Goal: Information Seeking & Learning: Learn about a topic

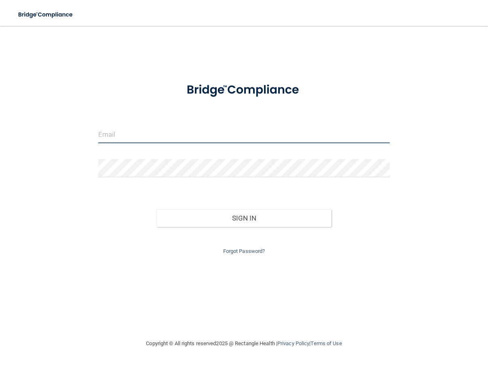
click at [116, 139] on input "email" at bounding box center [243, 134] width 291 height 18
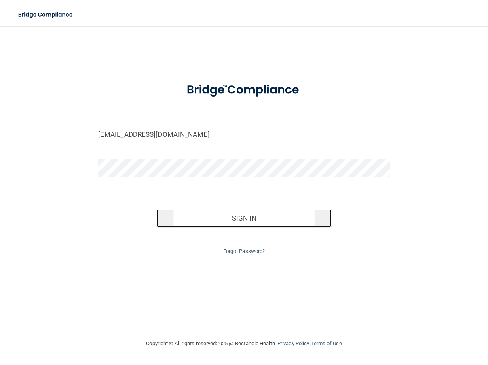
click at [246, 220] on button "Sign In" at bounding box center [243, 218] width 175 height 18
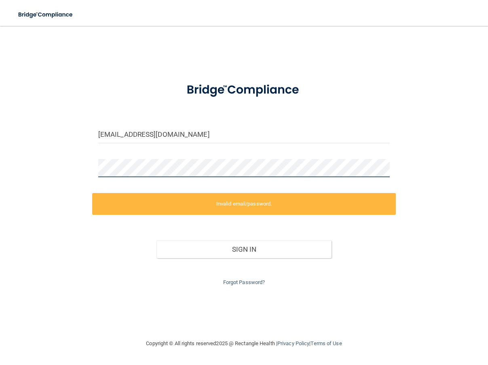
click at [91, 166] on div "wendingerfamily6@gmail.com Invalid email/password. You don't have permission to…" at bounding box center [243, 182] width 455 height 296
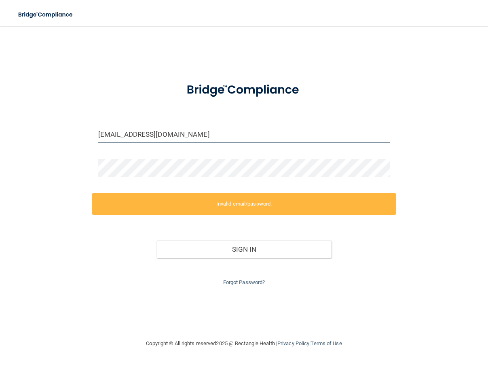
click at [195, 133] on input "[EMAIL_ADDRESS][DOMAIN_NAME]" at bounding box center [243, 134] width 291 height 18
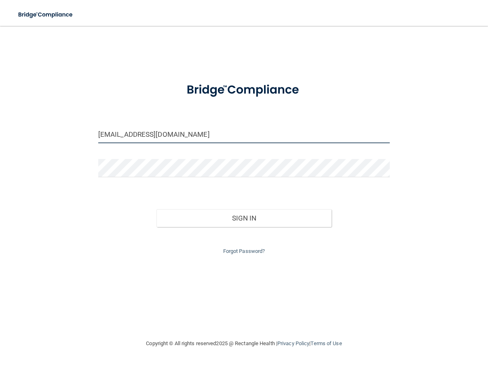
type input "[EMAIL_ADDRESS][DOMAIN_NAME]"
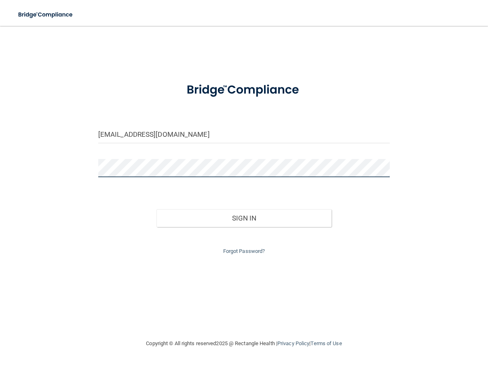
click at [77, 163] on div "wendingerfamily6@gmail.com Invalid email/password. You don't have permission to…" at bounding box center [243, 182] width 455 height 296
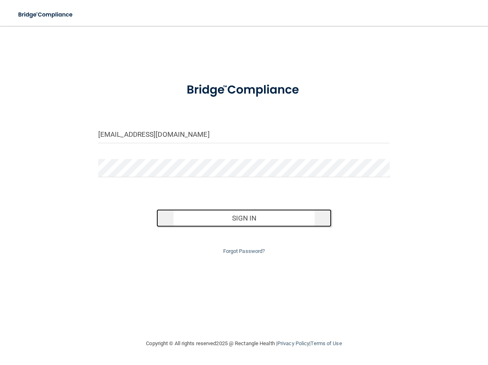
click at [245, 216] on button "Sign In" at bounding box center [243, 218] width 175 height 18
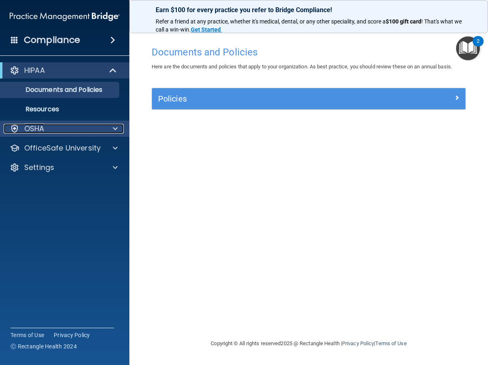
click at [39, 130] on p "OSHA" at bounding box center [34, 129] width 20 height 10
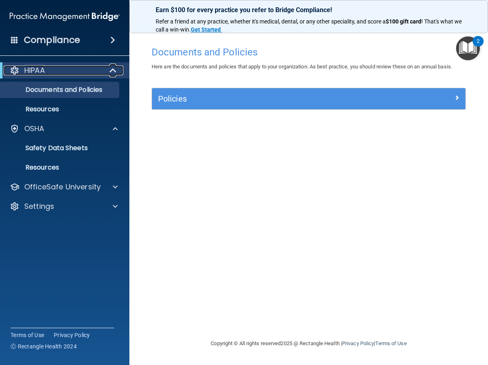
click at [45, 73] on p "HIPAA" at bounding box center [34, 70] width 21 height 10
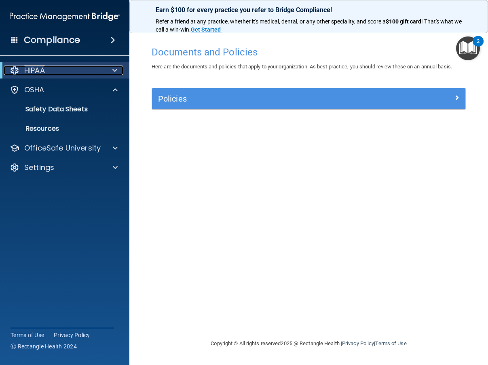
click at [45, 73] on p "HIPAA" at bounding box center [34, 70] width 21 height 10
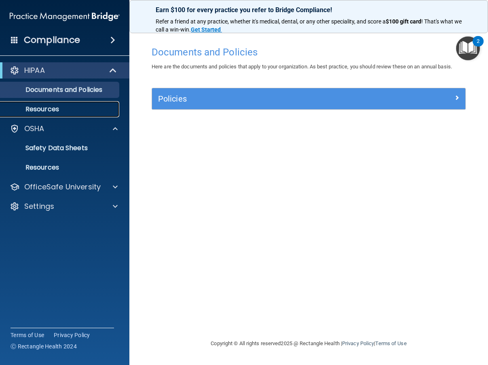
click at [42, 106] on p "Resources" at bounding box center [60, 109] width 110 height 8
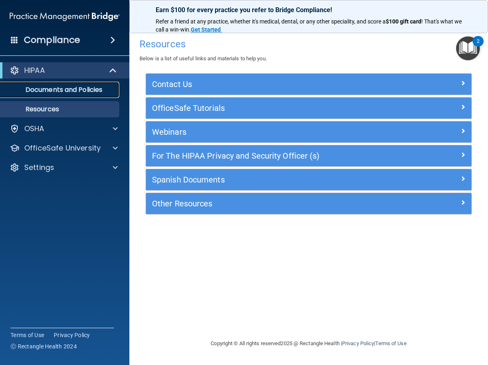
click at [80, 91] on p "Documents and Policies" at bounding box center [60, 90] width 110 height 8
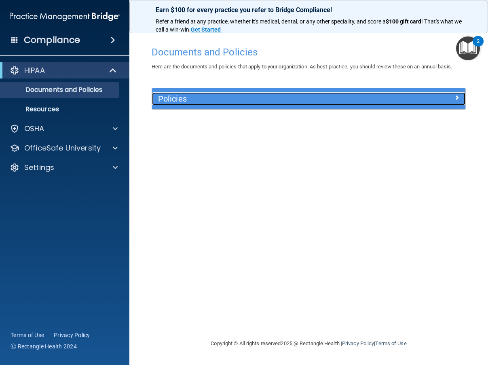
click at [215, 101] on h5 "Policies" at bounding box center [269, 98] width 223 height 9
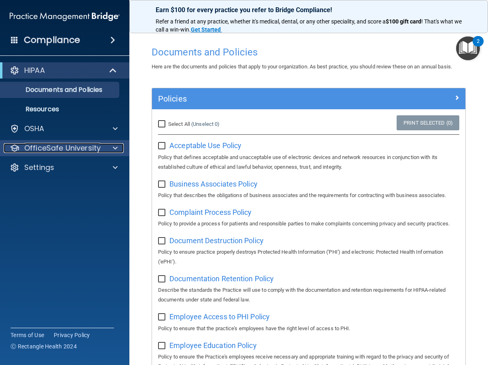
click at [77, 148] on p "OfficeSafe University" at bounding box center [62, 148] width 76 height 10
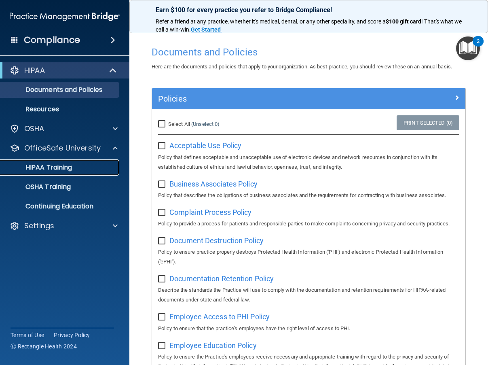
click at [58, 165] on p "HIPAA Training" at bounding box center [38, 167] width 67 height 8
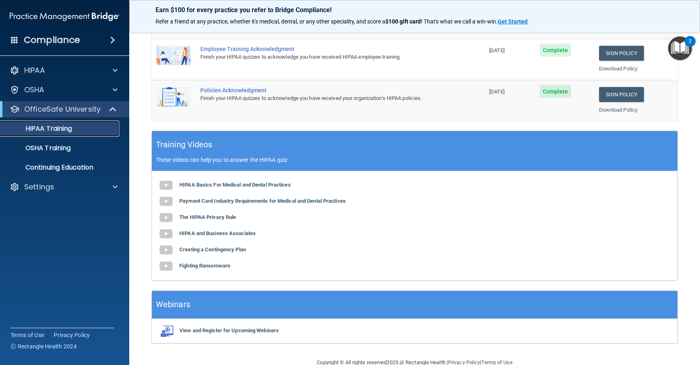
scroll to position [244, 0]
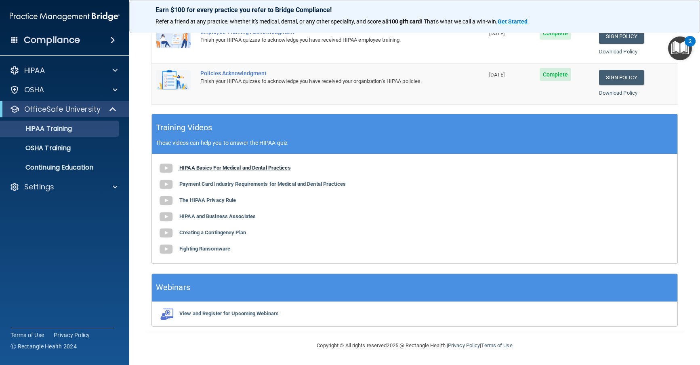
click at [169, 168] on img at bounding box center [166, 168] width 16 height 16
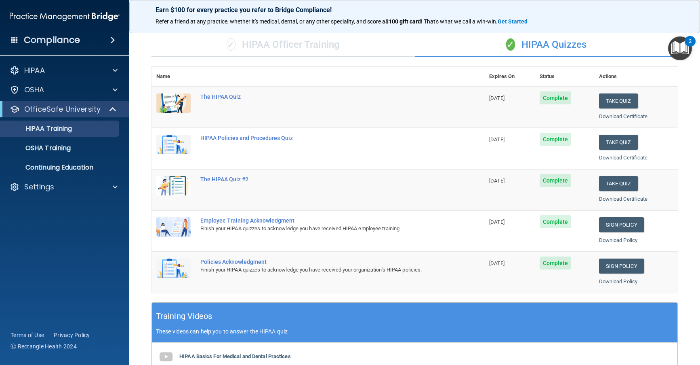
scroll to position [42, 0]
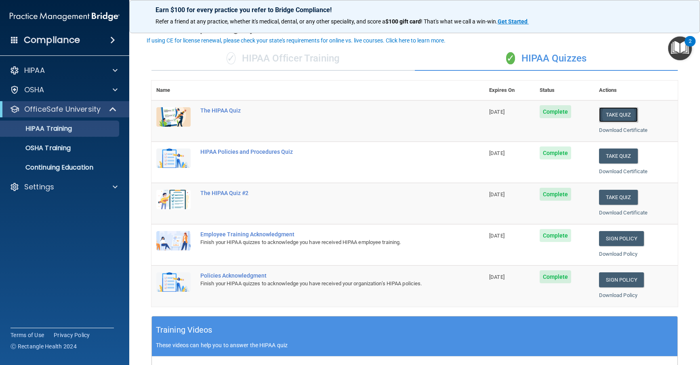
click at [487, 113] on button "Take Quiz" at bounding box center [618, 114] width 39 height 15
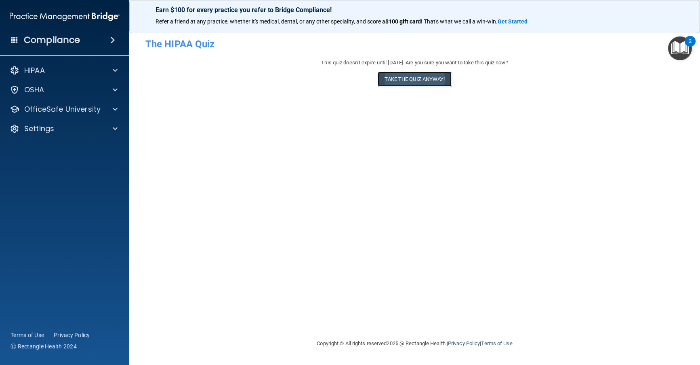
click at [422, 80] on button "Take the quiz anyway!" at bounding box center [415, 79] width 74 height 15
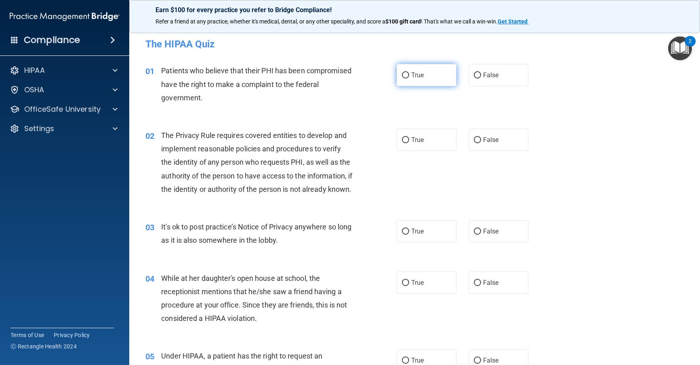
click at [402, 73] on input "True" at bounding box center [405, 75] width 7 height 6
radio input "true"
click at [402, 139] on input "True" at bounding box center [405, 140] width 7 height 6
radio input "true"
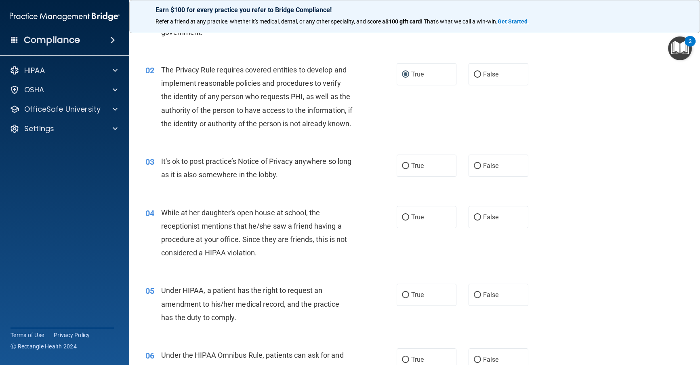
scroll to position [81, 0]
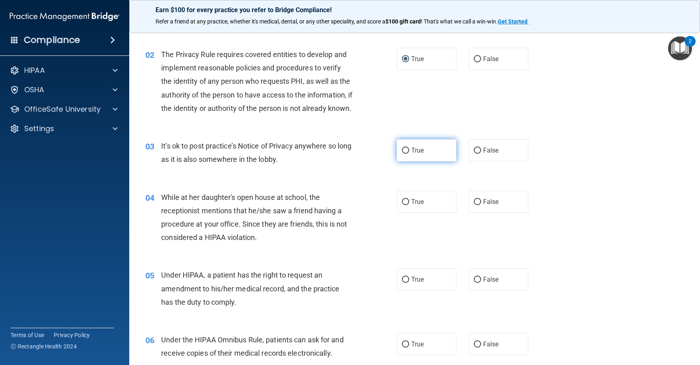
click at [402, 154] on input "True" at bounding box center [405, 151] width 7 height 6
radio input "true"
click at [474, 205] on input "False" at bounding box center [477, 202] width 7 height 6
radio input "true"
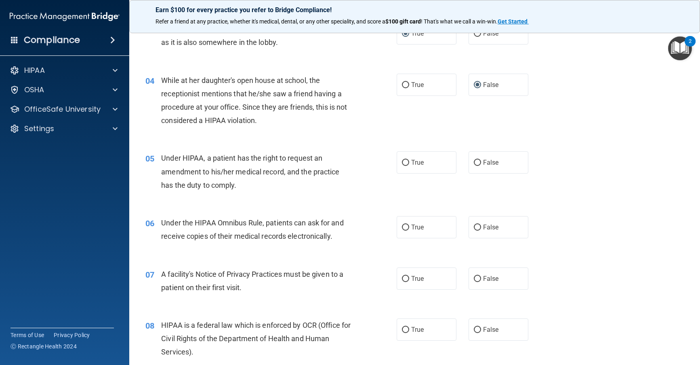
scroll to position [202, 0]
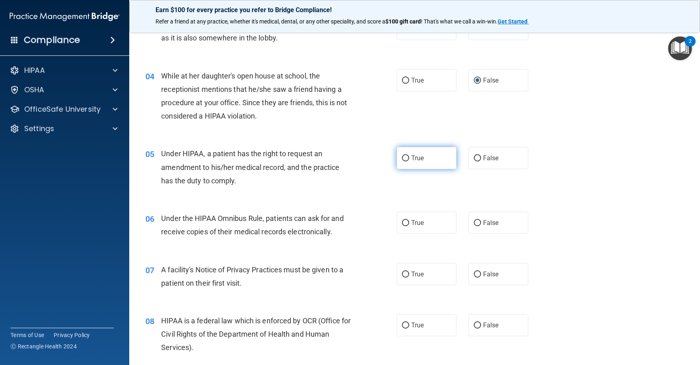
click at [403, 161] on input "True" at bounding box center [405, 158] width 7 height 6
radio input "true"
click at [402, 226] on input "True" at bounding box center [405, 223] width 7 height 6
radio input "true"
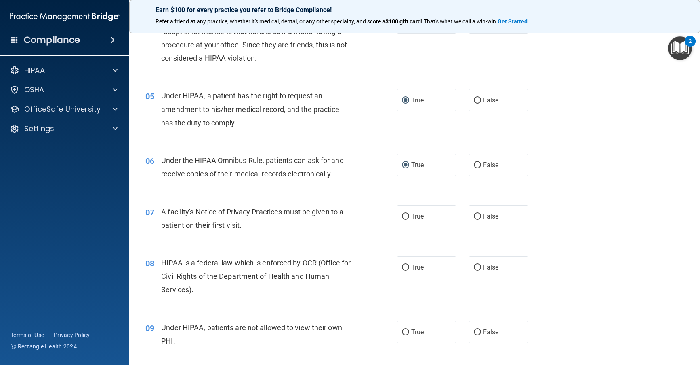
scroll to position [283, 0]
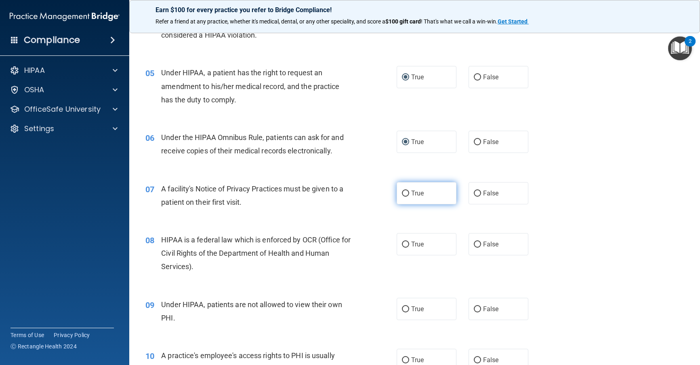
click at [404, 196] on input "True" at bounding box center [405, 193] width 7 height 6
radio input "true"
click at [407, 254] on label "True" at bounding box center [427, 244] width 60 height 22
click at [407, 247] on input "True" at bounding box center [405, 244] width 7 height 6
radio input "true"
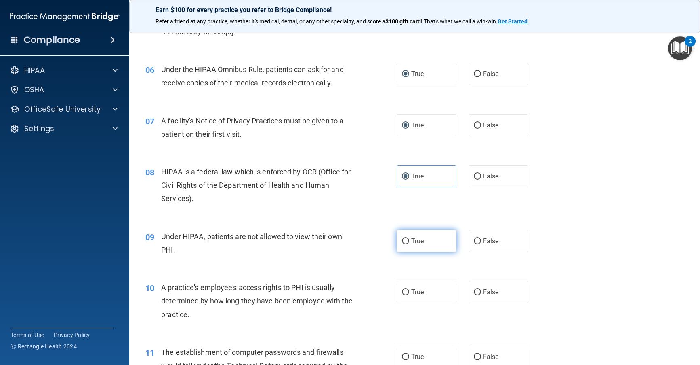
scroll to position [364, 0]
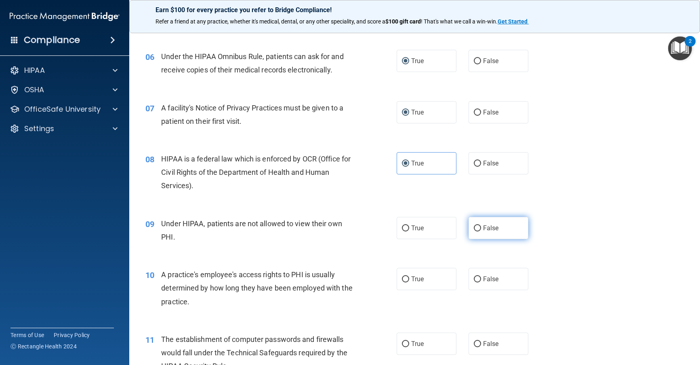
click at [474, 231] on input "False" at bounding box center [477, 228] width 7 height 6
radio input "true"
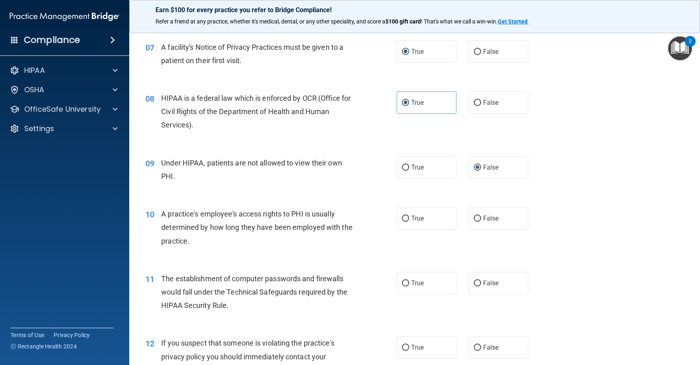
scroll to position [445, 0]
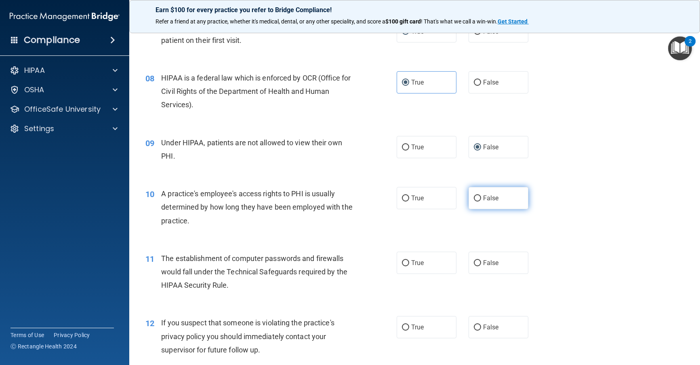
click at [474, 201] on input "False" at bounding box center [477, 198] width 7 height 6
radio input "true"
click at [402, 266] on input "True" at bounding box center [405, 263] width 7 height 6
radio input "true"
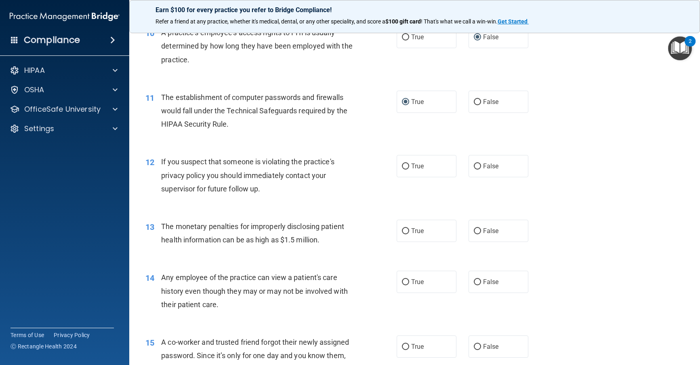
scroll to position [606, 0]
click at [402, 169] on input "True" at bounding box center [405, 165] width 7 height 6
radio input "true"
click at [474, 233] on input "False" at bounding box center [477, 230] width 7 height 6
radio input "true"
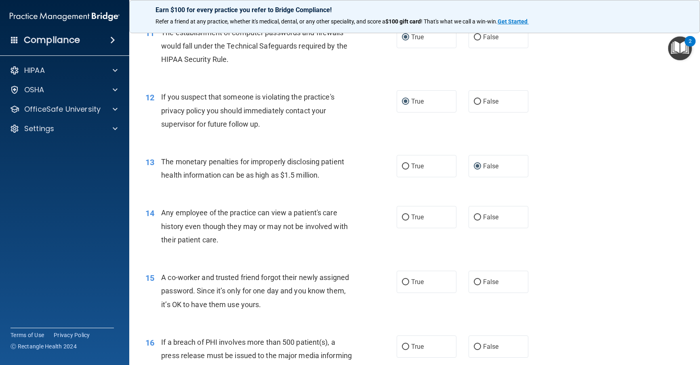
scroll to position [687, 0]
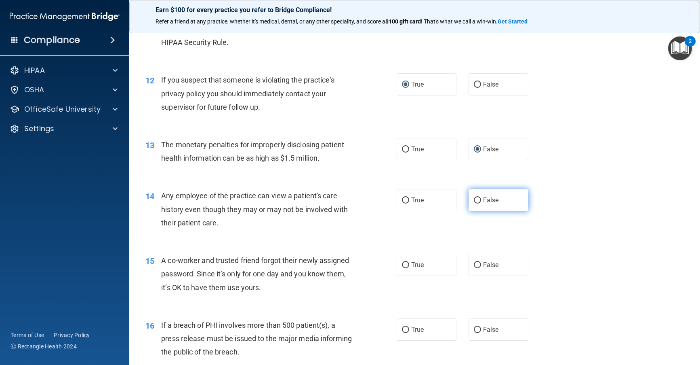
click at [476, 203] on input "False" at bounding box center [477, 200] width 7 height 6
radio input "true"
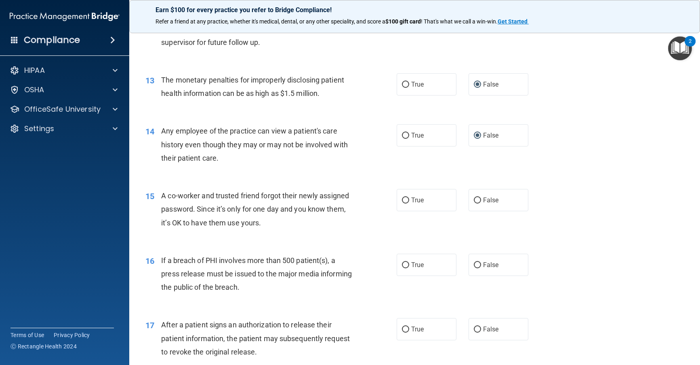
scroll to position [768, 0]
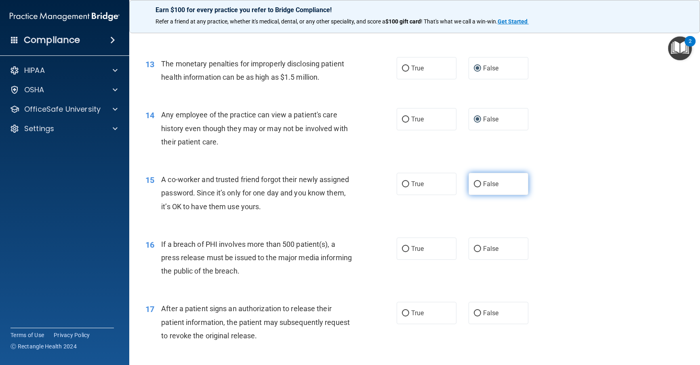
click at [474, 187] on input "False" at bounding box center [477, 184] width 7 height 6
radio input "true"
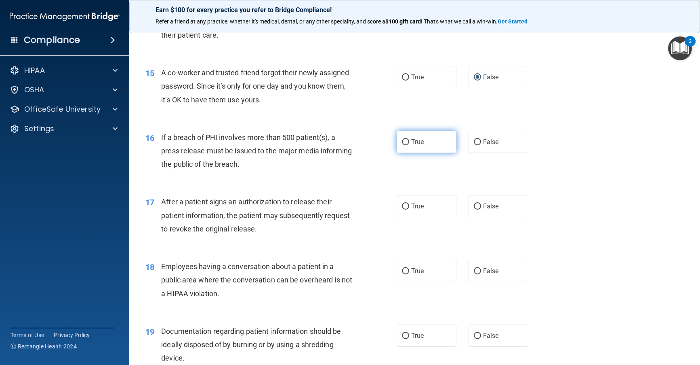
scroll to position [889, 0]
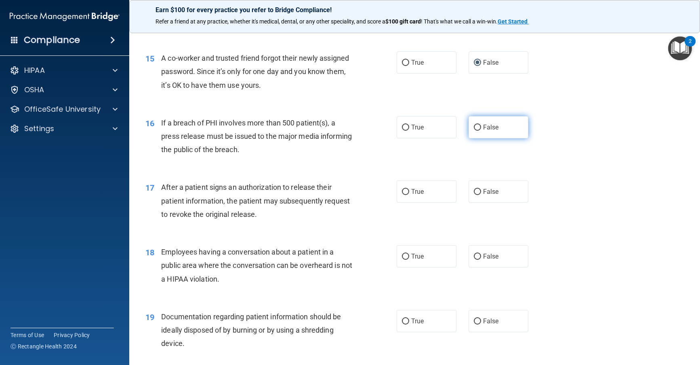
click at [474, 131] on input "False" at bounding box center [477, 127] width 7 height 6
radio input "true"
click at [474, 195] on input "False" at bounding box center [477, 192] width 7 height 6
radio input "true"
click at [474, 259] on input "False" at bounding box center [477, 256] width 7 height 6
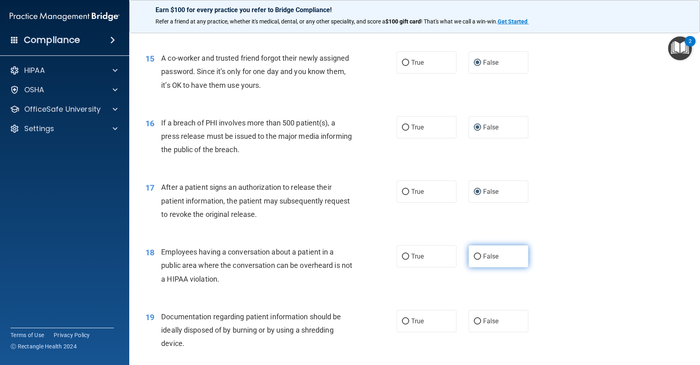
radio input "true"
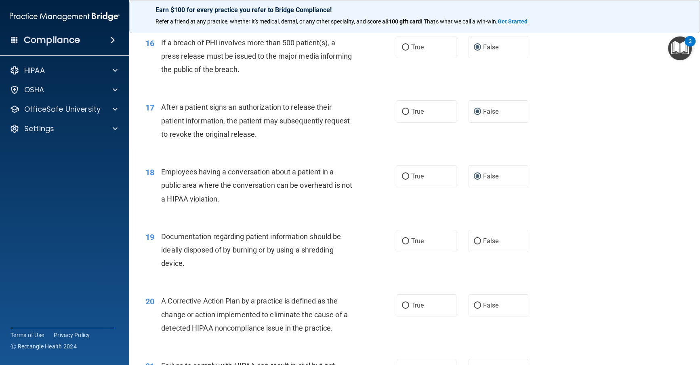
scroll to position [970, 0]
click at [474, 243] on input "False" at bounding box center [477, 240] width 7 height 6
radio input "true"
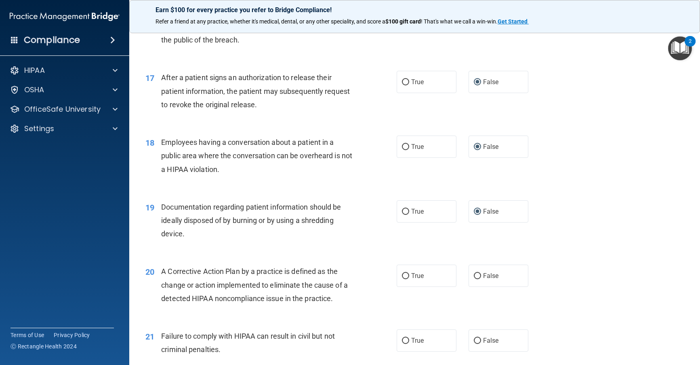
scroll to position [1051, 0]
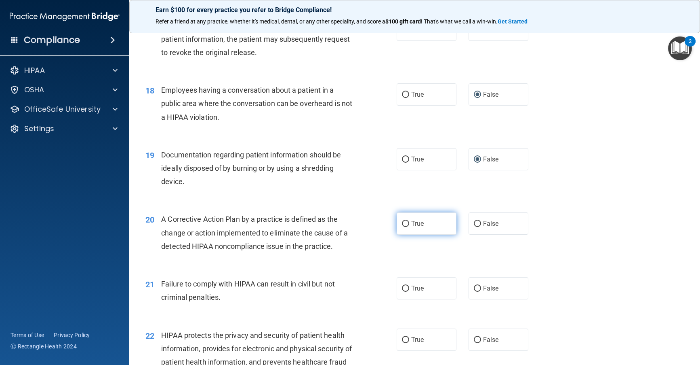
click at [402, 227] on input "True" at bounding box center [405, 224] width 7 height 6
radio input "true"
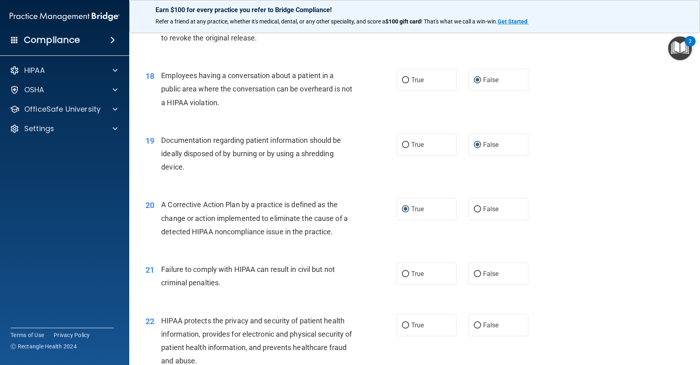
scroll to position [1091, 0]
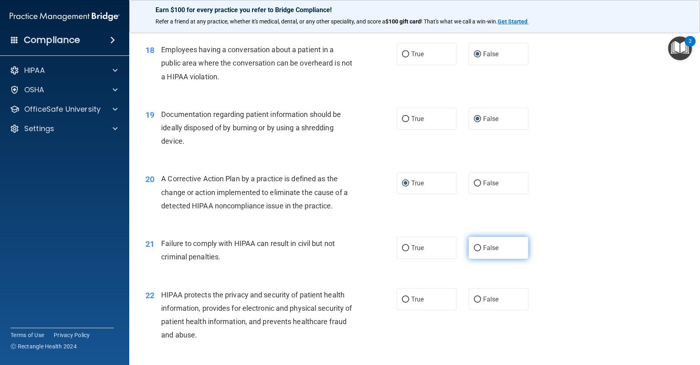
click at [474, 251] on input "False" at bounding box center [477, 248] width 7 height 6
radio input "true"
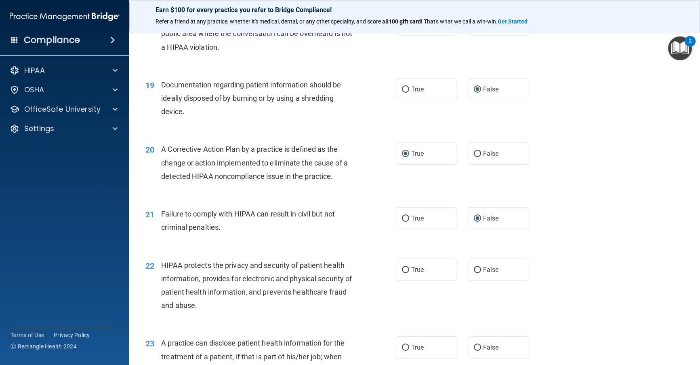
scroll to position [1172, 0]
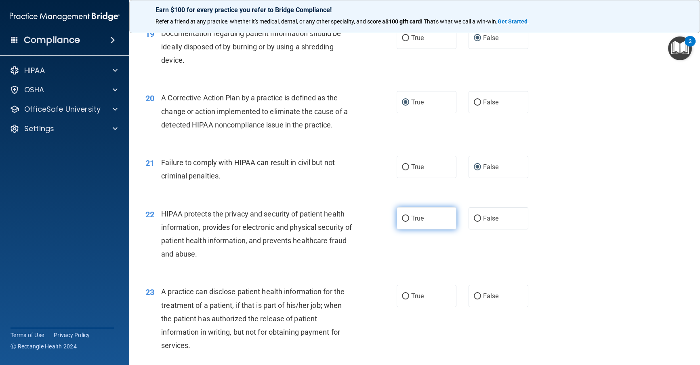
click at [402, 221] on input "True" at bounding box center [405, 218] width 7 height 6
radio input "true"
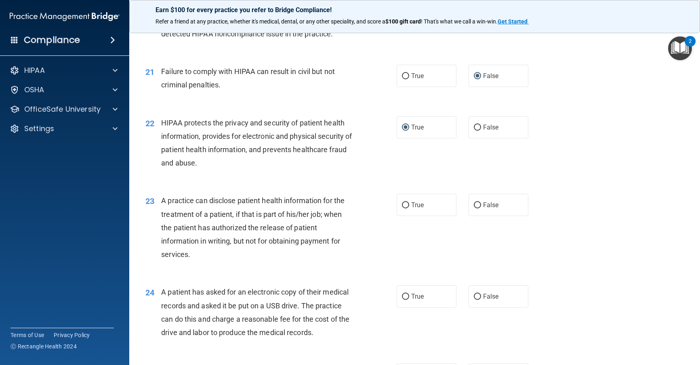
scroll to position [1293, 0]
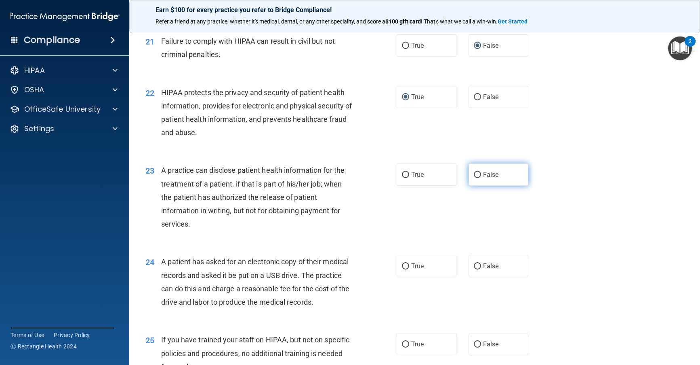
click at [475, 178] on input "False" at bounding box center [477, 175] width 7 height 6
radio input "true"
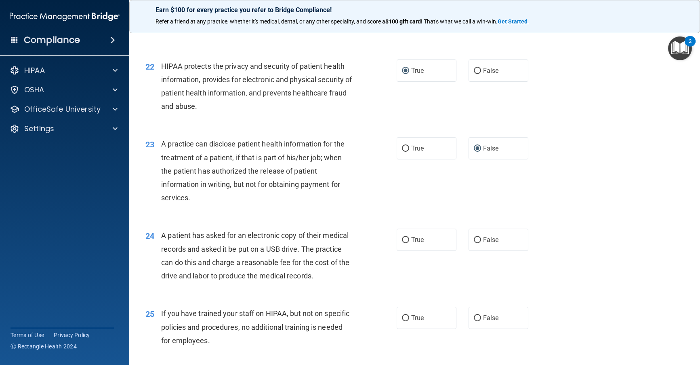
scroll to position [1334, 0]
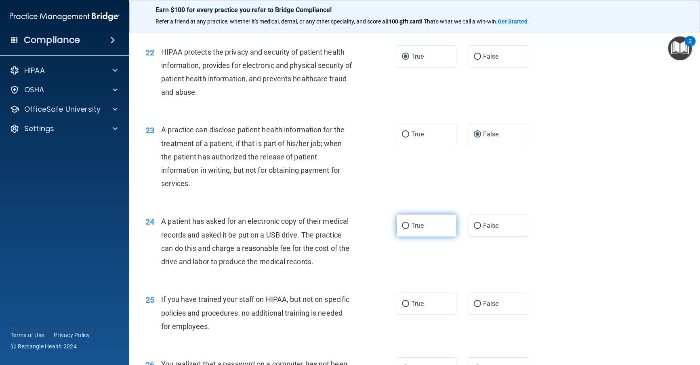
click at [406, 236] on label "True" at bounding box center [427, 225] width 60 height 22
click at [406, 229] on input "True" at bounding box center [405, 226] width 7 height 6
radio input "true"
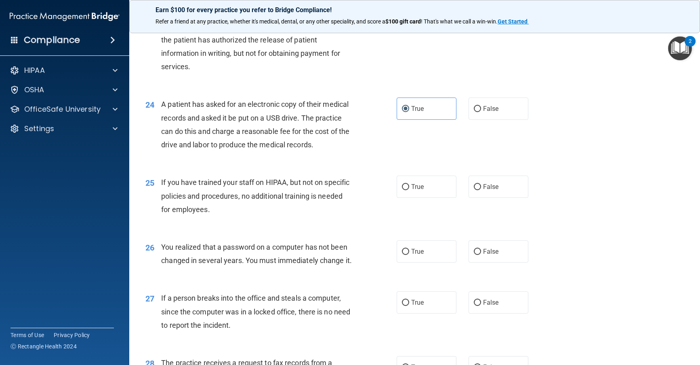
scroll to position [1455, 0]
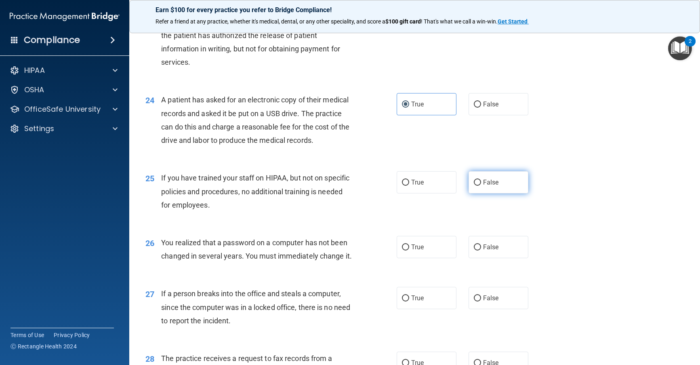
click at [474, 186] on input "False" at bounding box center [477, 182] width 7 height 6
radio input "true"
click at [405, 250] on input "True" at bounding box center [405, 247] width 7 height 6
radio input "true"
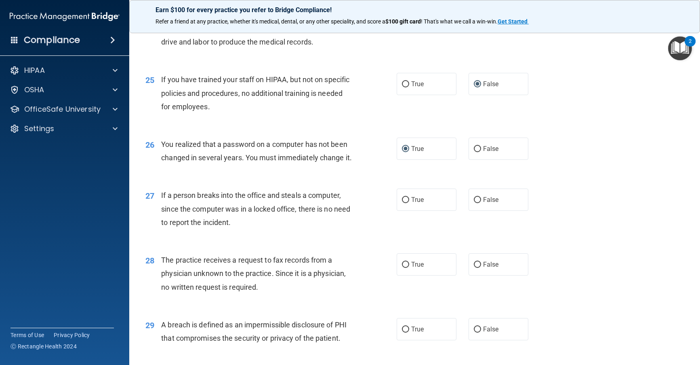
scroll to position [1576, 0]
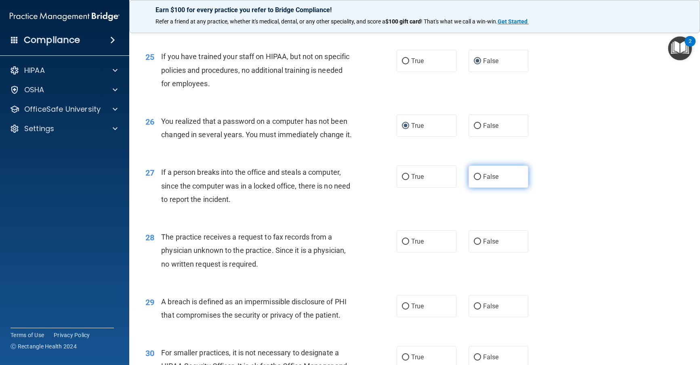
click at [476, 180] on input "False" at bounding box center [477, 177] width 7 height 6
radio input "true"
click at [475, 245] on input "False" at bounding box center [477, 241] width 7 height 6
radio input "true"
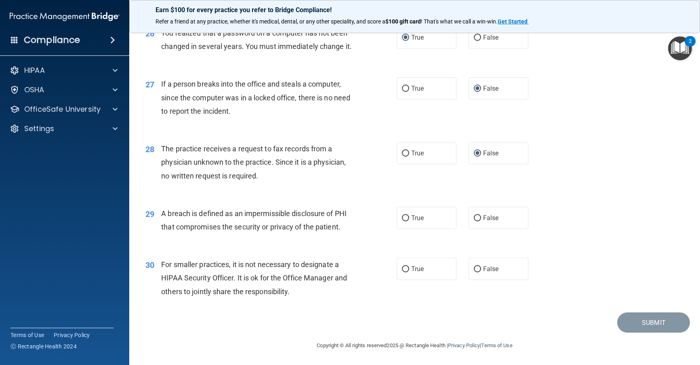
scroll to position [1705, 0]
click at [402, 218] on input "True" at bounding box center [405, 218] width 7 height 6
radio input "true"
click at [474, 266] on input "False" at bounding box center [477, 269] width 7 height 6
radio input "true"
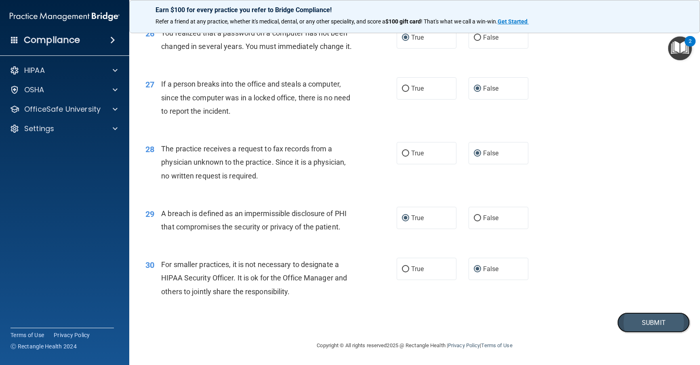
click at [487, 326] on button "Submit" at bounding box center [654, 322] width 73 height 21
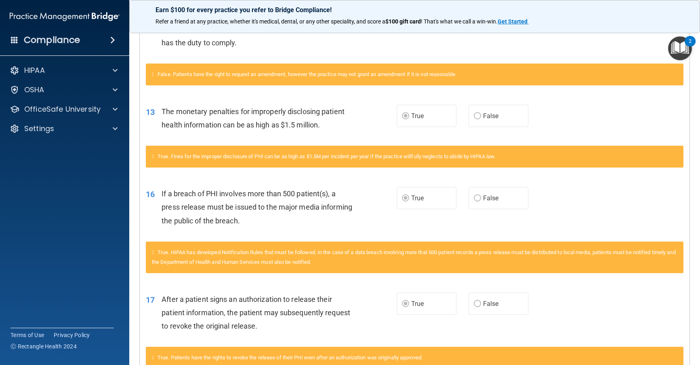
scroll to position [44, 0]
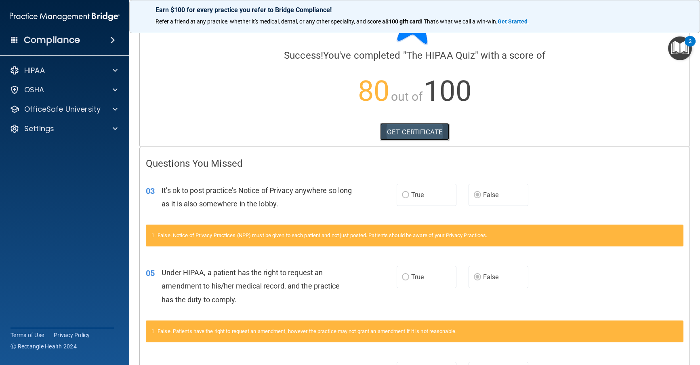
click at [404, 136] on link "GET CERTIFICATE" at bounding box center [414, 132] width 69 height 18
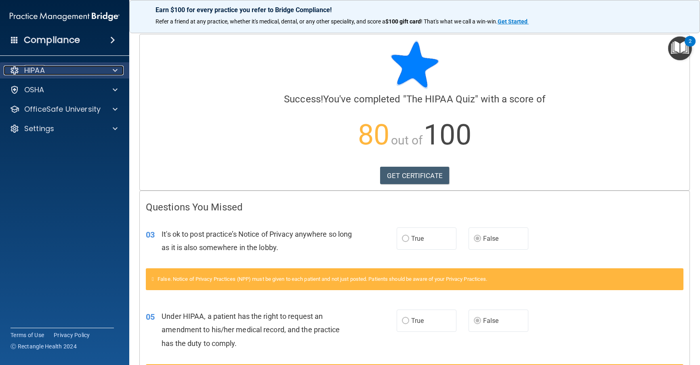
click at [44, 67] on p "HIPAA" at bounding box center [34, 70] width 21 height 10
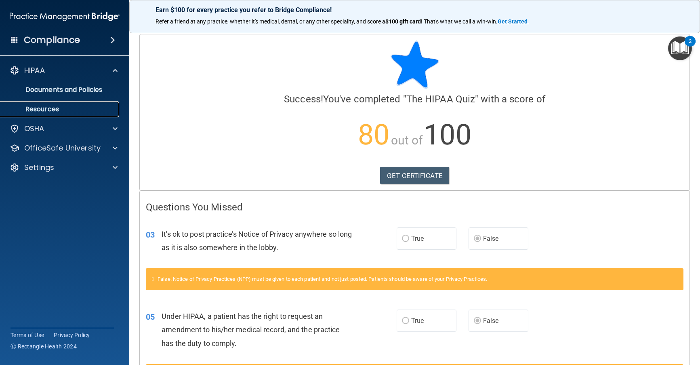
click at [50, 108] on p "Resources" at bounding box center [60, 109] width 110 height 8
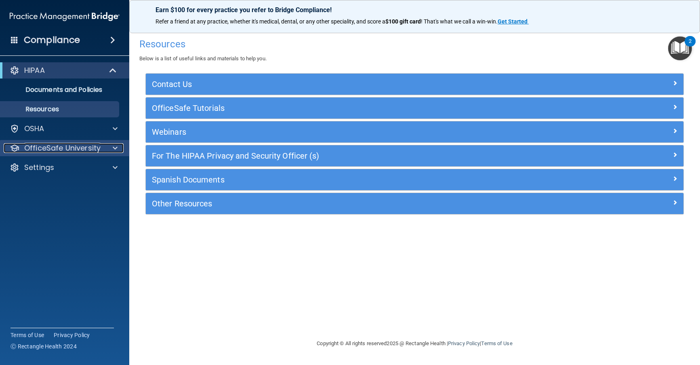
click at [90, 146] on p "OfficeSafe University" at bounding box center [62, 148] width 76 height 10
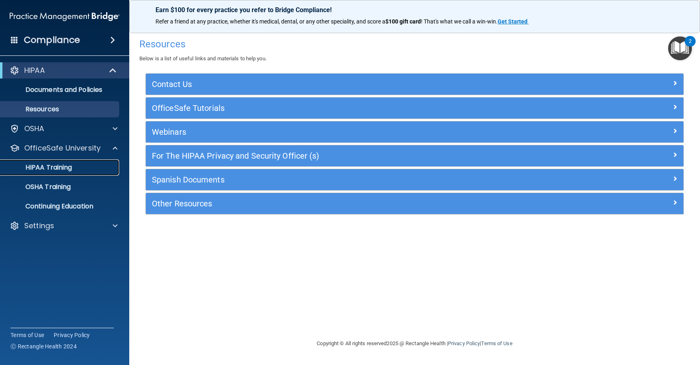
click at [56, 167] on p "HIPAA Training" at bounding box center [38, 167] width 67 height 8
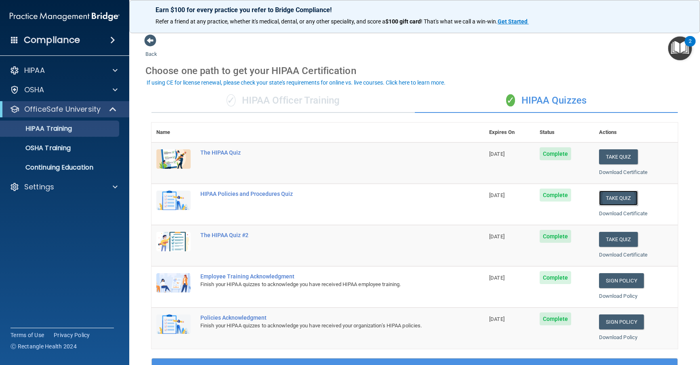
click at [487, 194] on button "Take Quiz" at bounding box center [618, 197] width 39 height 15
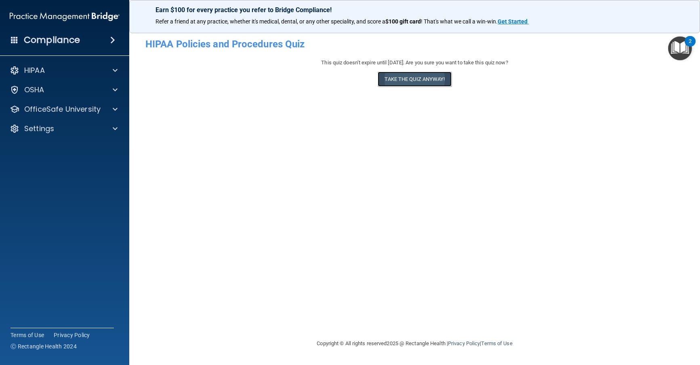
click at [416, 77] on button "Take the quiz anyway!" at bounding box center [415, 79] width 74 height 15
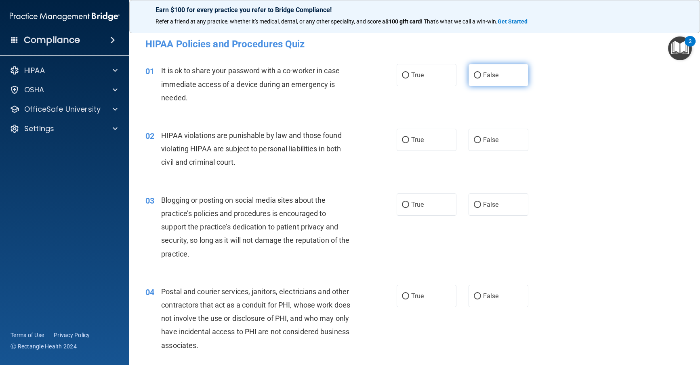
click at [474, 77] on input "False" at bounding box center [477, 75] width 7 height 6
radio input "true"
click at [403, 138] on input "True" at bounding box center [405, 140] width 7 height 6
radio input "true"
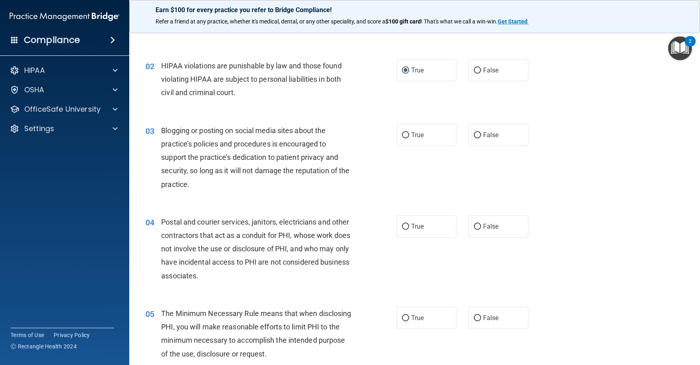
scroll to position [81, 0]
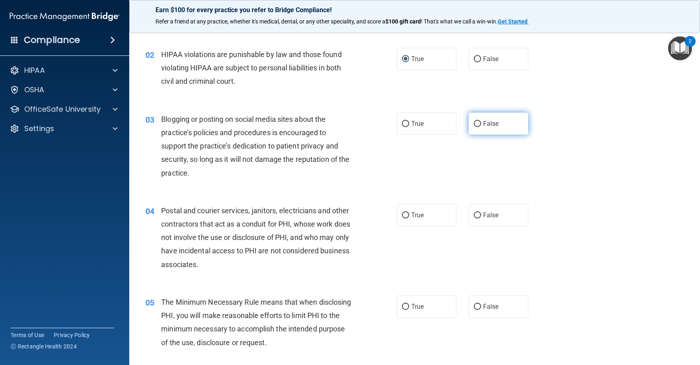
click at [474, 124] on input "False" at bounding box center [477, 124] width 7 height 6
radio input "true"
click at [403, 215] on input "True" at bounding box center [405, 215] width 7 height 6
radio input "true"
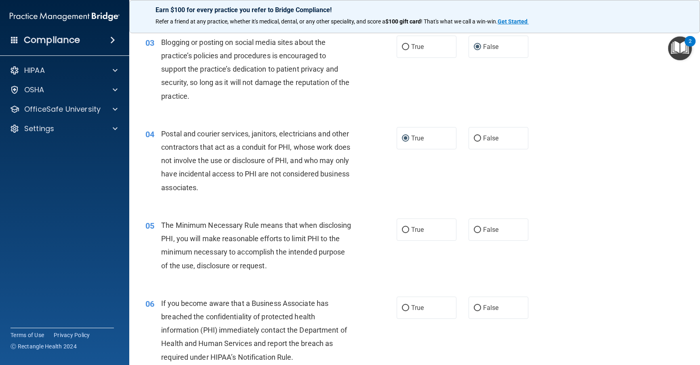
scroll to position [162, 0]
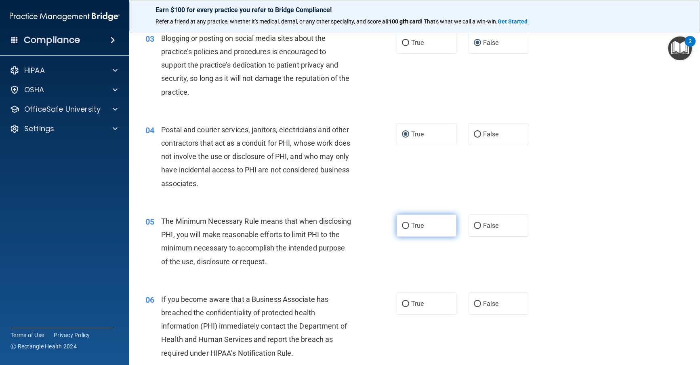
click at [402, 223] on input "True" at bounding box center [405, 226] width 7 height 6
radio input "true"
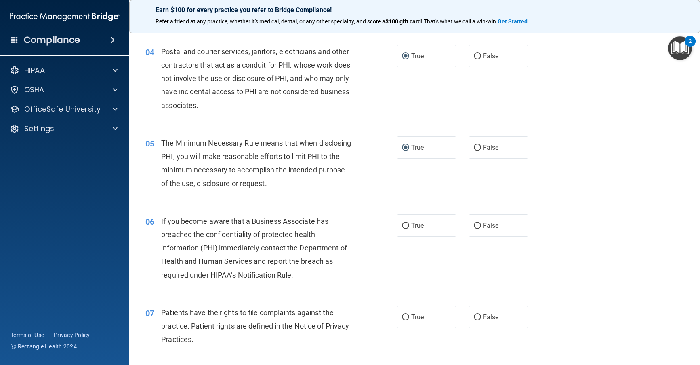
scroll to position [242, 0]
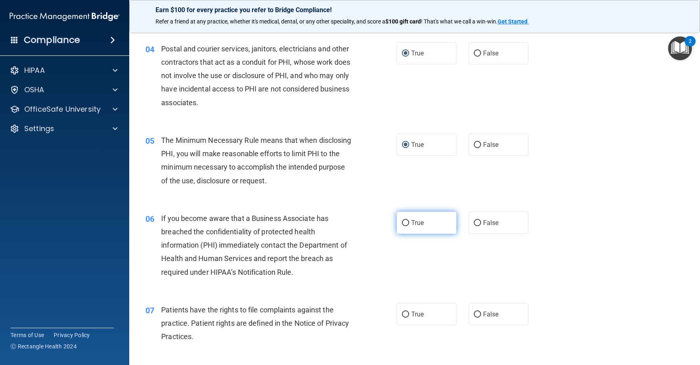
click at [402, 222] on input "True" at bounding box center [405, 223] width 7 height 6
radio input "true"
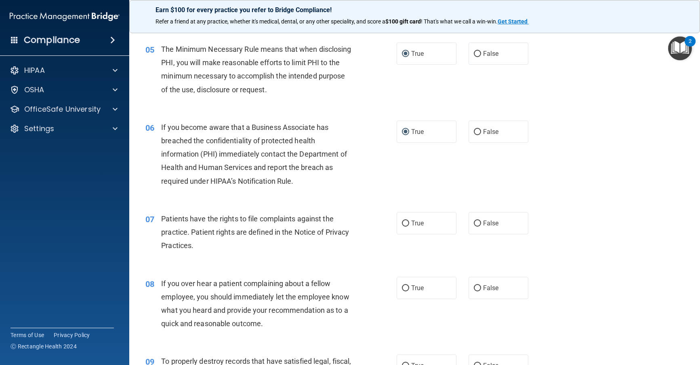
scroll to position [364, 0]
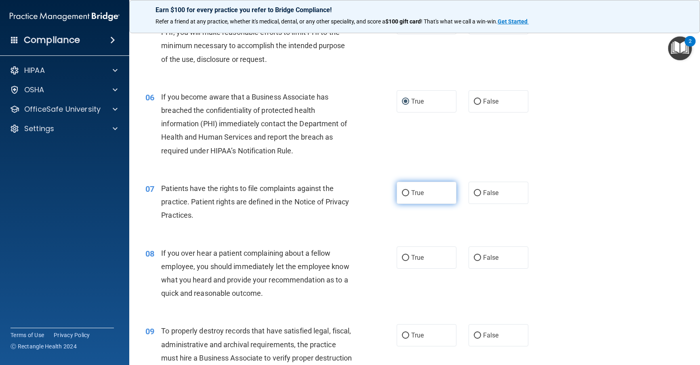
click at [404, 194] on input "True" at bounding box center [405, 193] width 7 height 6
radio input "true"
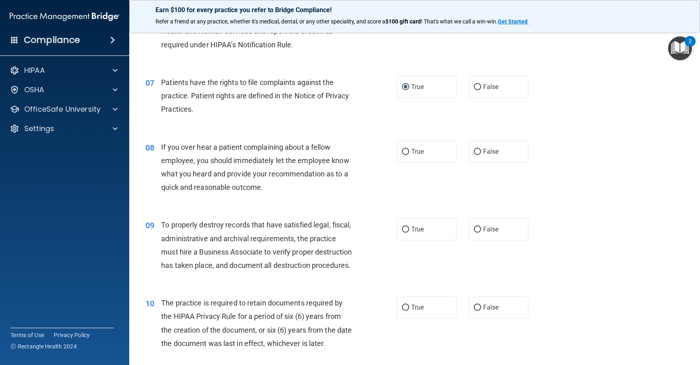
scroll to position [485, 0]
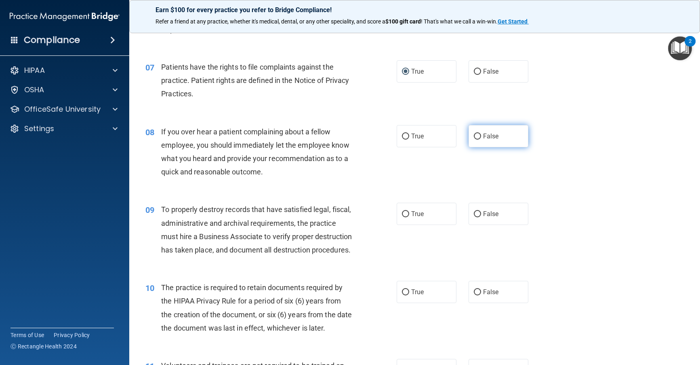
click at [474, 134] on input "False" at bounding box center [477, 136] width 7 height 6
radio input "true"
click at [404, 213] on input "True" at bounding box center [405, 214] width 7 height 6
radio input "true"
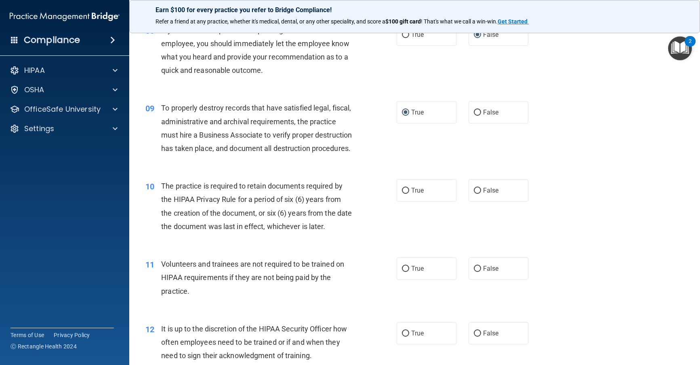
scroll to position [606, 0]
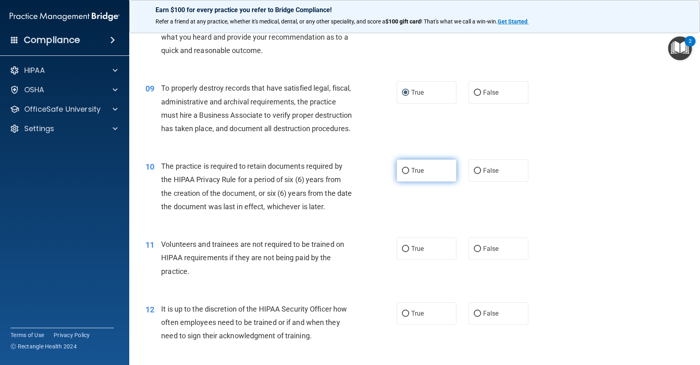
click at [405, 174] on input "True" at bounding box center [405, 171] width 7 height 6
radio input "true"
click at [475, 252] on input "False" at bounding box center [477, 249] width 7 height 6
radio input "true"
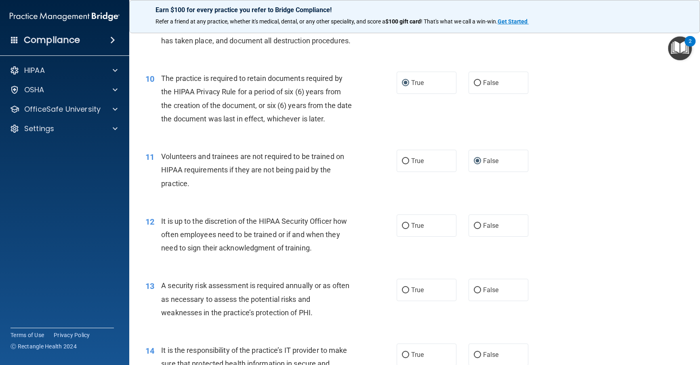
scroll to position [727, 0]
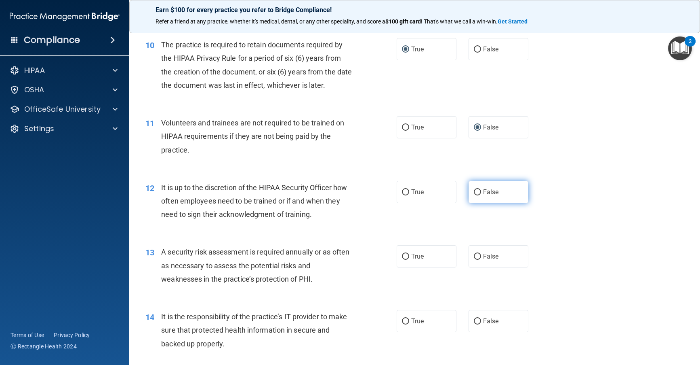
click at [474, 195] on input "False" at bounding box center [477, 192] width 7 height 6
radio input "true"
click at [403, 259] on input "True" at bounding box center [405, 256] width 7 height 6
radio input "true"
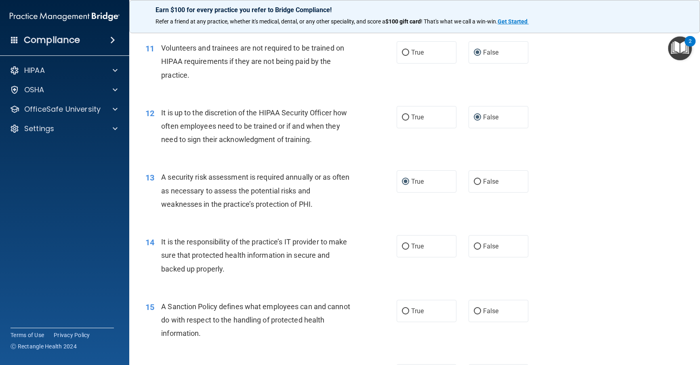
scroll to position [808, 0]
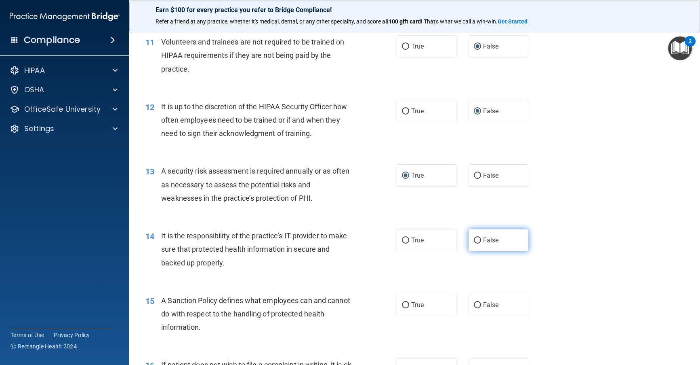
click at [474, 243] on input "False" at bounding box center [477, 240] width 7 height 6
radio input "true"
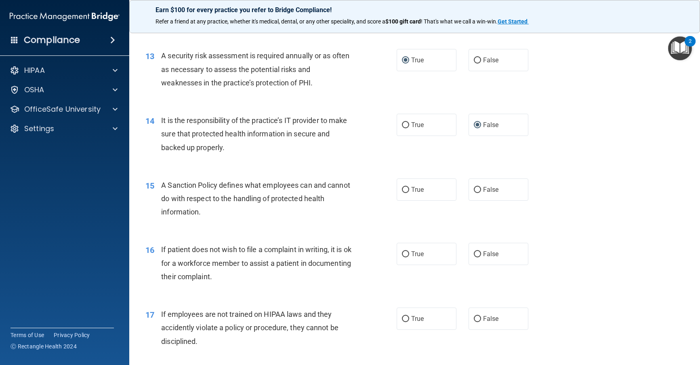
scroll to position [930, 0]
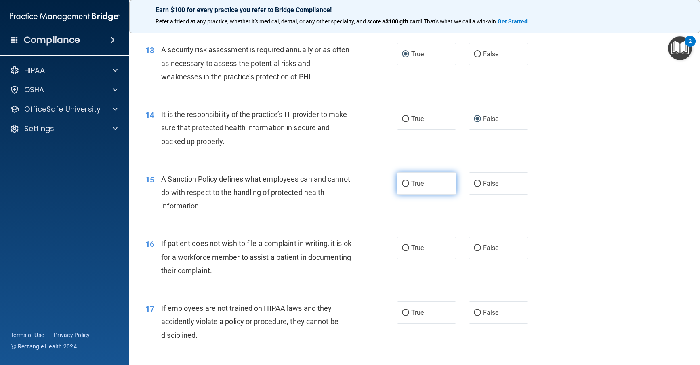
click at [402, 187] on input "True" at bounding box center [405, 184] width 7 height 6
radio input "true"
click at [474, 251] on input "False" at bounding box center [477, 248] width 7 height 6
radio input "true"
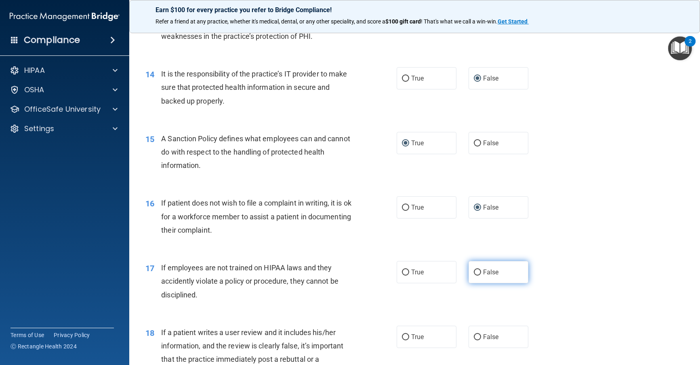
scroll to position [1010, 0]
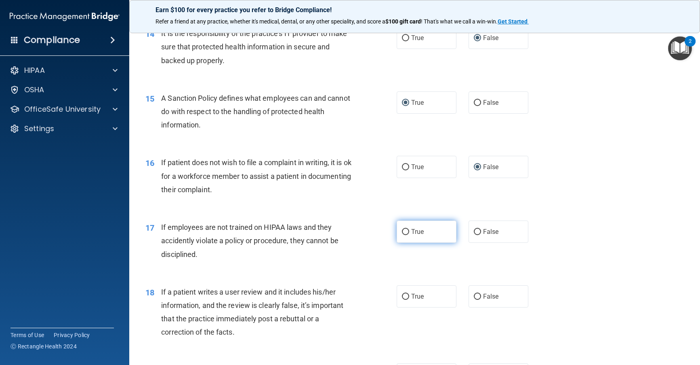
click at [401, 242] on label "True" at bounding box center [427, 231] width 60 height 22
click at [402, 235] on input "True" at bounding box center [405, 232] width 7 height 6
radio input "true"
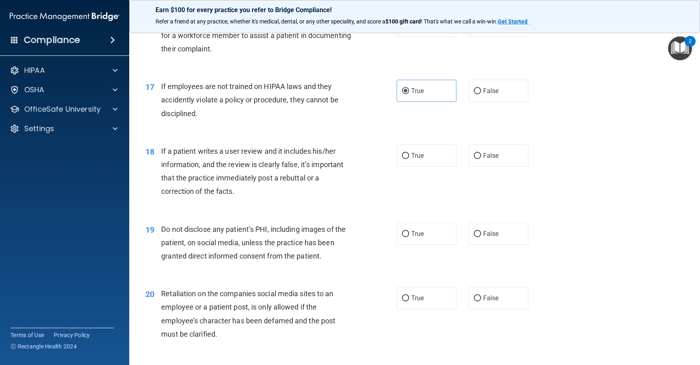
scroll to position [1172, 0]
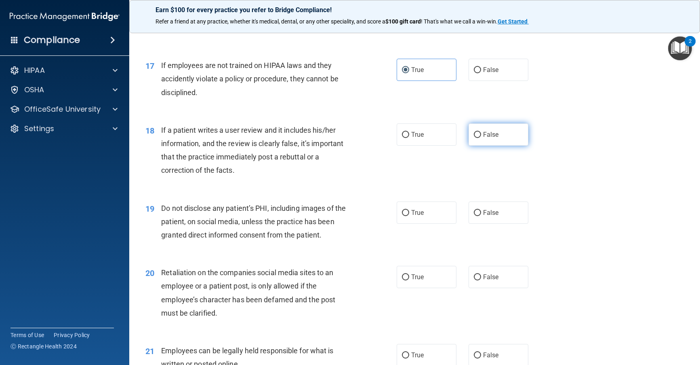
click at [475, 138] on input "False" at bounding box center [477, 135] width 7 height 6
radio input "true"
click at [403, 216] on input "True" at bounding box center [405, 213] width 7 height 6
radio input "true"
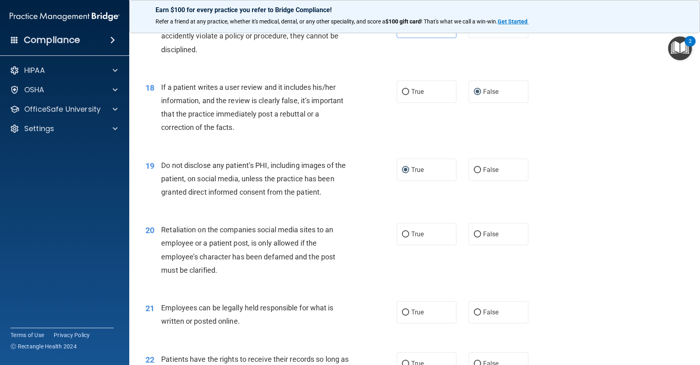
scroll to position [1253, 0]
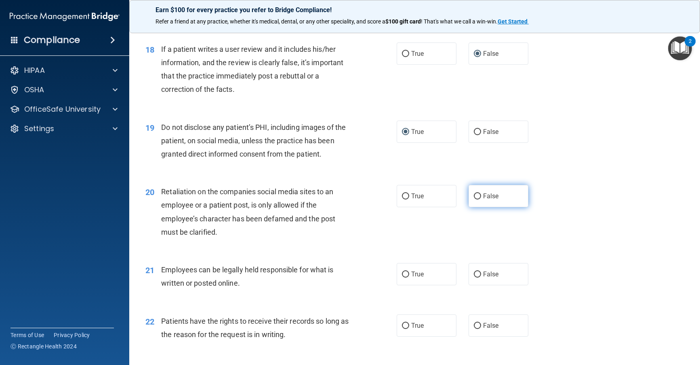
drag, startPoint x: 471, startPoint y: 209, endPoint x: 469, endPoint y: 206, distance: 4.2
click at [474, 199] on input "False" at bounding box center [477, 196] width 7 height 6
radio input "true"
click at [403, 285] on label "True" at bounding box center [427, 274] width 60 height 22
click at [403, 277] on input "True" at bounding box center [405, 274] width 7 height 6
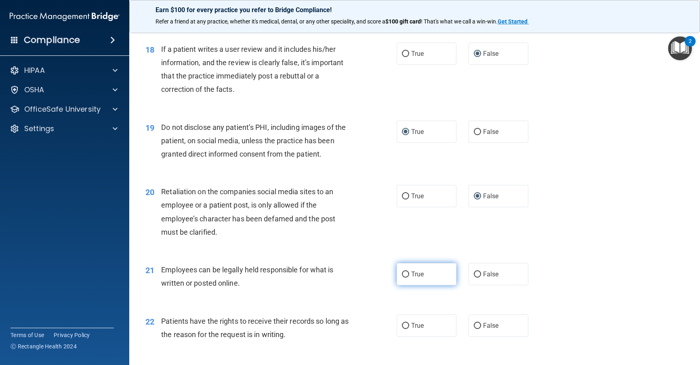
radio input "true"
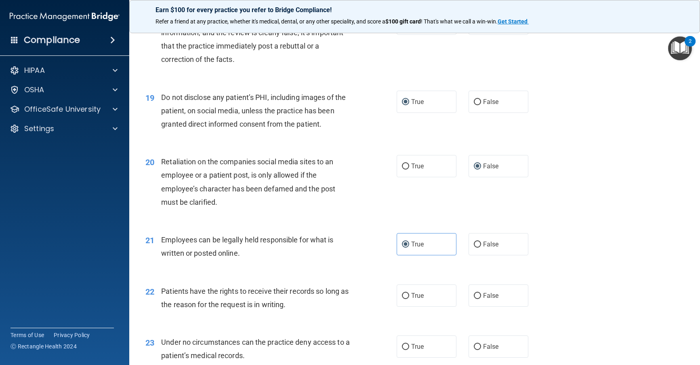
scroll to position [1374, 0]
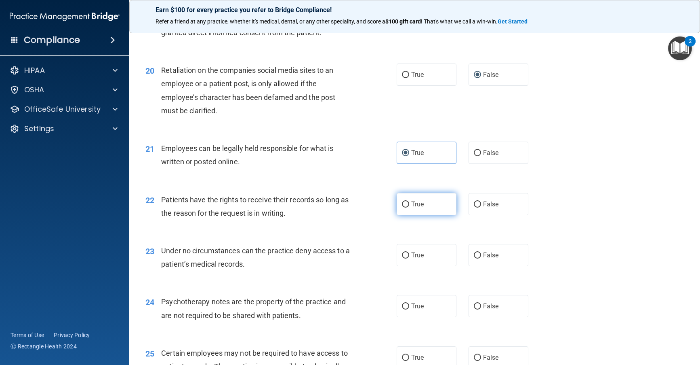
click at [403, 207] on input "True" at bounding box center [405, 204] width 7 height 6
radio input "true"
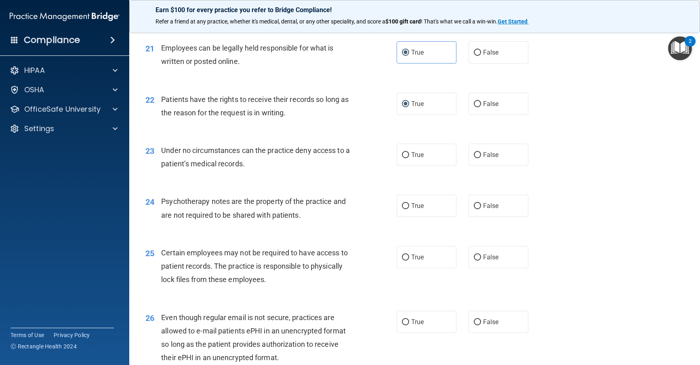
scroll to position [1495, 0]
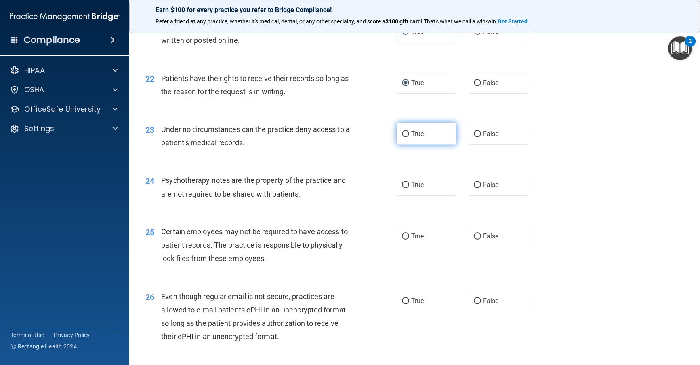
click at [403, 137] on input "True" at bounding box center [405, 134] width 7 height 6
radio input "true"
click at [477, 196] on label "False" at bounding box center [499, 184] width 60 height 22
click at [477, 188] on input "False" at bounding box center [477, 185] width 7 height 6
radio input "true"
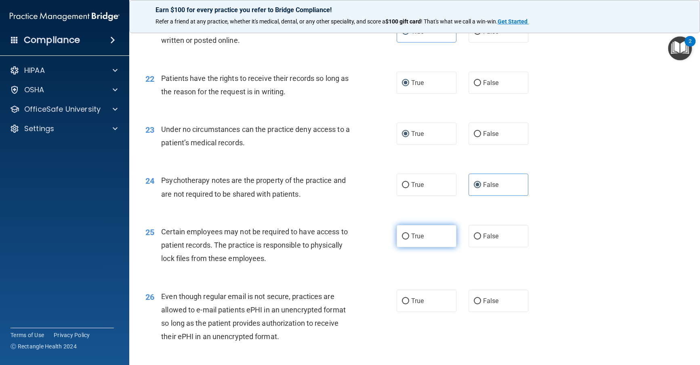
click at [397, 247] on label "True" at bounding box center [427, 236] width 60 height 22
click at [402, 239] on input "True" at bounding box center [405, 236] width 7 height 6
radio input "true"
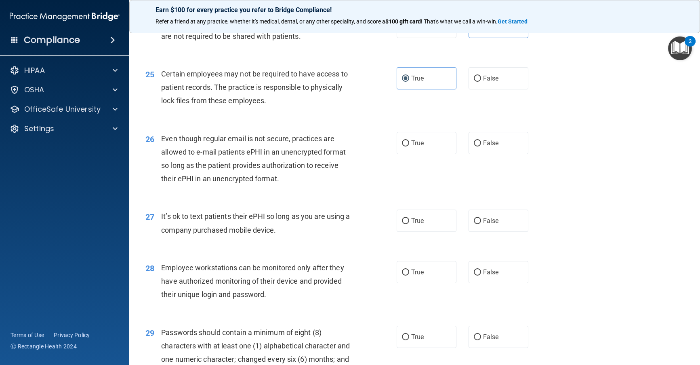
scroll to position [1657, 0]
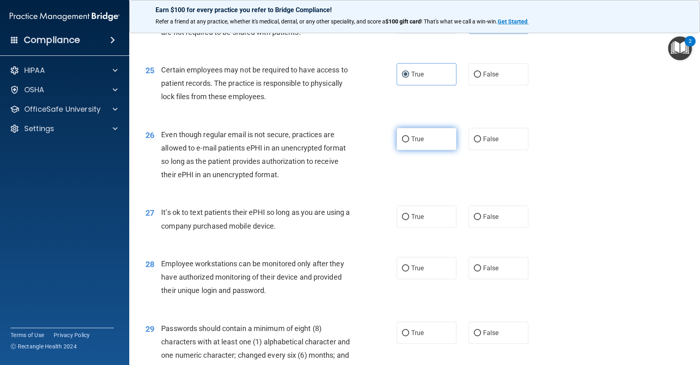
click at [402, 142] on input "True" at bounding box center [405, 139] width 7 height 6
radio input "true"
click at [474, 142] on input "False" at bounding box center [477, 139] width 7 height 6
radio input "true"
radio input "false"
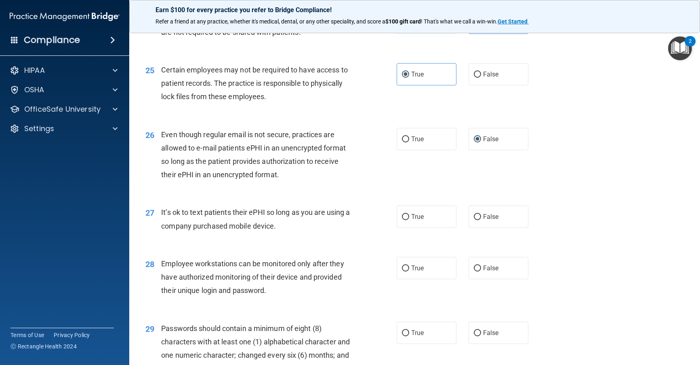
scroll to position [1697, 0]
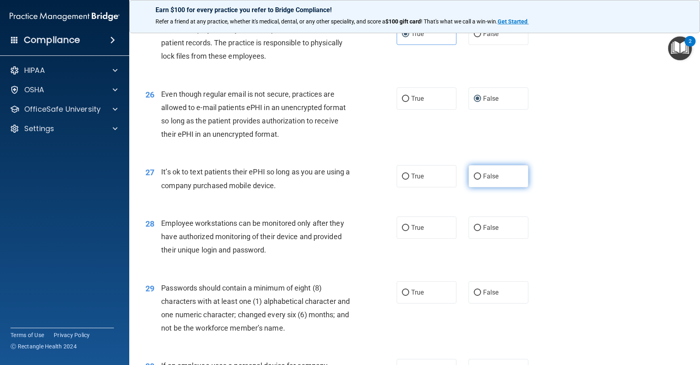
drag, startPoint x: 476, startPoint y: 190, endPoint x: 471, endPoint y: 187, distance: 5.6
click at [475, 179] on input "False" at bounding box center [477, 176] width 7 height 6
radio input "true"
click at [476, 231] on input "False" at bounding box center [477, 228] width 7 height 6
radio input "true"
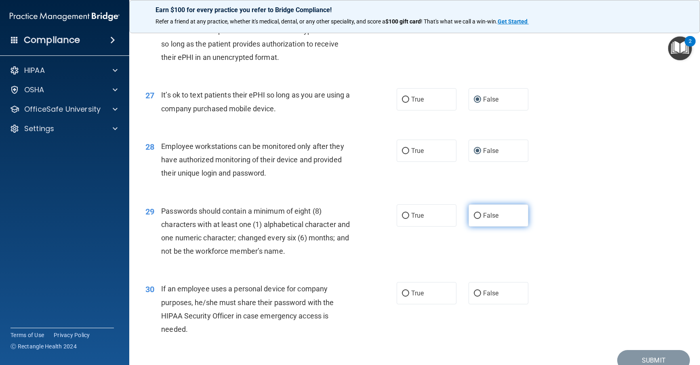
scroll to position [1819, 0]
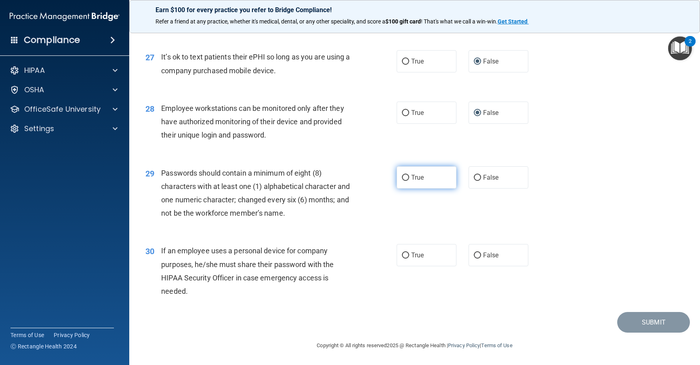
click at [403, 181] on input "True" at bounding box center [405, 178] width 7 height 6
radio input "true"
click at [403, 257] on input "True" at bounding box center [405, 255] width 7 height 6
radio input "true"
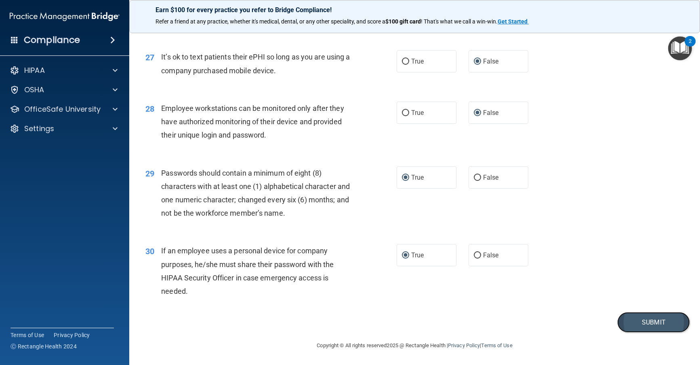
click at [487, 326] on button "Submit" at bounding box center [654, 322] width 73 height 21
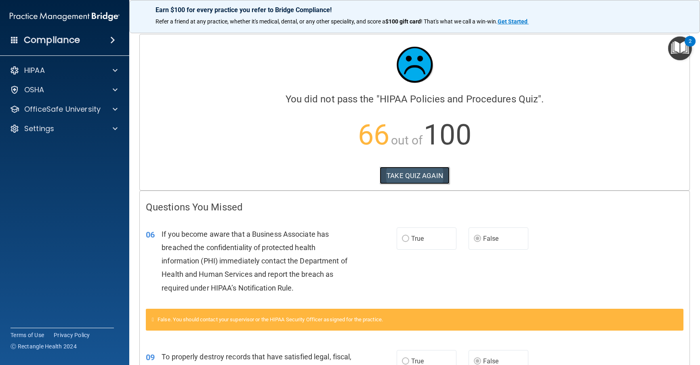
click at [417, 177] on button "TAKE QUIZ AGAIN" at bounding box center [415, 176] width 70 height 18
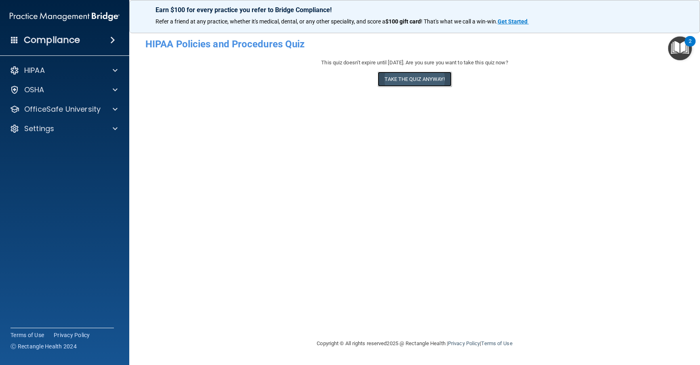
click at [413, 79] on button "Take the quiz anyway!" at bounding box center [415, 79] width 74 height 15
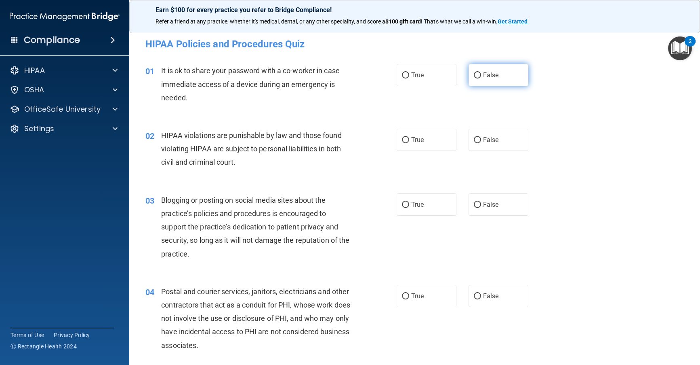
click at [474, 74] on input "False" at bounding box center [477, 75] width 7 height 6
radio input "true"
click at [402, 140] on input "True" at bounding box center [405, 140] width 7 height 6
radio input "true"
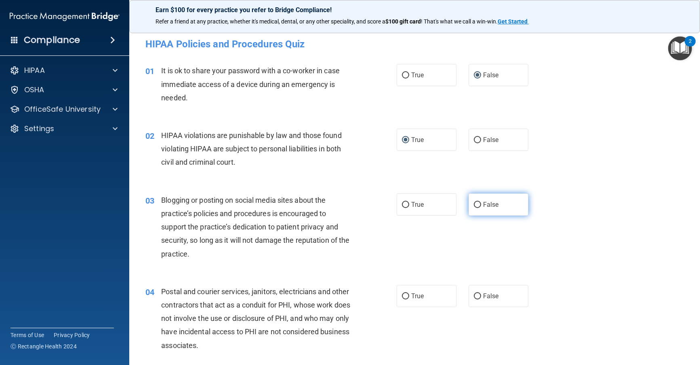
click at [474, 205] on input "False" at bounding box center [477, 205] width 7 height 6
radio input "true"
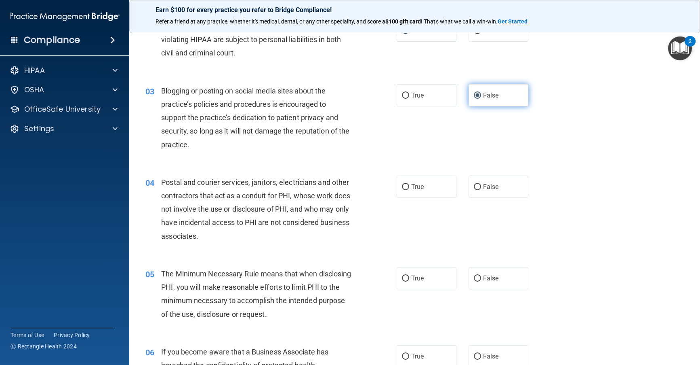
scroll to position [121, 0]
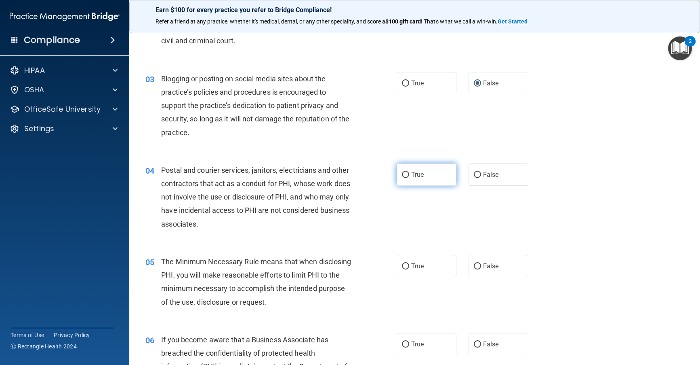
click at [403, 175] on input "True" at bounding box center [405, 175] width 7 height 6
radio input "true"
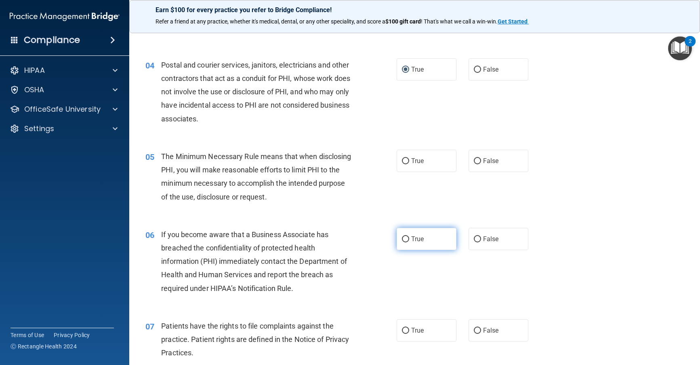
scroll to position [242, 0]
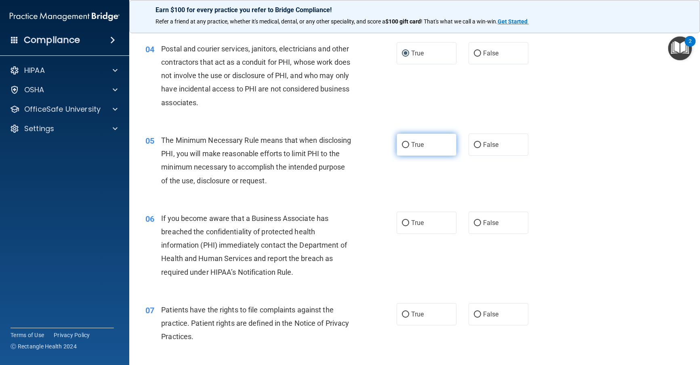
click at [402, 143] on input "True" at bounding box center [405, 145] width 7 height 6
radio input "true"
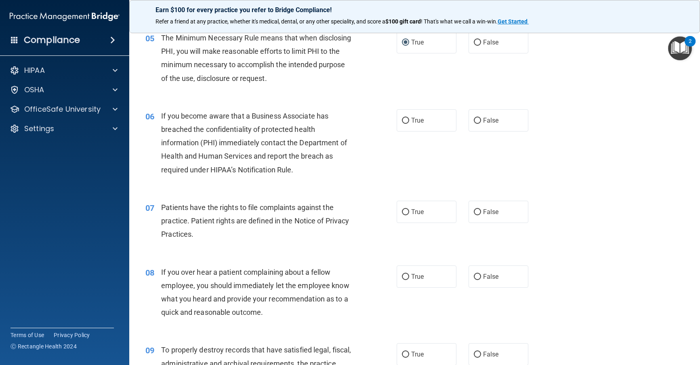
scroll to position [364, 0]
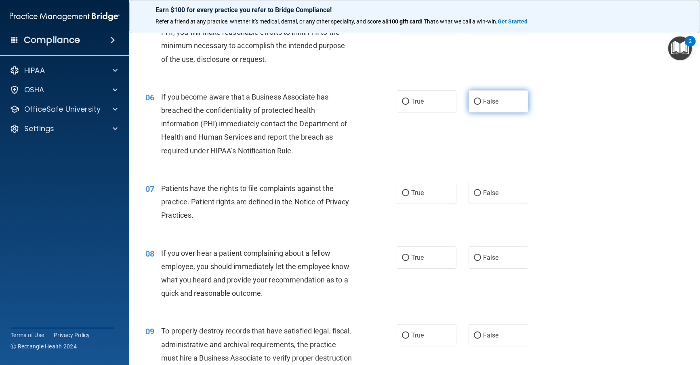
click at [474, 101] on input "False" at bounding box center [477, 102] width 7 height 6
radio input "true"
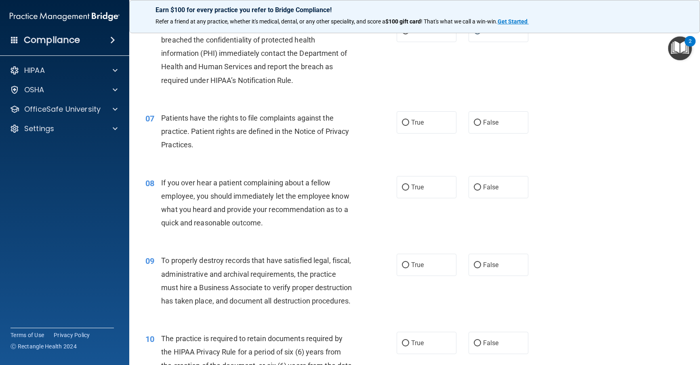
scroll to position [445, 0]
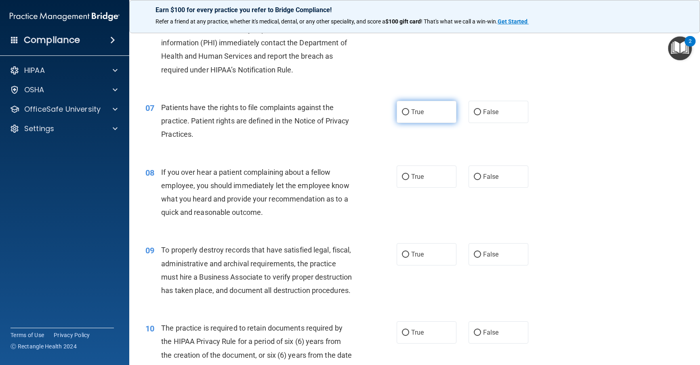
click at [403, 110] on input "True" at bounding box center [405, 112] width 7 height 6
radio input "true"
click at [474, 174] on input "False" at bounding box center [477, 177] width 7 height 6
radio input "true"
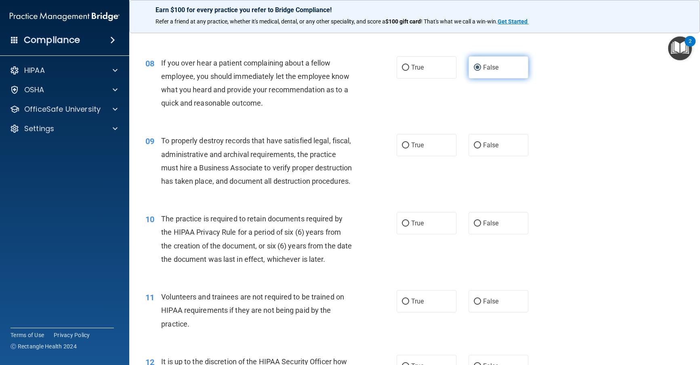
scroll to position [566, 0]
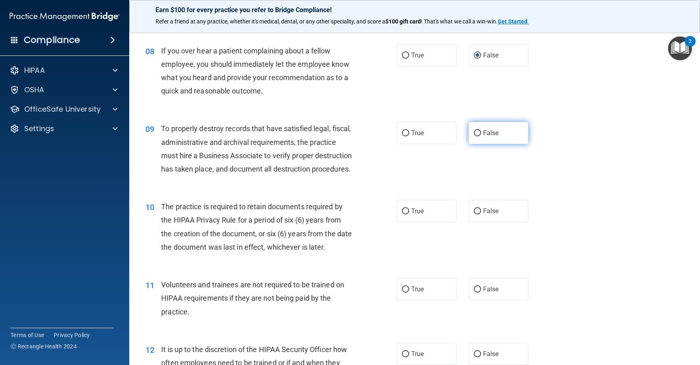
click at [474, 134] on input "False" at bounding box center [477, 133] width 7 height 6
radio input "true"
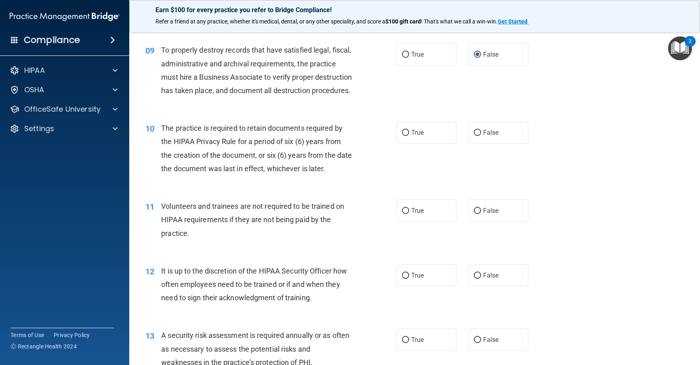
scroll to position [647, 0]
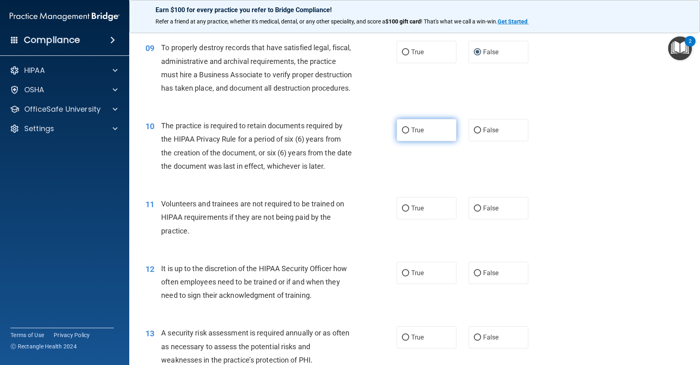
click at [402, 133] on input "True" at bounding box center [405, 130] width 7 height 6
radio input "true"
click at [474, 211] on input "False" at bounding box center [477, 208] width 7 height 6
radio input "true"
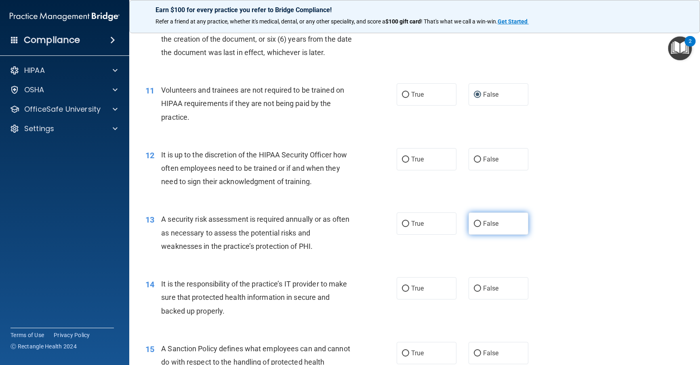
scroll to position [768, 0]
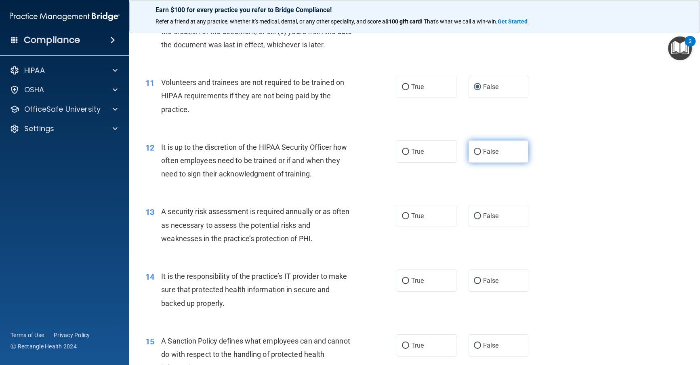
click at [475, 155] on input "False" at bounding box center [477, 152] width 7 height 6
radio input "true"
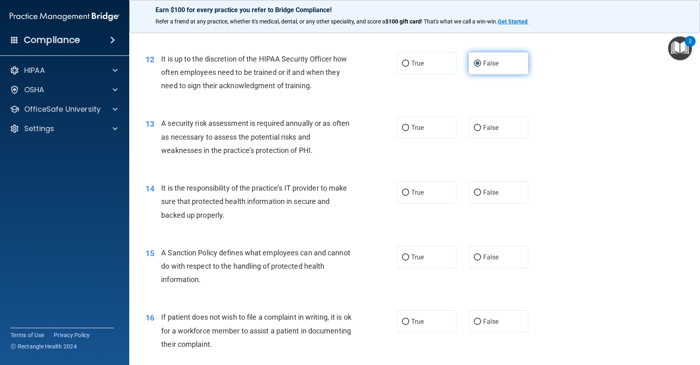
scroll to position [889, 0]
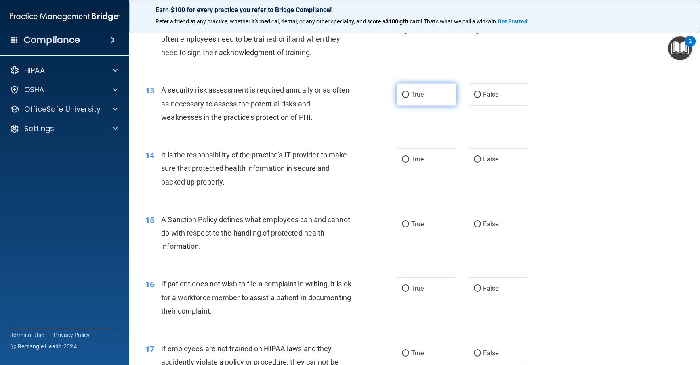
click at [402, 98] on input "True" at bounding box center [405, 95] width 7 height 6
radio input "true"
click at [475, 162] on input "False" at bounding box center [477, 159] width 7 height 6
radio input "true"
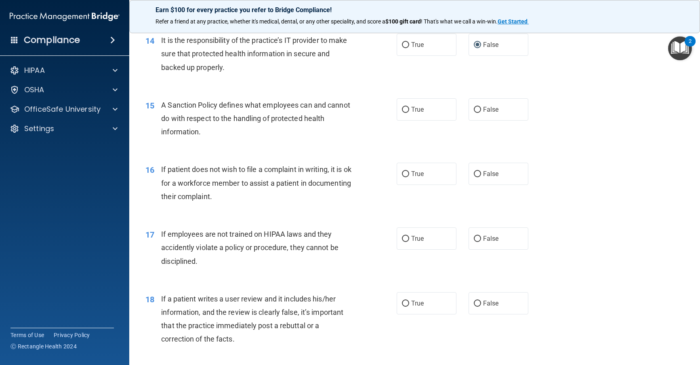
scroll to position [1010, 0]
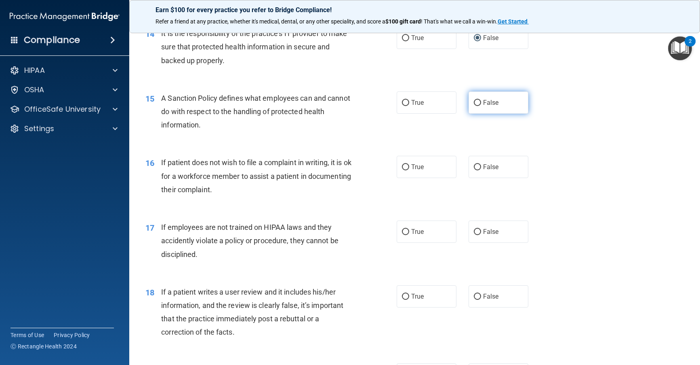
click at [474, 106] on input "False" at bounding box center [477, 103] width 7 height 6
radio input "true"
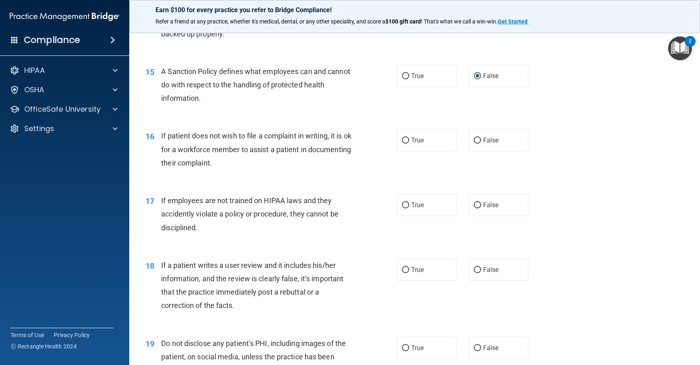
scroll to position [1091, 0]
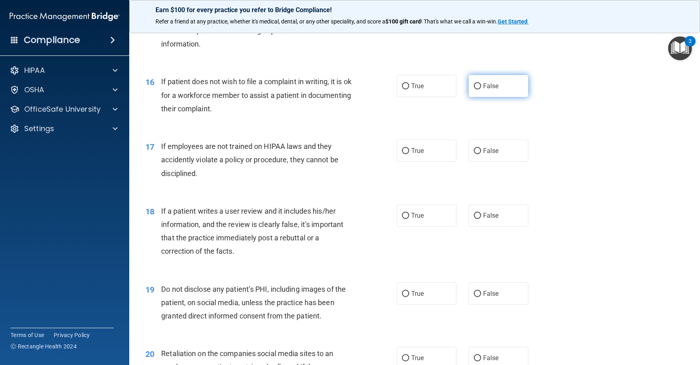
click at [474, 89] on input "False" at bounding box center [477, 86] width 7 height 6
radio input "true"
click at [472, 162] on label "False" at bounding box center [499, 150] width 60 height 22
click at [474, 154] on input "False" at bounding box center [477, 151] width 7 height 6
radio input "true"
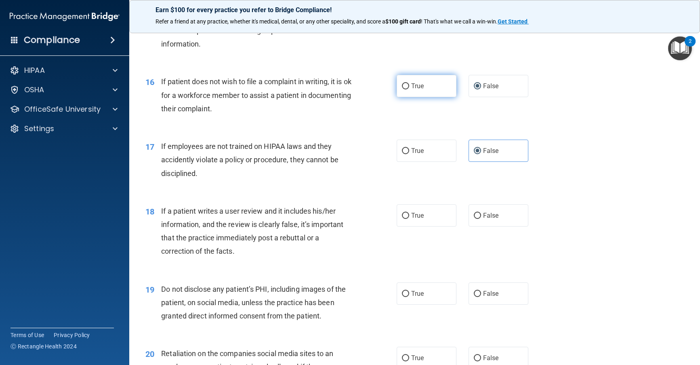
click at [402, 89] on input "True" at bounding box center [405, 86] width 7 height 6
radio input "true"
radio input "false"
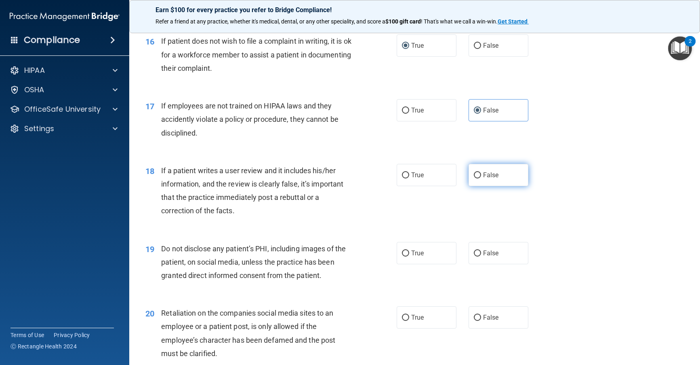
scroll to position [1172, 0]
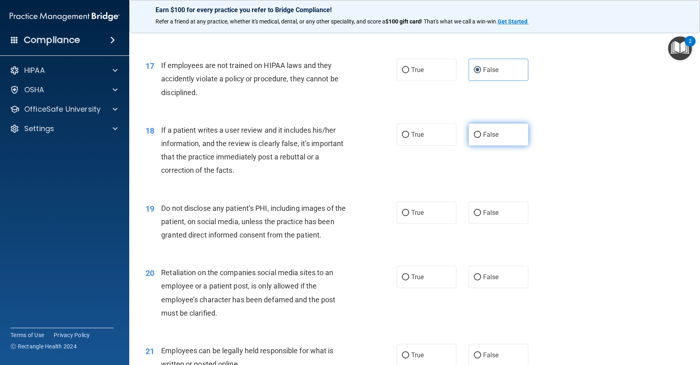
click at [474, 138] on input "False" at bounding box center [477, 135] width 7 height 6
radio input "true"
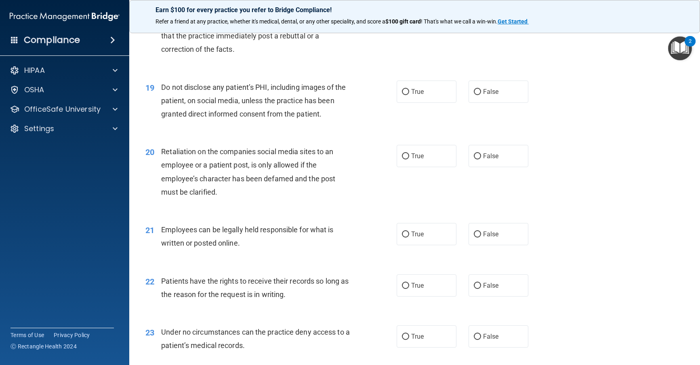
scroll to position [1293, 0]
click at [402, 95] on input "True" at bounding box center [405, 92] width 7 height 6
radio input "true"
click at [474, 159] on input "False" at bounding box center [477, 156] width 7 height 6
radio input "true"
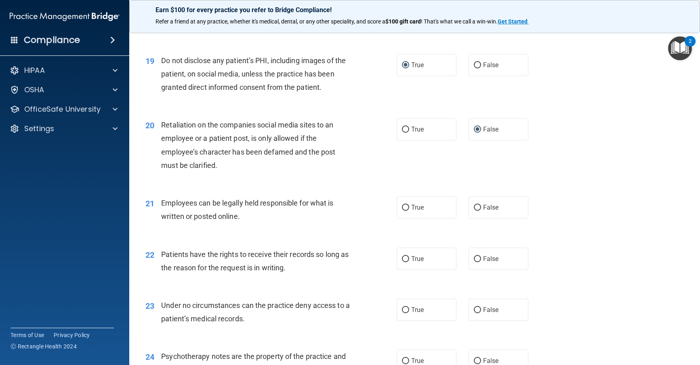
scroll to position [1334, 0]
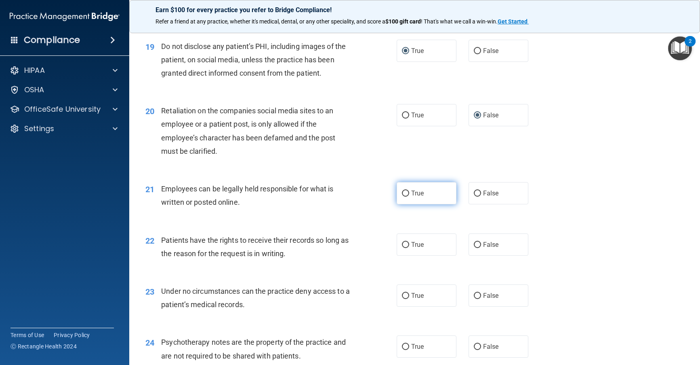
click at [403, 196] on input "True" at bounding box center [405, 193] width 7 height 6
radio input "true"
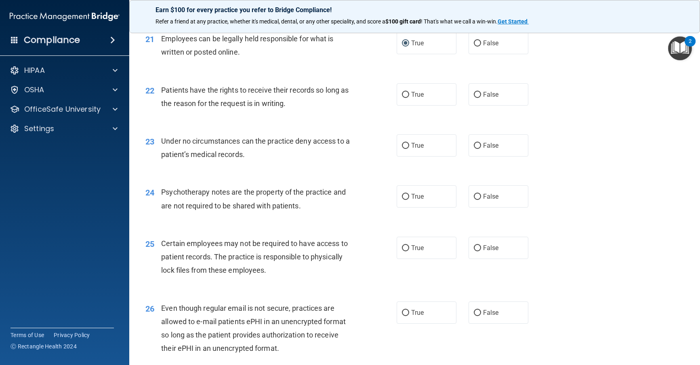
scroll to position [1495, 0]
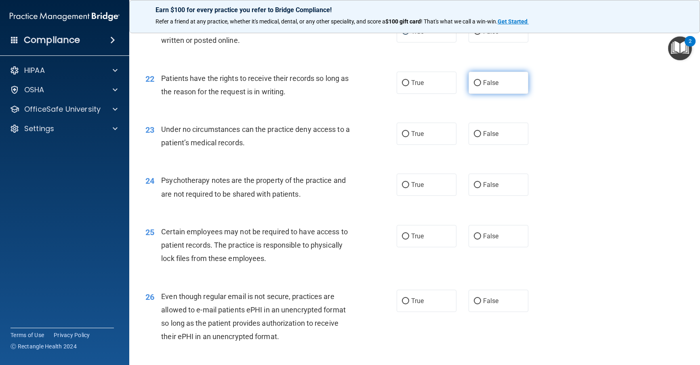
click at [474, 86] on input "False" at bounding box center [477, 83] width 7 height 6
radio input "true"
click at [474, 137] on input "False" at bounding box center [477, 134] width 7 height 6
radio input "true"
click at [403, 188] on input "True" at bounding box center [405, 185] width 7 height 6
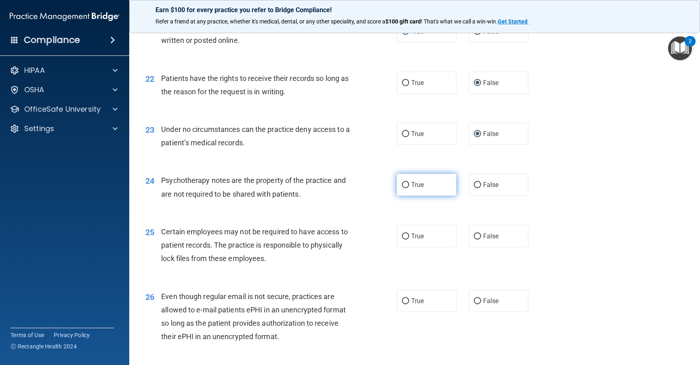
radio input "true"
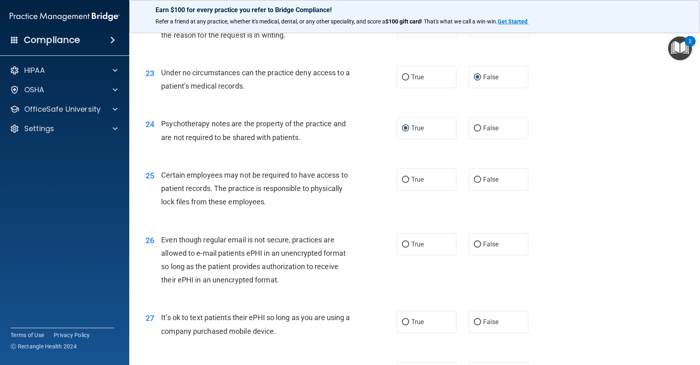
scroll to position [1576, 0]
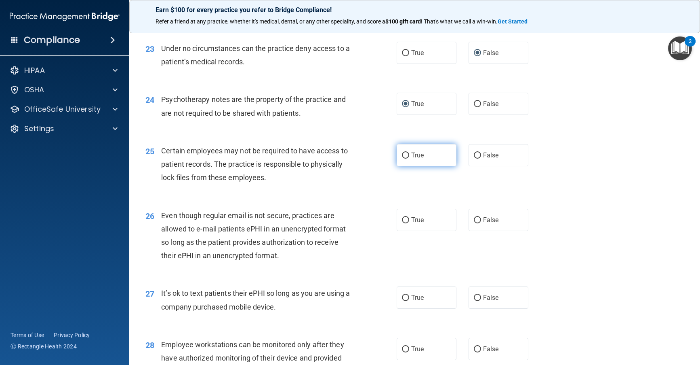
click at [402, 158] on input "True" at bounding box center [405, 155] width 7 height 6
radio input "true"
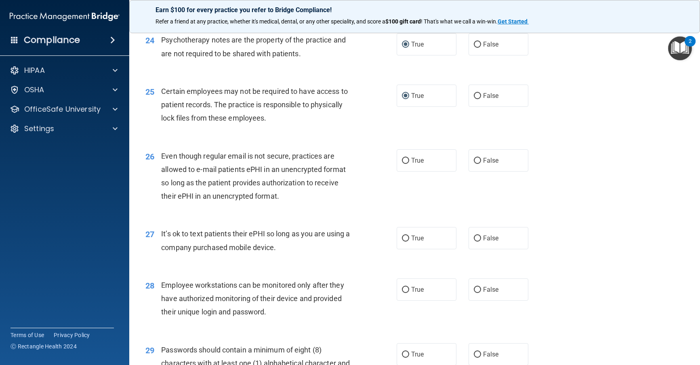
scroll to position [1657, 0]
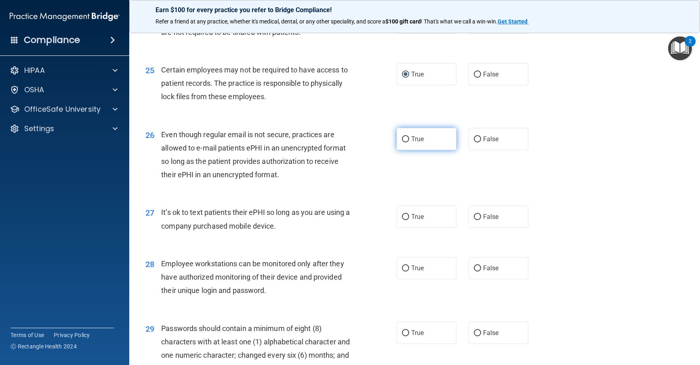
click at [402, 142] on input "True" at bounding box center [405, 139] width 7 height 6
radio input "true"
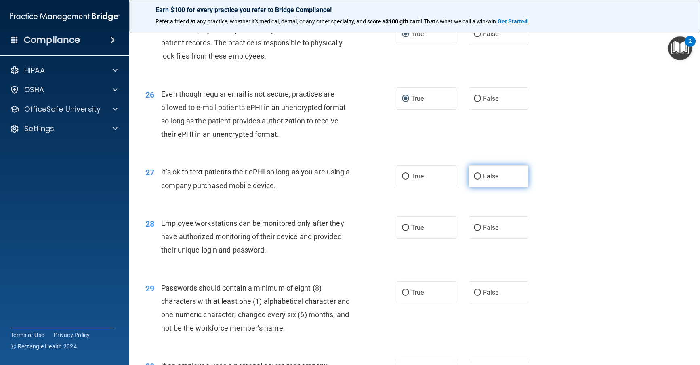
click at [475, 179] on input "False" at bounding box center [477, 176] width 7 height 6
radio input "true"
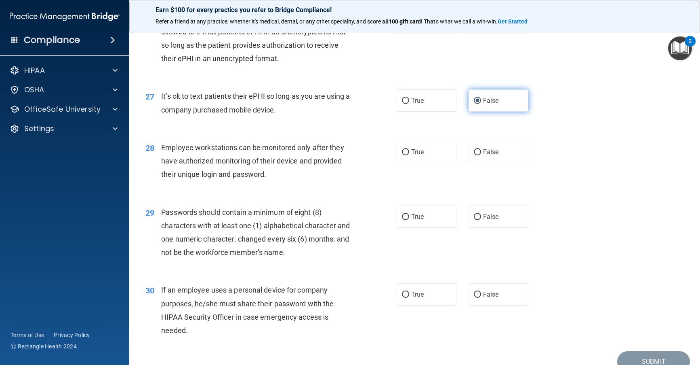
scroll to position [1778, 0]
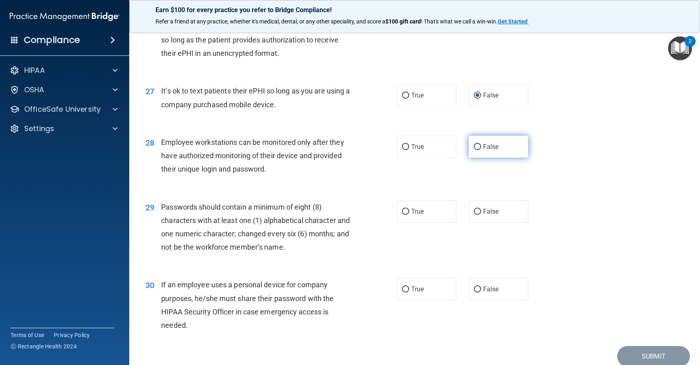
click at [474, 150] on input "False" at bounding box center [477, 147] width 7 height 6
radio input "true"
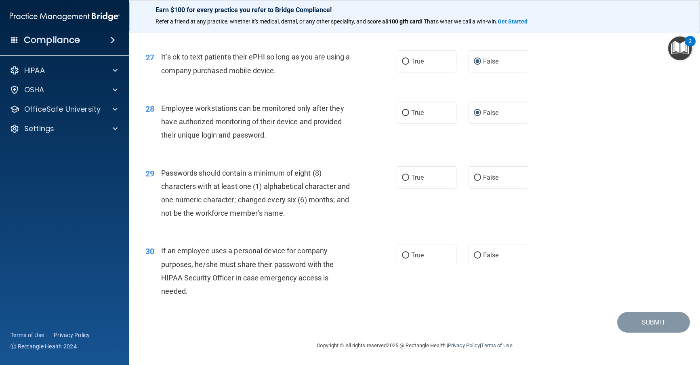
scroll to position [1826, 0]
click at [402, 175] on input "True" at bounding box center [405, 178] width 7 height 6
radio input "true"
click at [474, 256] on input "False" at bounding box center [477, 255] width 7 height 6
radio input "true"
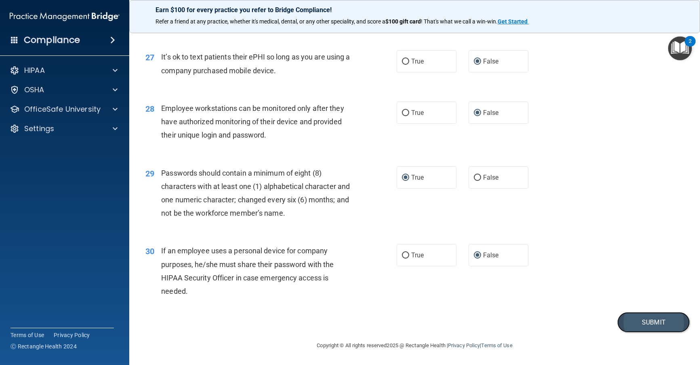
click at [487, 323] on button "Submit" at bounding box center [654, 322] width 73 height 21
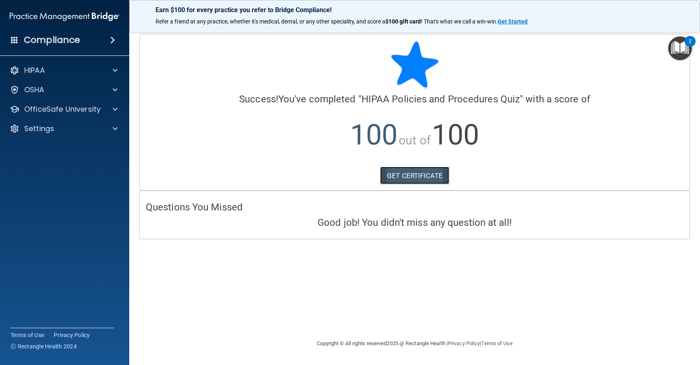
click at [428, 177] on link "GET CERTIFICATE" at bounding box center [414, 176] width 69 height 18
click at [46, 72] on div "HIPAA" at bounding box center [54, 70] width 100 height 10
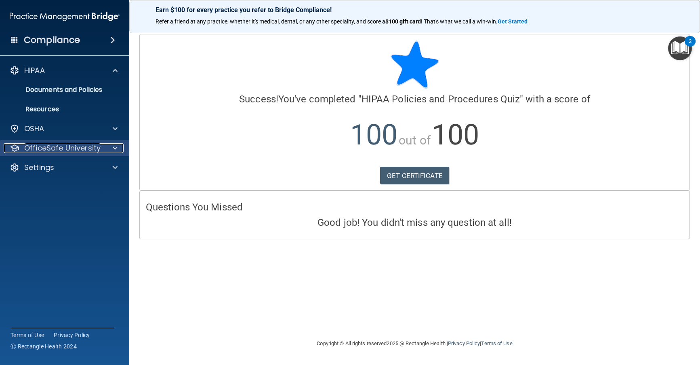
click at [53, 148] on p "OfficeSafe University" at bounding box center [62, 148] width 76 height 10
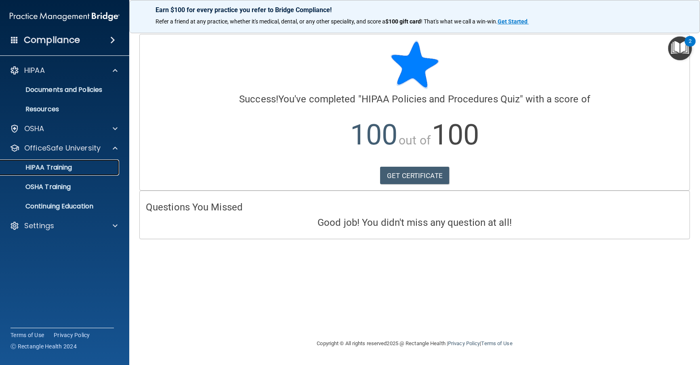
click at [55, 163] on p "HIPAA Training" at bounding box center [38, 167] width 67 height 8
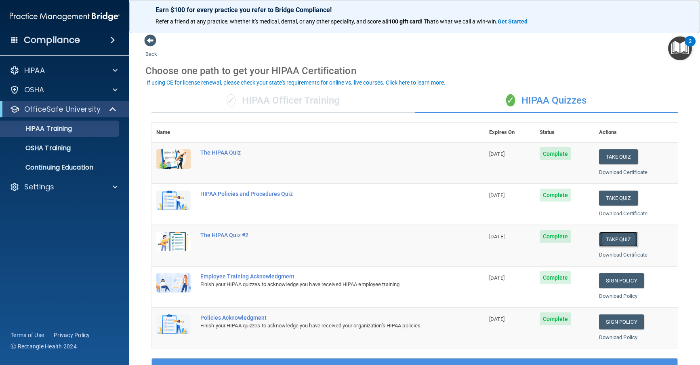
click at [487, 240] on button "Take Quiz" at bounding box center [618, 239] width 39 height 15
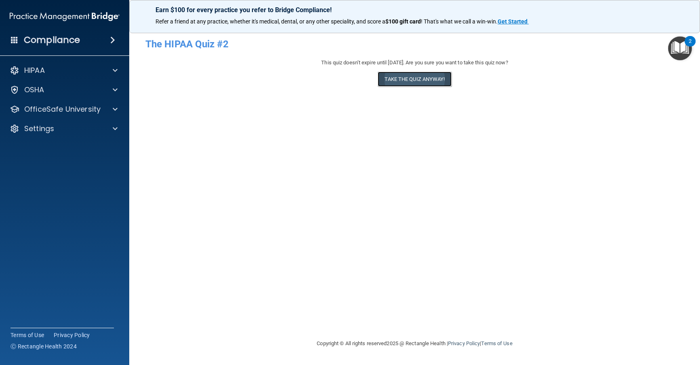
click at [405, 81] on button "Take the quiz anyway!" at bounding box center [415, 79] width 74 height 15
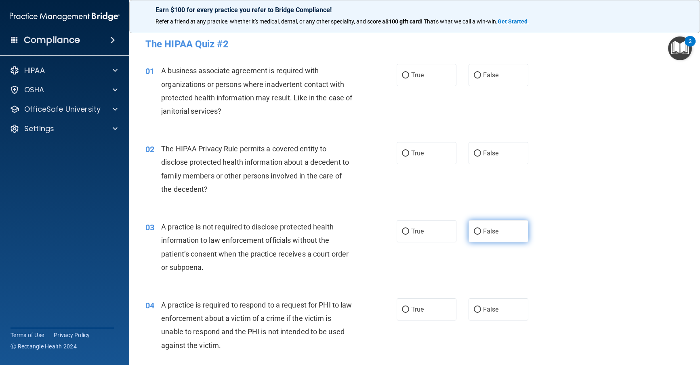
click at [474, 230] on input "False" at bounding box center [477, 231] width 7 height 6
radio input "true"
click at [402, 74] on input "True" at bounding box center [405, 75] width 7 height 6
radio input "true"
click at [475, 154] on input "False" at bounding box center [477, 153] width 7 height 6
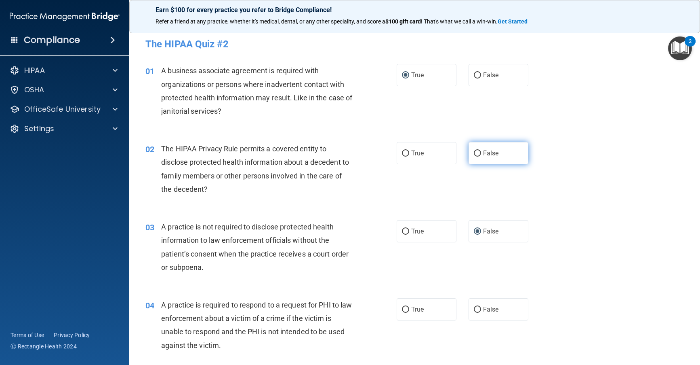
radio input "true"
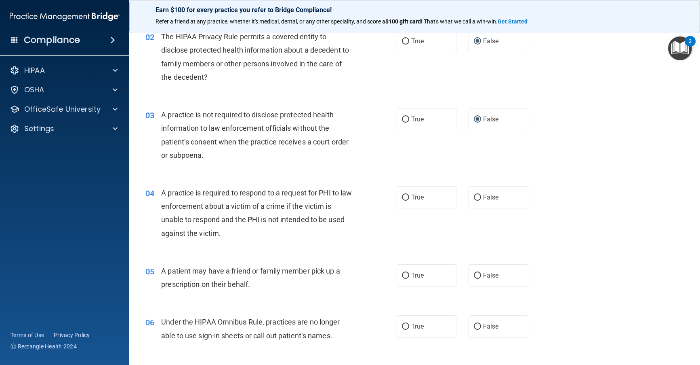
scroll to position [121, 0]
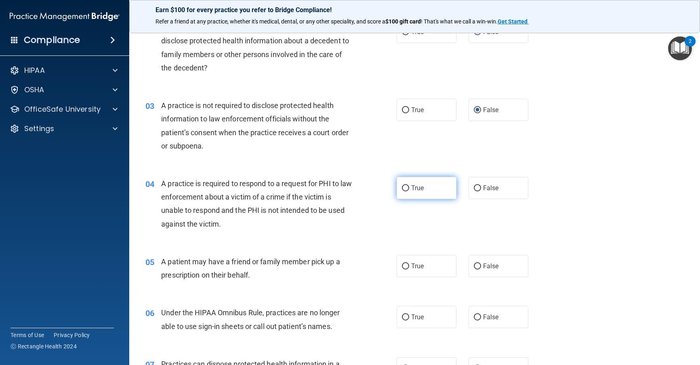
click at [402, 186] on input "True" at bounding box center [405, 188] width 7 height 6
radio input "true"
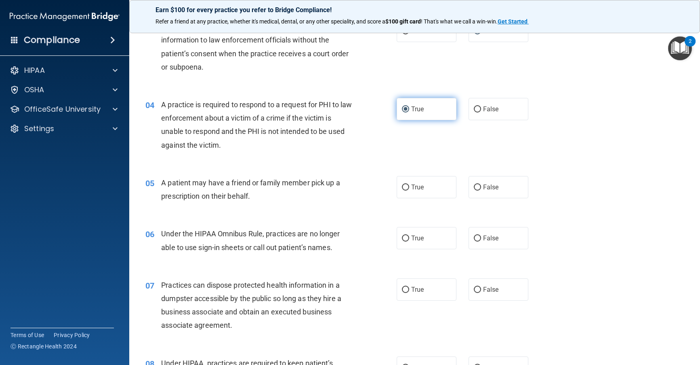
scroll to position [202, 0]
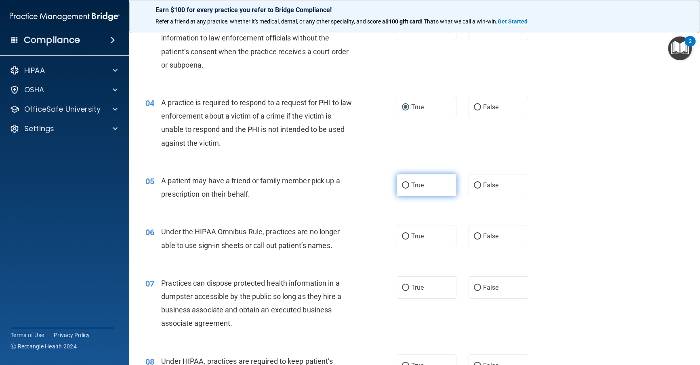
click at [402, 186] on input "True" at bounding box center [405, 185] width 7 height 6
radio input "true"
click at [403, 236] on input "True" at bounding box center [405, 236] width 7 height 6
radio input "true"
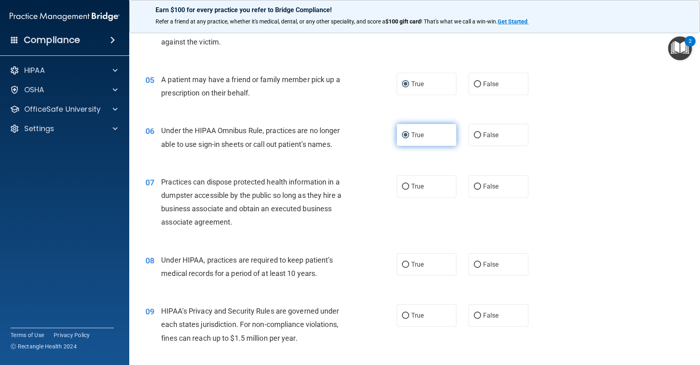
scroll to position [323, 0]
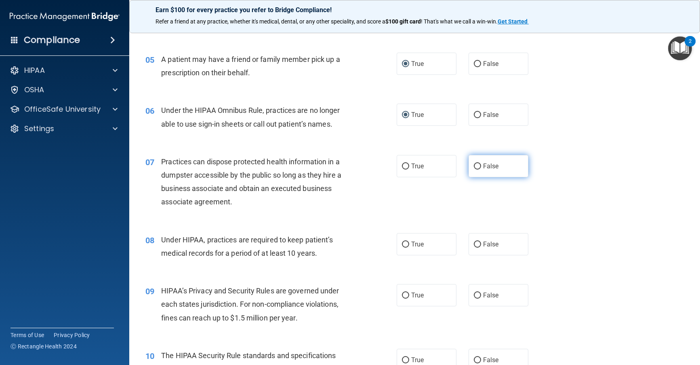
click at [474, 168] on input "False" at bounding box center [477, 166] width 7 height 6
radio input "true"
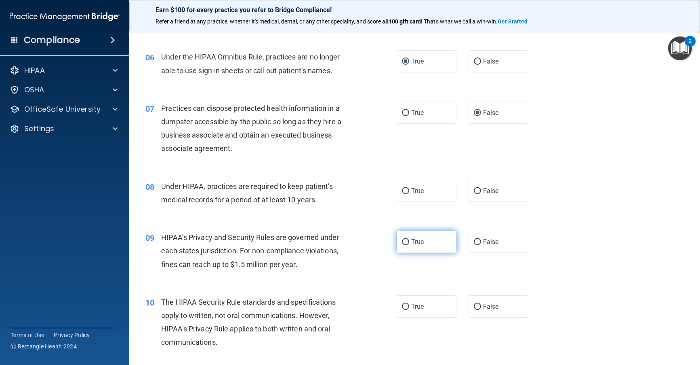
scroll to position [445, 0]
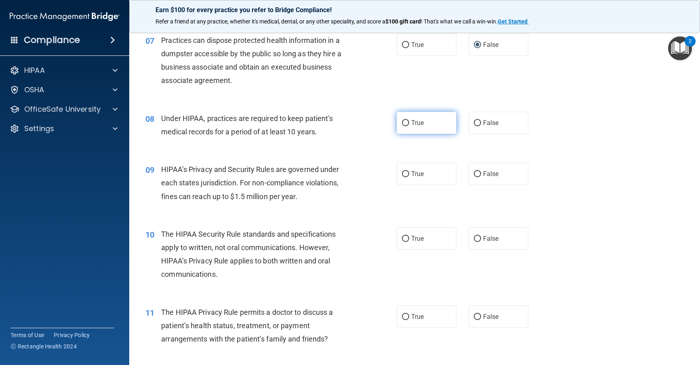
click at [405, 120] on input "True" at bounding box center [405, 123] width 7 height 6
radio input "true"
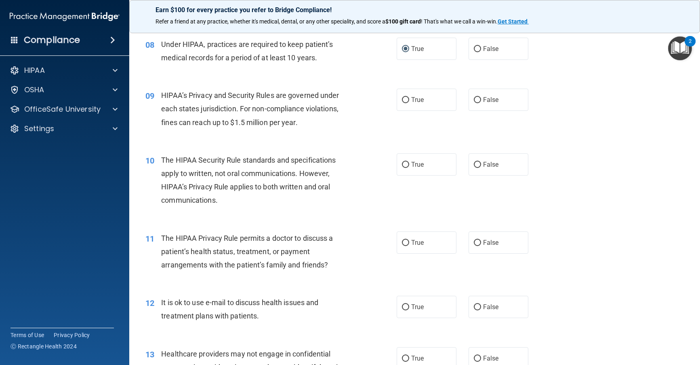
scroll to position [525, 0]
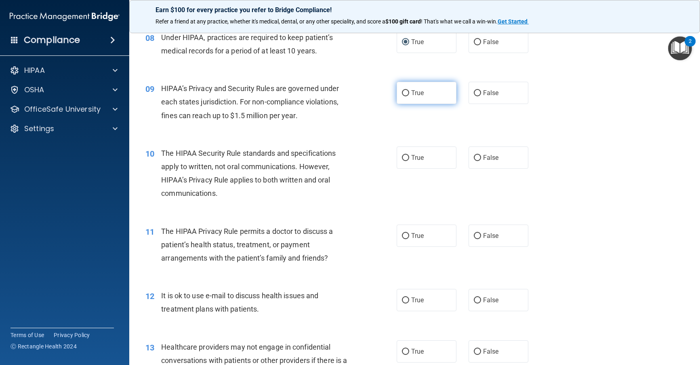
click at [403, 95] on input "True" at bounding box center [405, 93] width 7 height 6
radio input "true"
click at [474, 92] on input "False" at bounding box center [477, 93] width 7 height 6
radio input "true"
radio input "false"
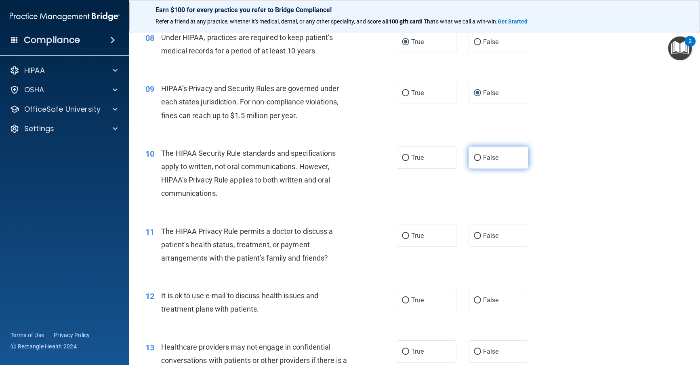
click at [473, 161] on label "False" at bounding box center [499, 157] width 60 height 22
click at [474, 161] on input "False" at bounding box center [477, 158] width 7 height 6
radio input "true"
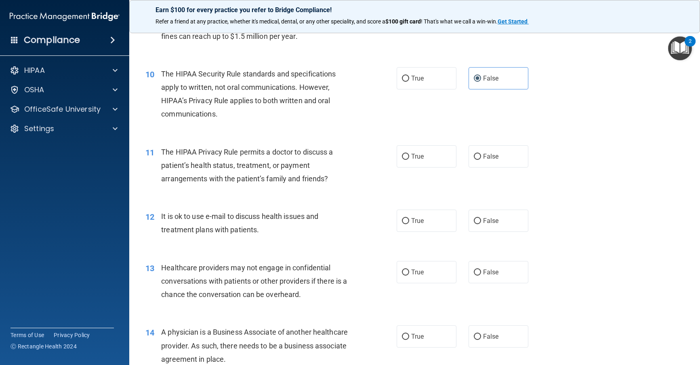
scroll to position [606, 0]
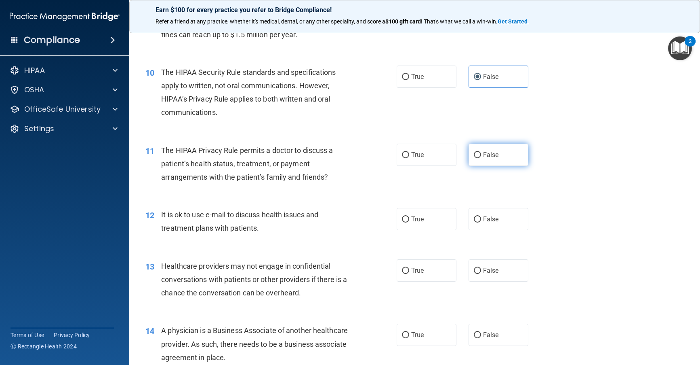
click at [474, 154] on input "False" at bounding box center [477, 155] width 7 height 6
radio input "true"
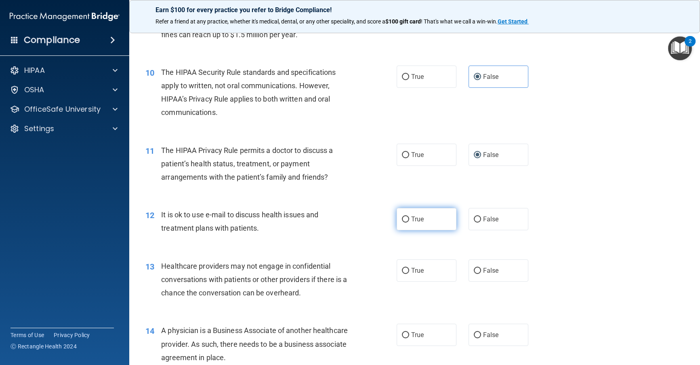
click at [402, 216] on input "True" at bounding box center [405, 219] width 7 height 6
radio input "true"
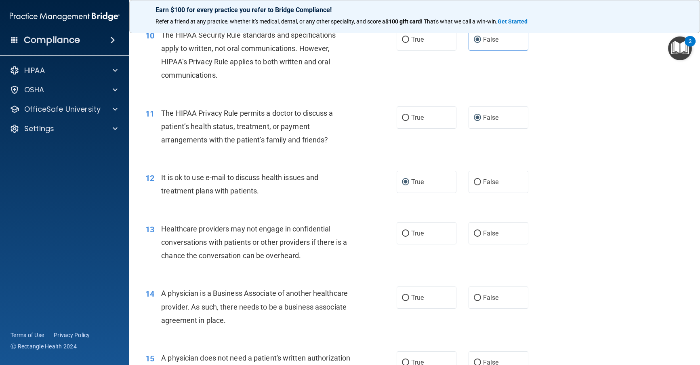
scroll to position [687, 0]
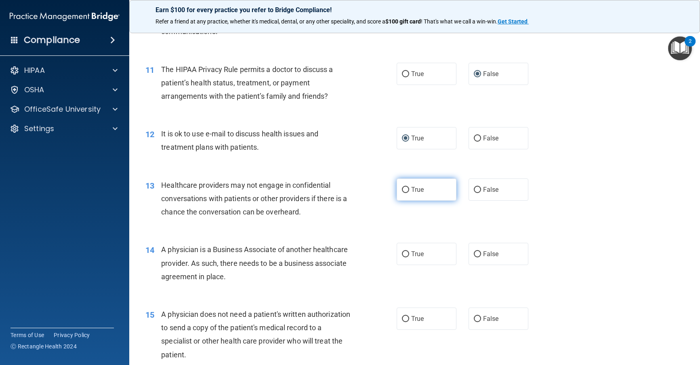
click at [402, 191] on input "True" at bounding box center [405, 190] width 7 height 6
radio input "true"
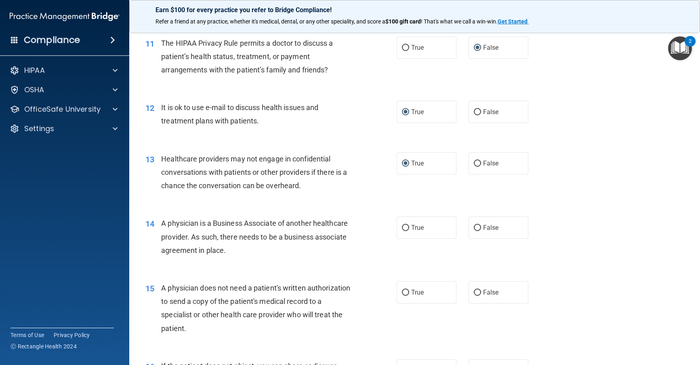
scroll to position [768, 0]
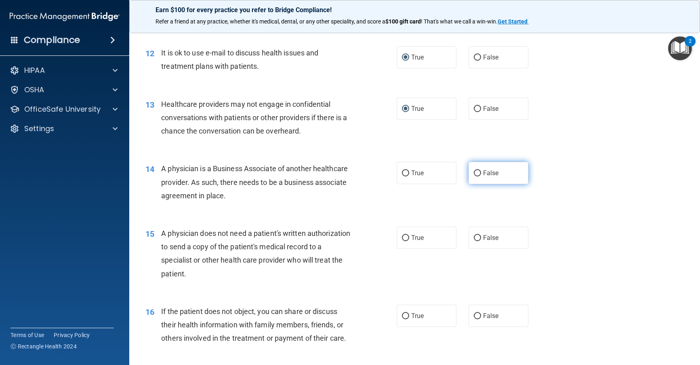
click at [474, 171] on input "False" at bounding box center [477, 173] width 7 height 6
radio input "true"
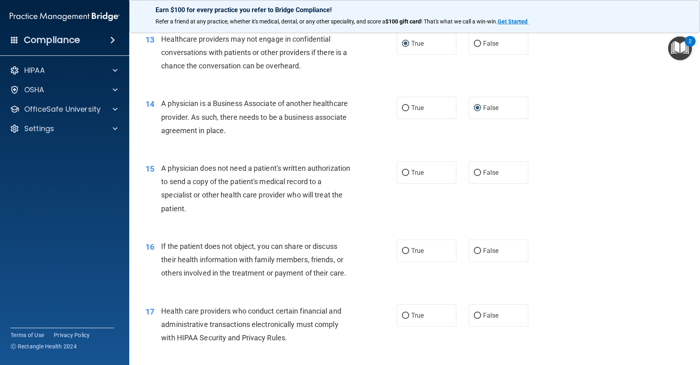
scroll to position [849, 0]
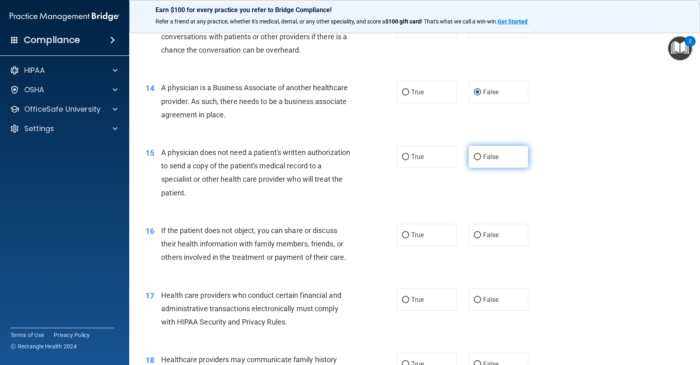
click at [474, 157] on input "False" at bounding box center [477, 157] width 7 height 6
radio input "true"
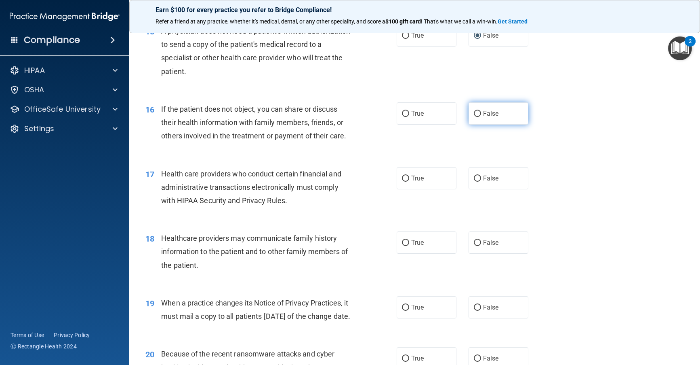
click at [474, 113] on input "False" at bounding box center [477, 114] width 7 height 6
radio input "true"
click at [402, 175] on input "True" at bounding box center [405, 178] width 7 height 6
radio input "true"
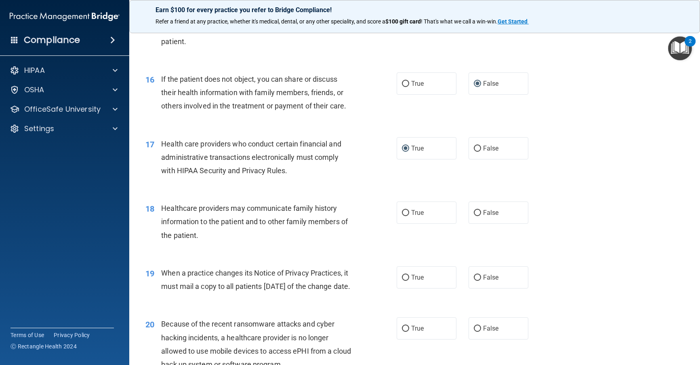
scroll to position [1091, 0]
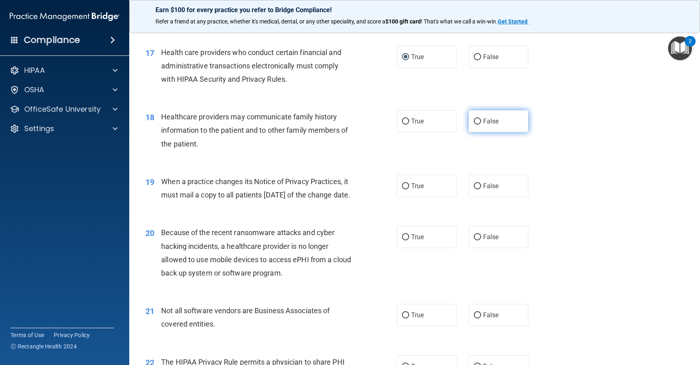
click at [474, 120] on input "False" at bounding box center [477, 121] width 7 height 6
radio input "true"
click at [403, 181] on label "True" at bounding box center [427, 186] width 60 height 22
click at [403, 183] on input "True" at bounding box center [405, 186] width 7 height 6
radio input "true"
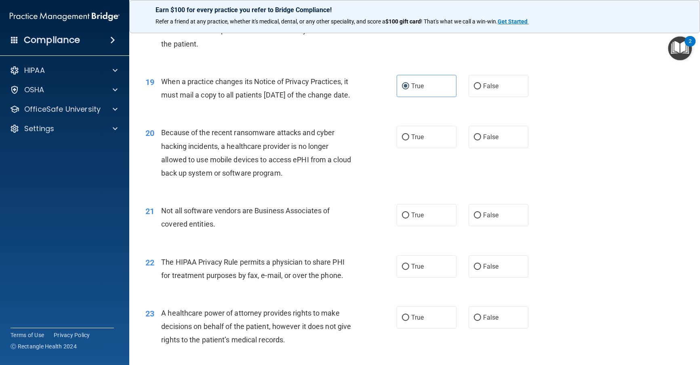
scroll to position [1212, 0]
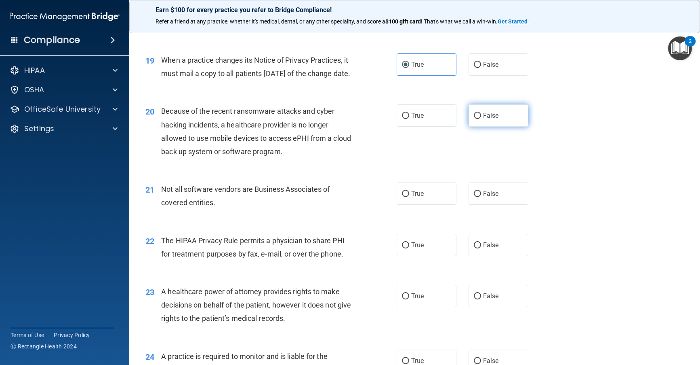
click at [474, 119] on input "False" at bounding box center [477, 116] width 7 height 6
radio input "true"
click at [403, 197] on input "True" at bounding box center [405, 194] width 7 height 6
radio input "true"
click at [403, 248] on input "True" at bounding box center [405, 245] width 7 height 6
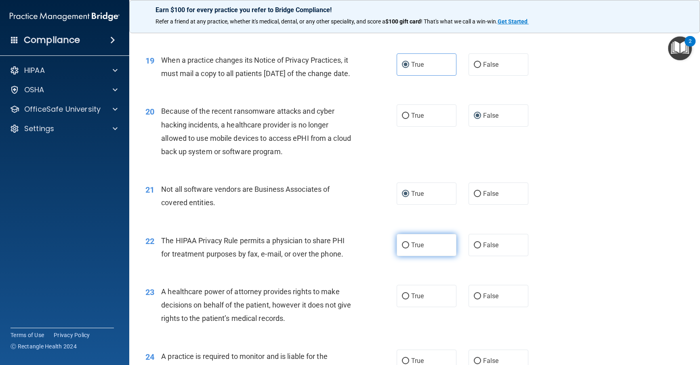
radio input "true"
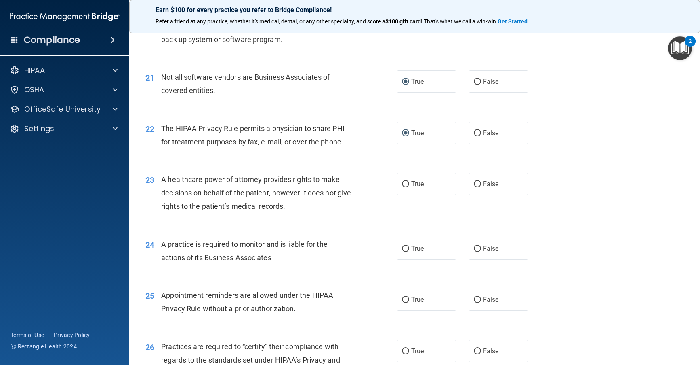
scroll to position [1374, 0]
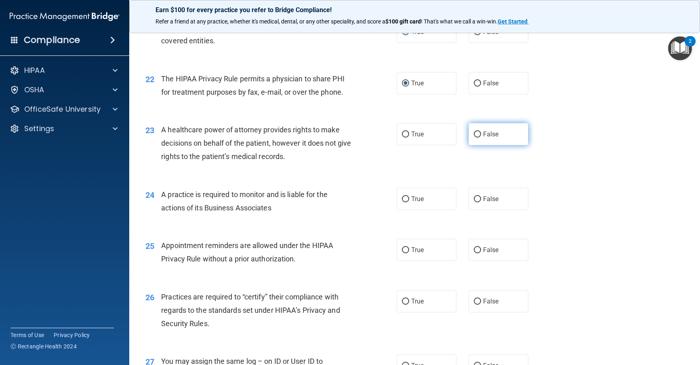
click at [475, 137] on input "False" at bounding box center [477, 134] width 7 height 6
radio input "true"
click at [405, 202] on input "True" at bounding box center [405, 199] width 7 height 6
radio input "true"
click at [474, 253] on input "False" at bounding box center [477, 250] width 7 height 6
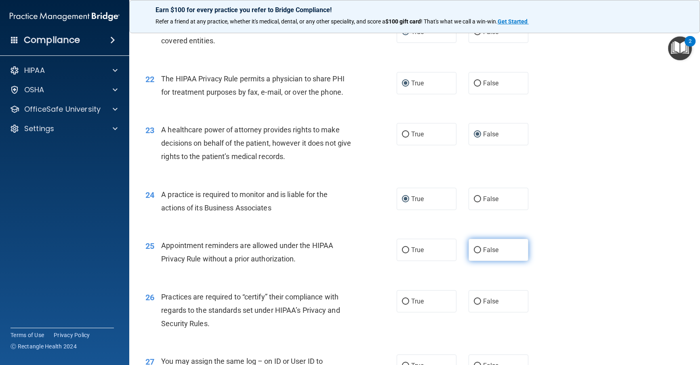
radio input "true"
click at [404, 253] on input "True" at bounding box center [405, 250] width 7 height 6
radio input "true"
radio input "false"
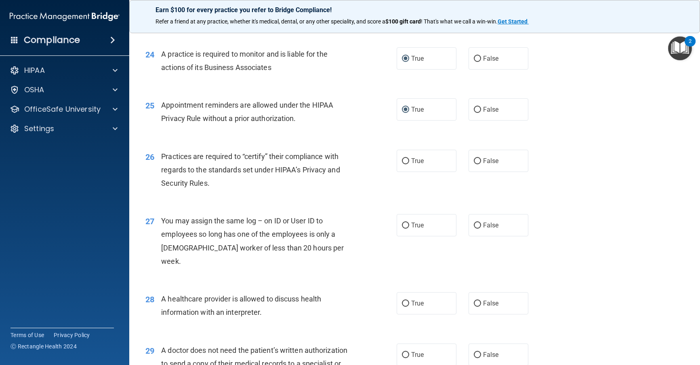
scroll to position [1536, 0]
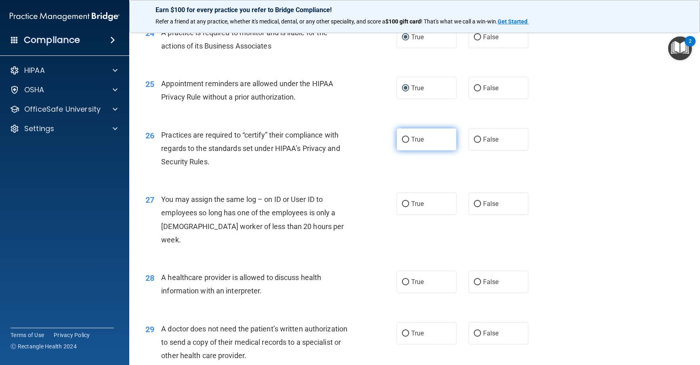
click at [403, 143] on input "True" at bounding box center [405, 140] width 7 height 6
radio input "true"
click at [475, 207] on input "False" at bounding box center [477, 204] width 7 height 6
radio input "true"
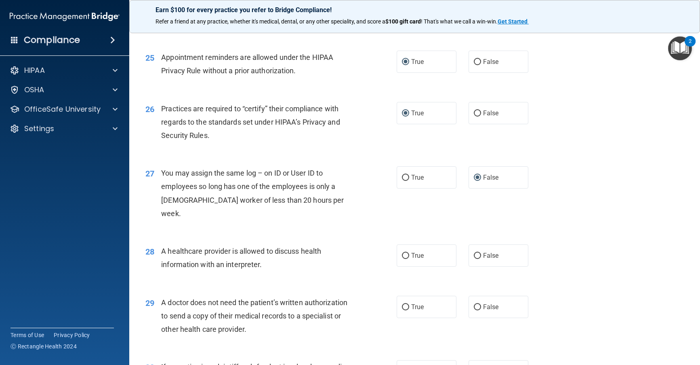
scroll to position [1617, 0]
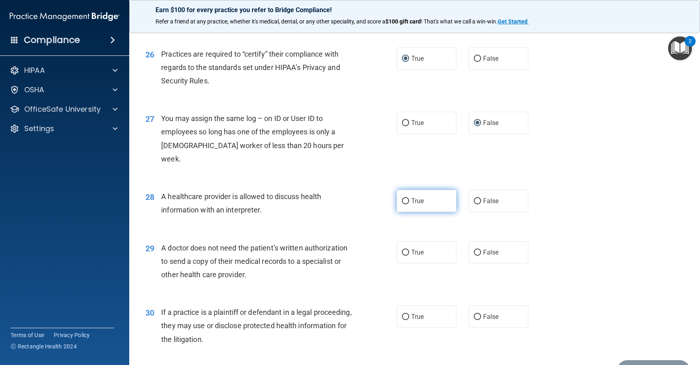
click at [402, 202] on input "True" at bounding box center [405, 201] width 7 height 6
radio input "true"
click at [474, 252] on input "False" at bounding box center [477, 252] width 7 height 6
radio input "true"
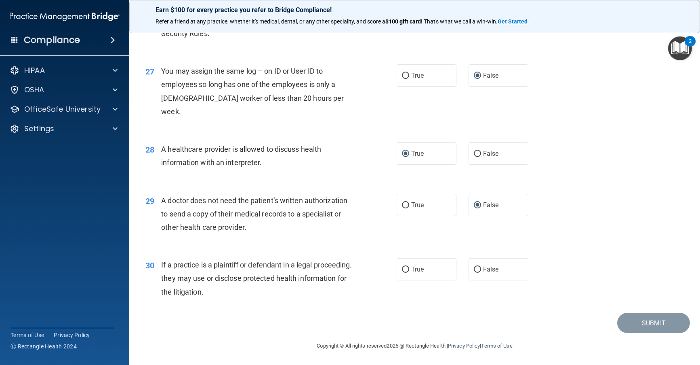
scroll to position [1664, 0]
click at [402, 269] on input "True" at bounding box center [405, 269] width 7 height 6
radio input "true"
click at [487, 326] on button "Submit" at bounding box center [654, 322] width 73 height 21
click at [487, 320] on button "Submit" at bounding box center [654, 322] width 73 height 21
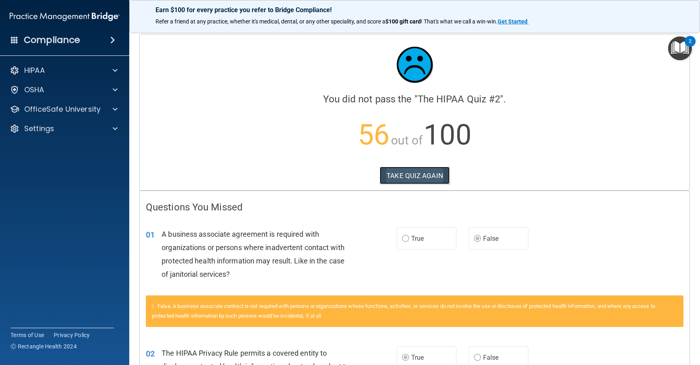
click at [411, 175] on button "TAKE QUIZ AGAIN" at bounding box center [415, 176] width 70 height 18
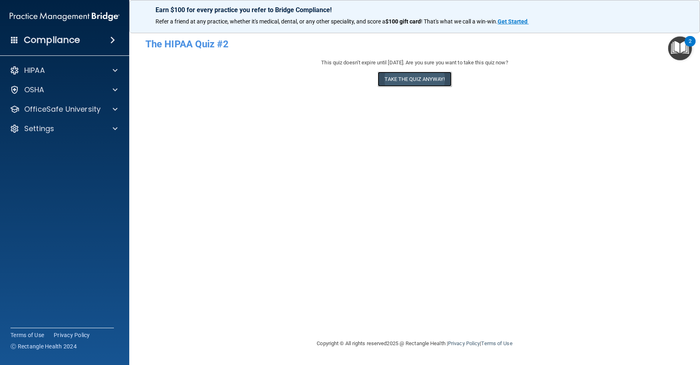
click at [420, 79] on button "Take the quiz anyway!" at bounding box center [415, 79] width 74 height 15
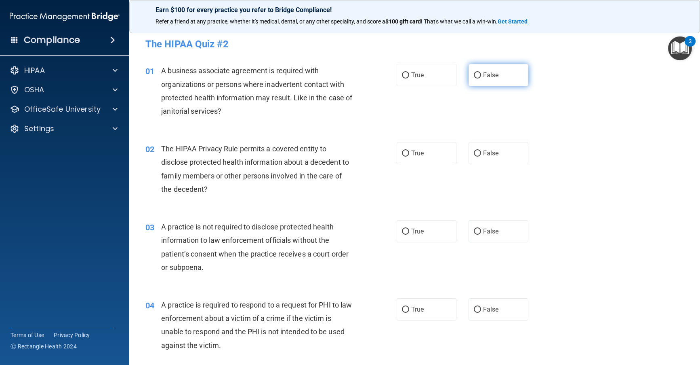
click at [474, 76] on input "False" at bounding box center [477, 75] width 7 height 6
radio input "true"
click at [403, 154] on input "True" at bounding box center [405, 153] width 7 height 6
radio input "true"
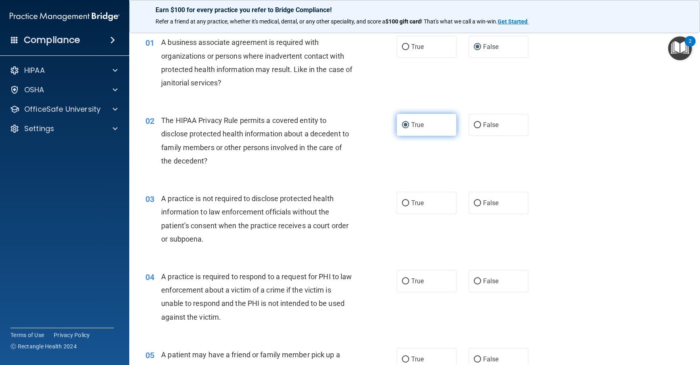
scroll to position [81, 0]
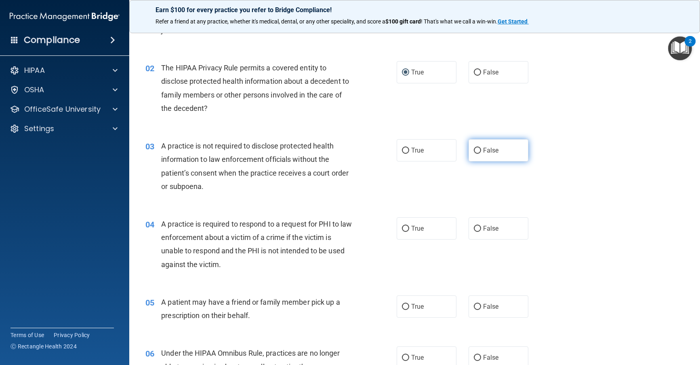
click at [474, 152] on input "False" at bounding box center [477, 151] width 7 height 6
radio input "true"
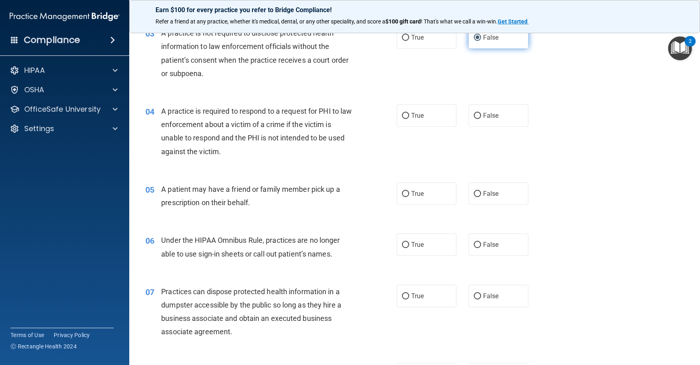
scroll to position [202, 0]
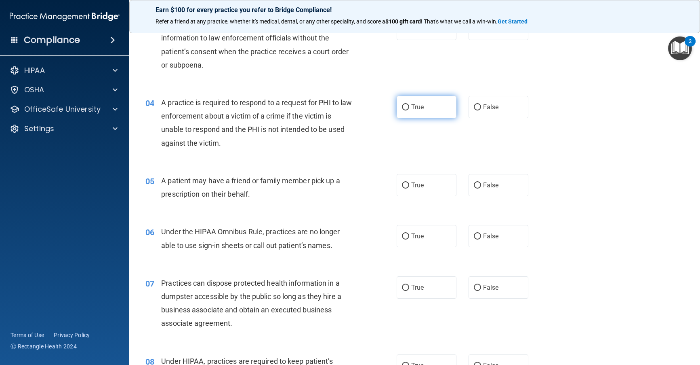
click at [404, 105] on input "True" at bounding box center [405, 107] width 7 height 6
radio input "true"
click at [402, 185] on input "True" at bounding box center [405, 185] width 7 height 6
radio input "true"
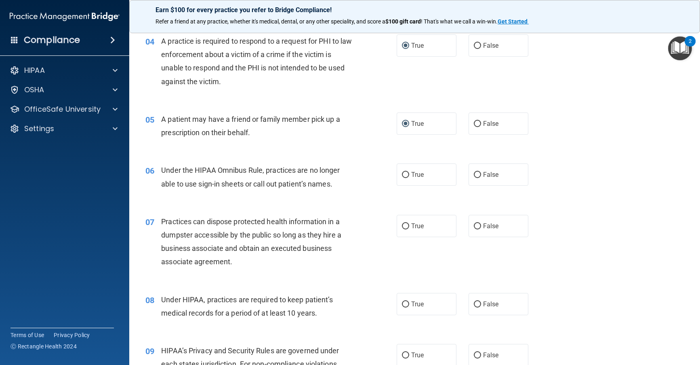
scroll to position [283, 0]
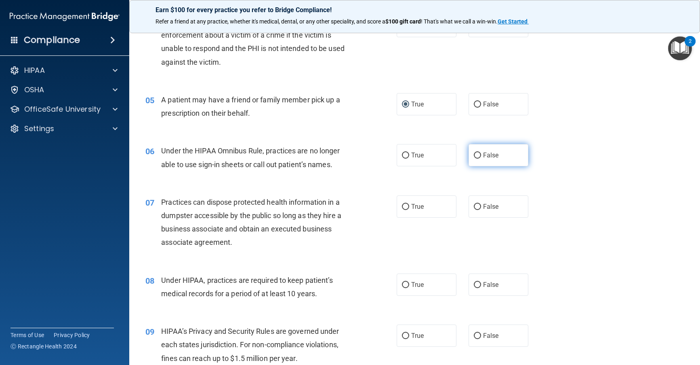
click at [474, 156] on input "False" at bounding box center [477, 155] width 7 height 6
radio input "true"
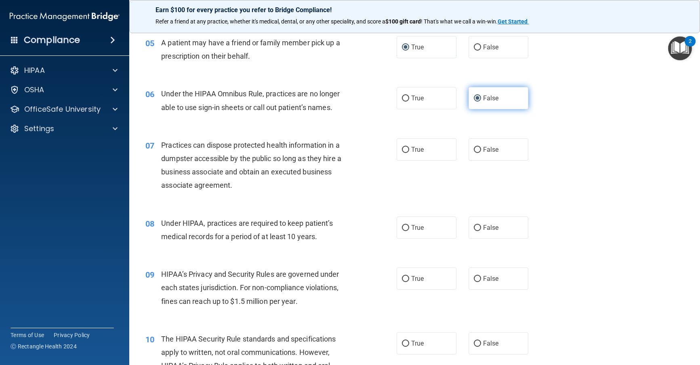
scroll to position [364, 0]
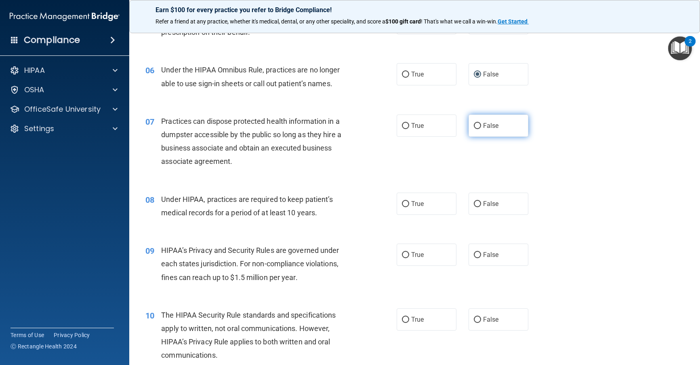
click at [474, 125] on input "False" at bounding box center [477, 126] width 7 height 6
radio input "true"
click at [474, 205] on input "False" at bounding box center [477, 204] width 7 height 6
radio input "true"
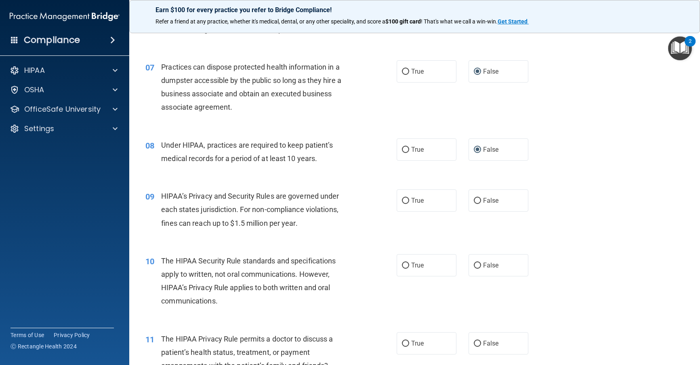
scroll to position [445, 0]
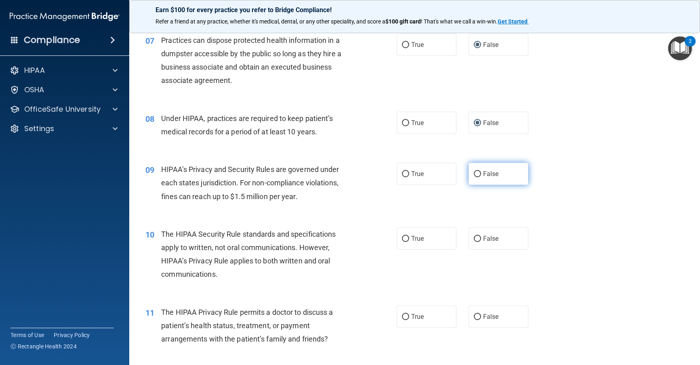
click at [475, 176] on input "False" at bounding box center [477, 174] width 7 height 6
radio input "true"
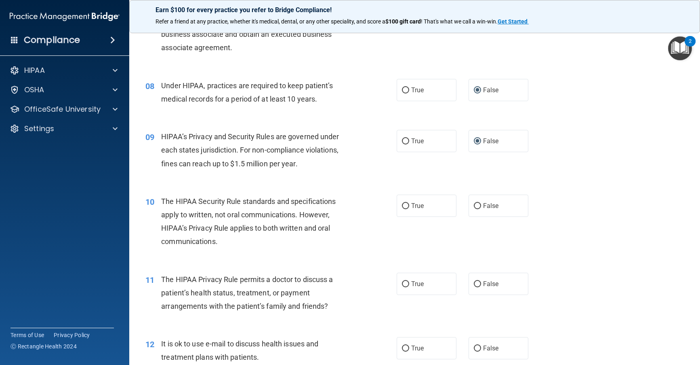
scroll to position [525, 0]
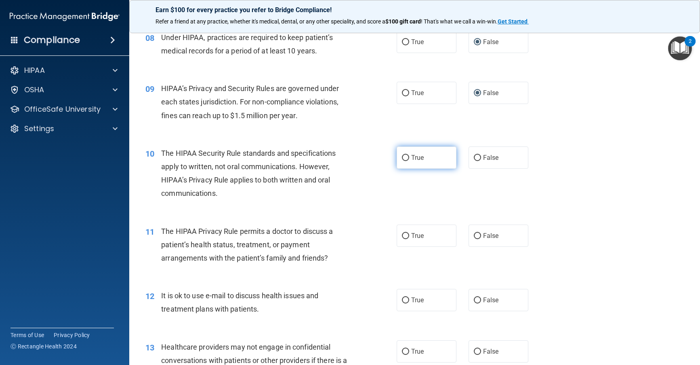
click at [402, 155] on input "True" at bounding box center [405, 158] width 7 height 6
radio input "true"
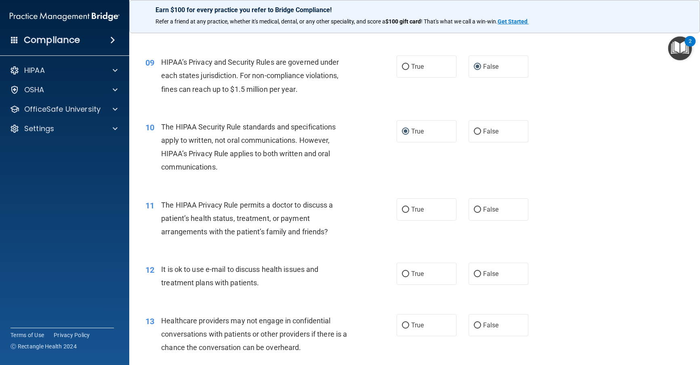
scroll to position [606, 0]
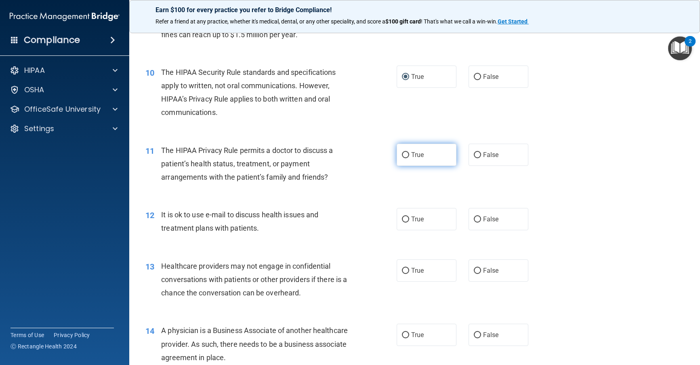
click at [402, 154] on input "True" at bounding box center [405, 155] width 7 height 6
radio input "true"
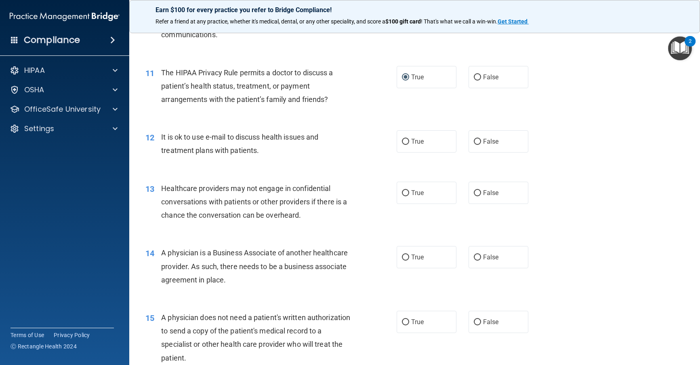
scroll to position [687, 0]
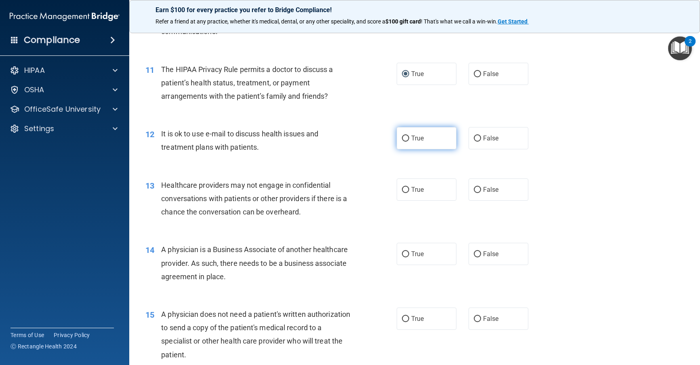
click at [402, 137] on input "True" at bounding box center [405, 138] width 7 height 6
radio input "true"
click at [474, 190] on input "False" at bounding box center [477, 190] width 7 height 6
radio input "true"
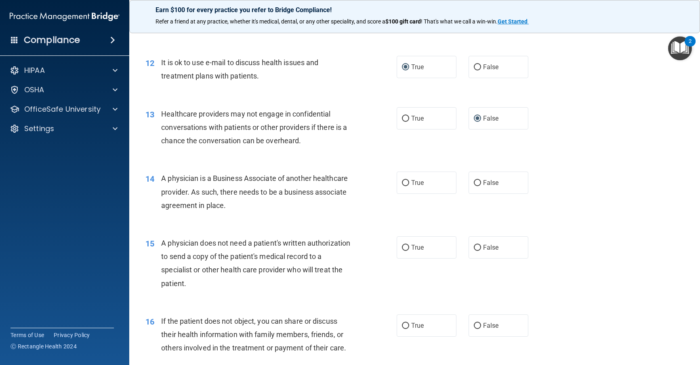
scroll to position [768, 0]
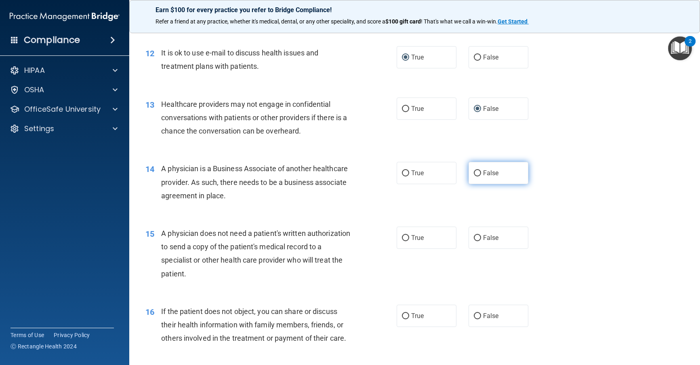
click at [474, 174] on input "False" at bounding box center [477, 173] width 7 height 6
radio input "true"
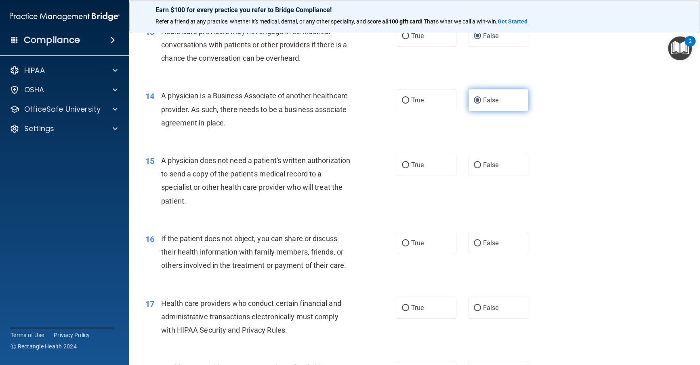
scroll to position [849, 0]
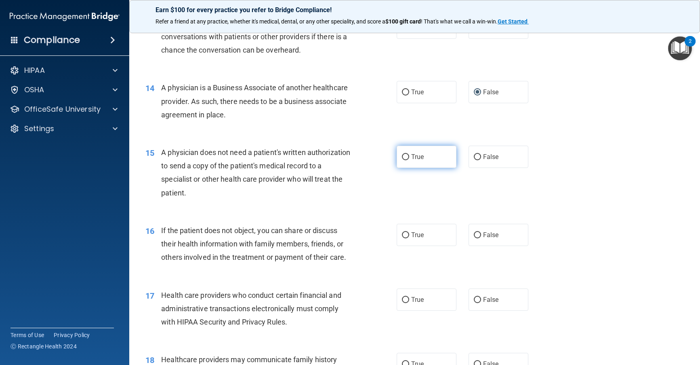
click at [403, 157] on input "True" at bounding box center [405, 157] width 7 height 6
radio input "true"
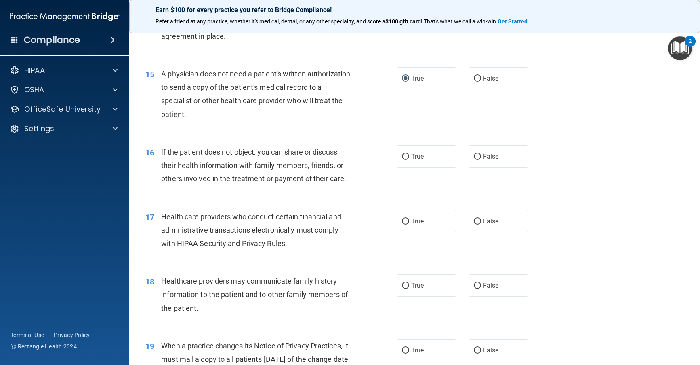
scroll to position [930, 0]
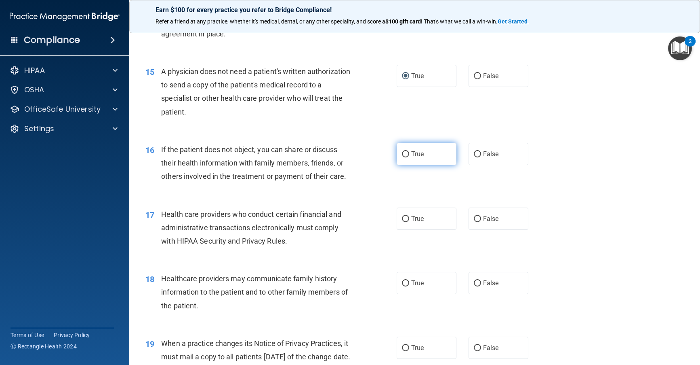
click at [402, 152] on input "True" at bounding box center [405, 154] width 7 height 6
radio input "true"
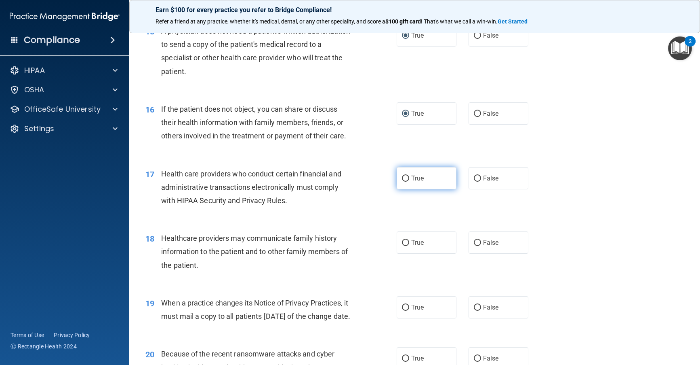
click at [402, 175] on input "True" at bounding box center [405, 178] width 7 height 6
radio input "true"
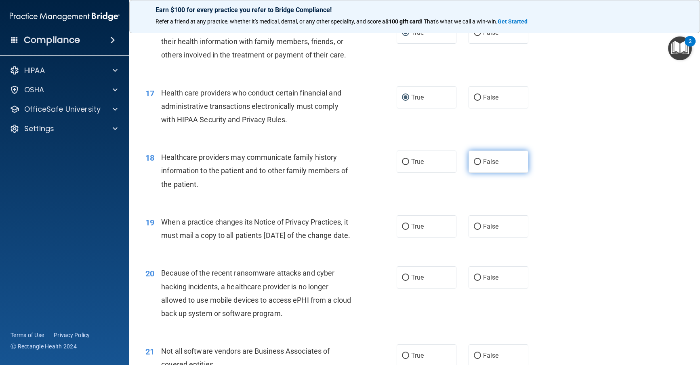
scroll to position [1091, 0]
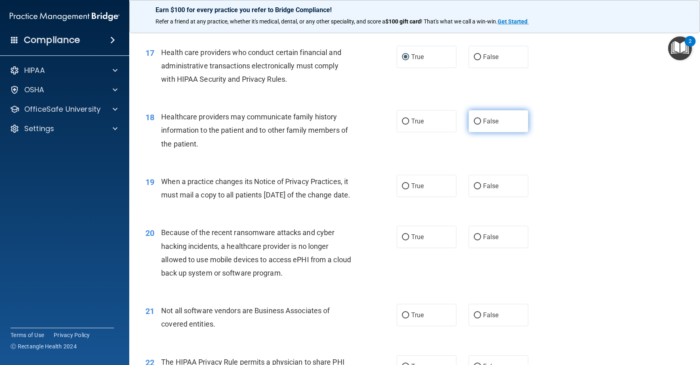
click at [475, 122] on input "False" at bounding box center [477, 121] width 7 height 6
radio input "true"
click at [474, 185] on input "False" at bounding box center [477, 186] width 7 height 6
radio input "true"
click at [474, 240] on input "False" at bounding box center [477, 237] width 7 height 6
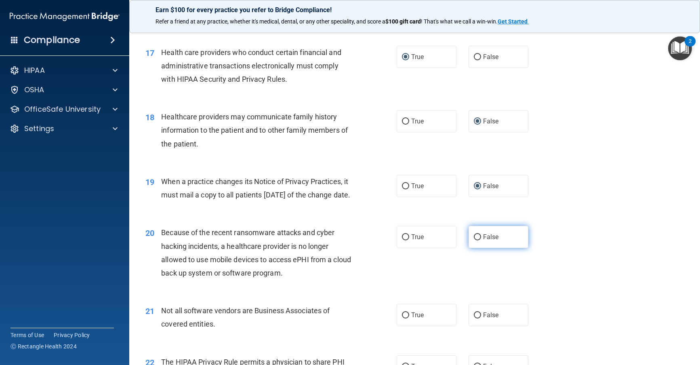
radio input "true"
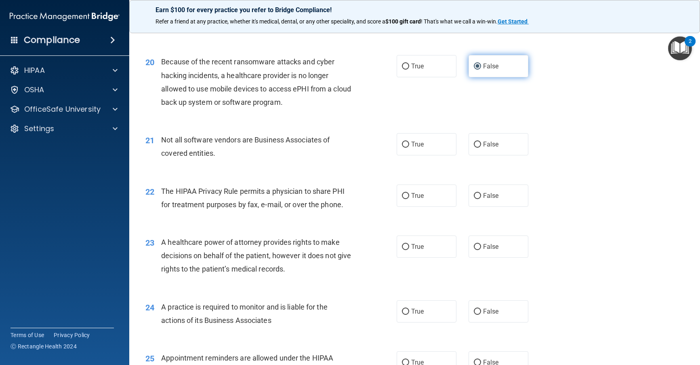
scroll to position [1253, 0]
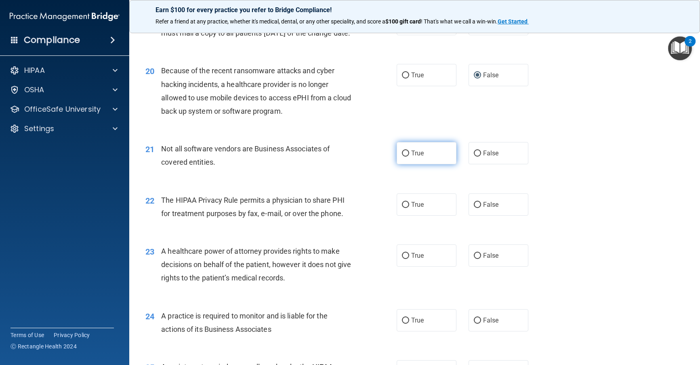
click at [403, 156] on input "True" at bounding box center [405, 153] width 7 height 6
radio input "true"
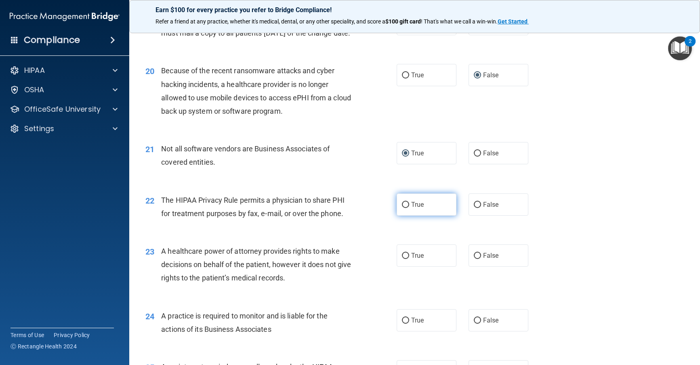
click at [404, 208] on input "True" at bounding box center [405, 205] width 7 height 6
radio input "true"
click at [474, 259] on input "False" at bounding box center [477, 256] width 7 height 6
radio input "true"
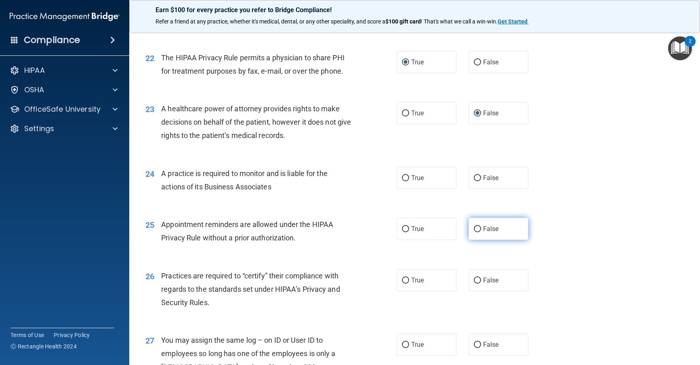
scroll to position [1415, 0]
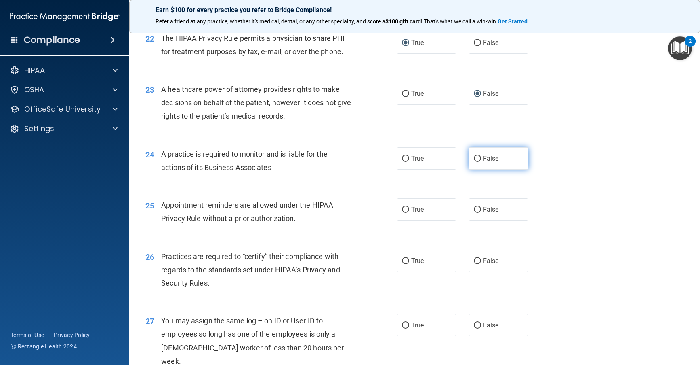
click at [474, 162] on input "False" at bounding box center [477, 159] width 7 height 6
radio input "true"
click at [402, 213] on input "True" at bounding box center [405, 210] width 7 height 6
radio input "true"
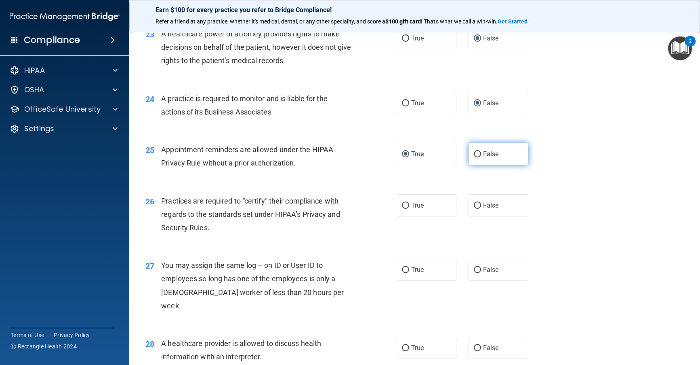
scroll to position [1495, 0]
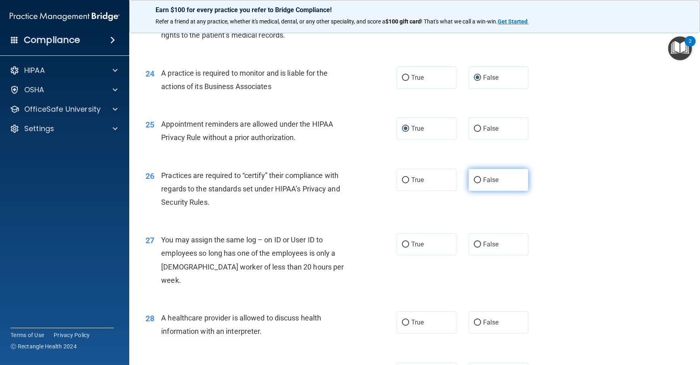
click at [475, 183] on input "False" at bounding box center [477, 180] width 7 height 6
radio input "true"
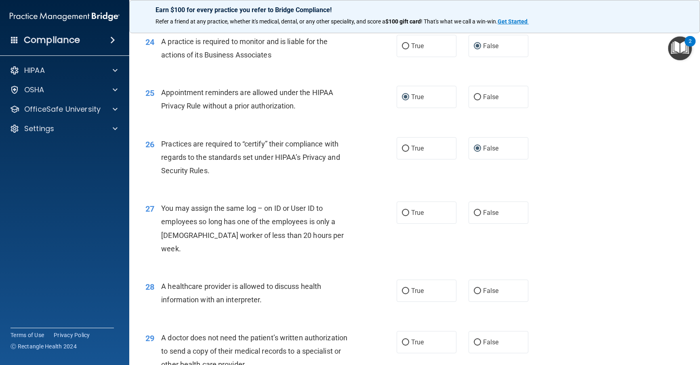
scroll to position [1617, 0]
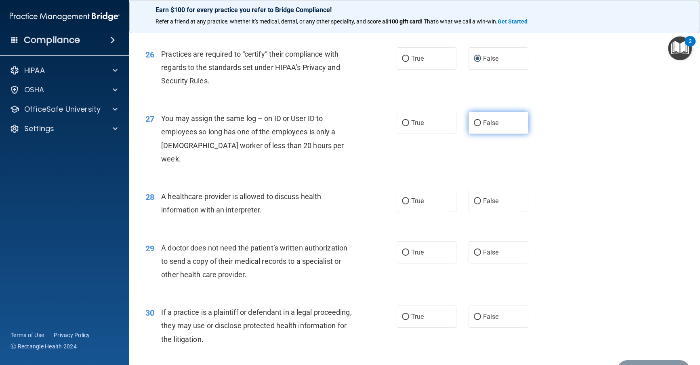
click at [474, 126] on input "False" at bounding box center [477, 123] width 7 height 6
radio input "true"
click at [403, 200] on input "True" at bounding box center [405, 201] width 7 height 6
radio input "true"
click at [402, 250] on input "True" at bounding box center [405, 252] width 7 height 6
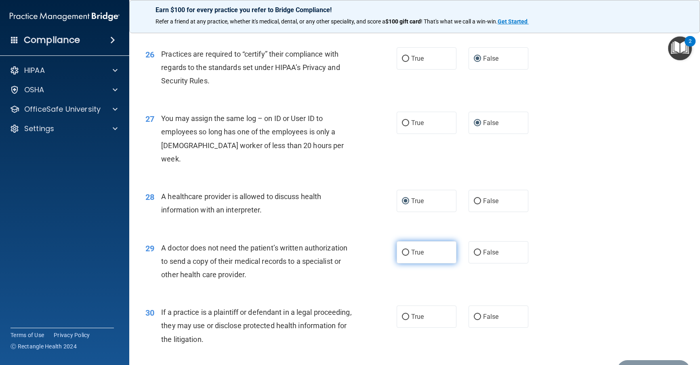
radio input "true"
click at [404, 319] on input "True" at bounding box center [405, 317] width 7 height 6
radio input "true"
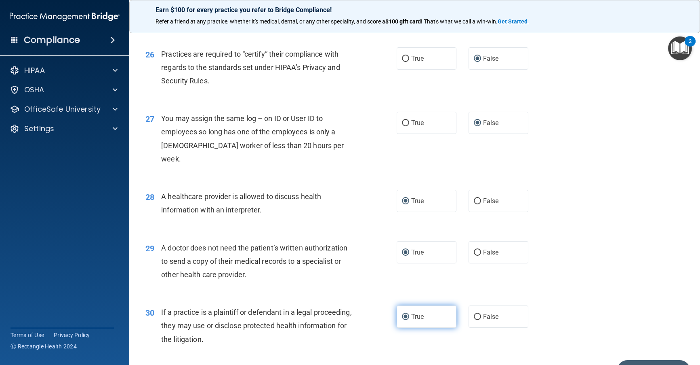
scroll to position [1664, 0]
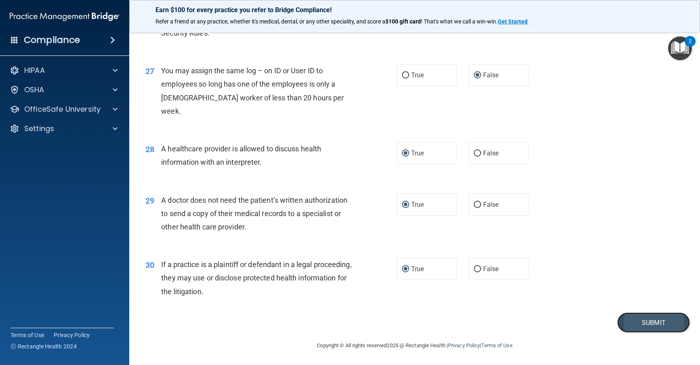
click at [487, 325] on button "Submit" at bounding box center [654, 322] width 73 height 21
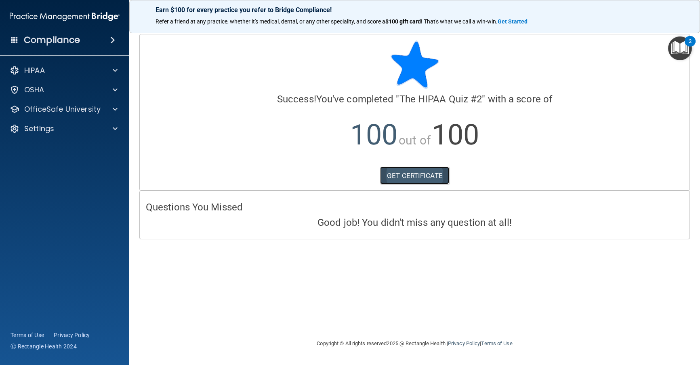
click at [416, 176] on link "GET CERTIFICATE" at bounding box center [414, 176] width 69 height 18
click at [48, 111] on p "OfficeSafe University" at bounding box center [62, 109] width 76 height 10
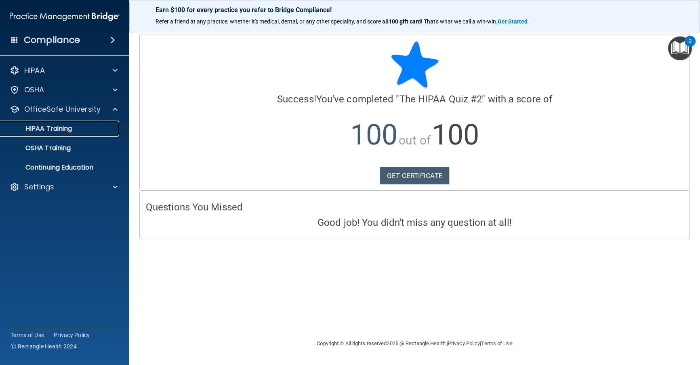
click at [45, 129] on p "HIPAA Training" at bounding box center [38, 128] width 67 height 8
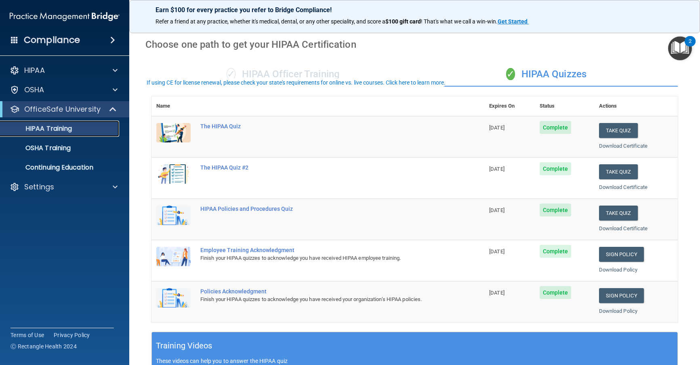
scroll to position [40, 0]
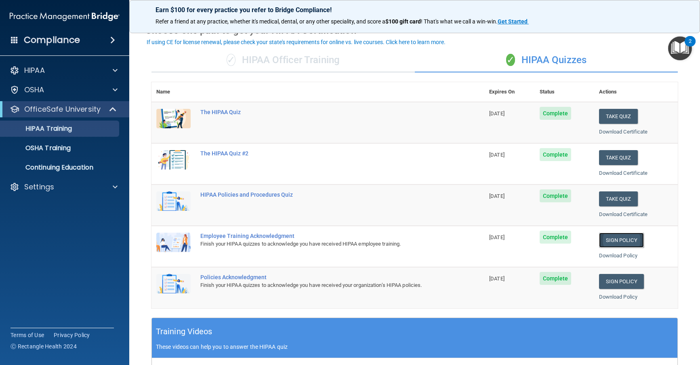
click at [487, 240] on link "Sign Policy" at bounding box center [621, 239] width 45 height 15
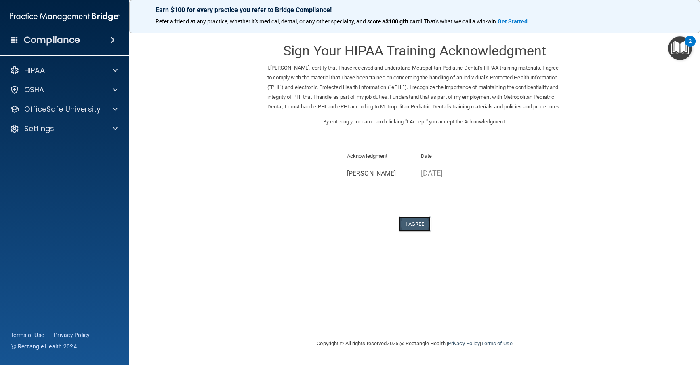
click at [409, 231] on button "I Agree" at bounding box center [415, 223] width 32 height 15
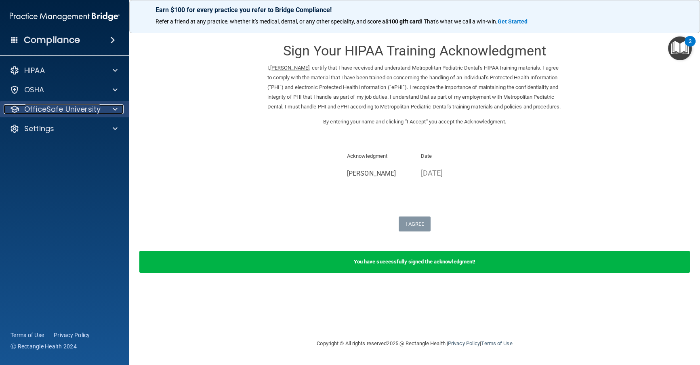
click at [53, 108] on p "OfficeSafe University" at bounding box center [62, 109] width 76 height 10
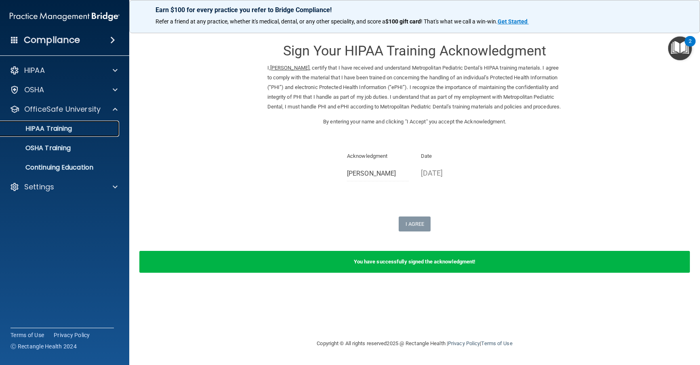
click at [50, 129] on p "HIPAA Training" at bounding box center [38, 128] width 67 height 8
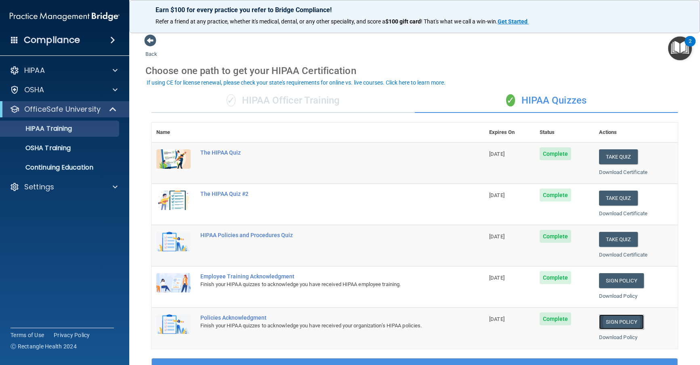
click at [621, 323] on link "Sign Policy" at bounding box center [621, 321] width 45 height 15
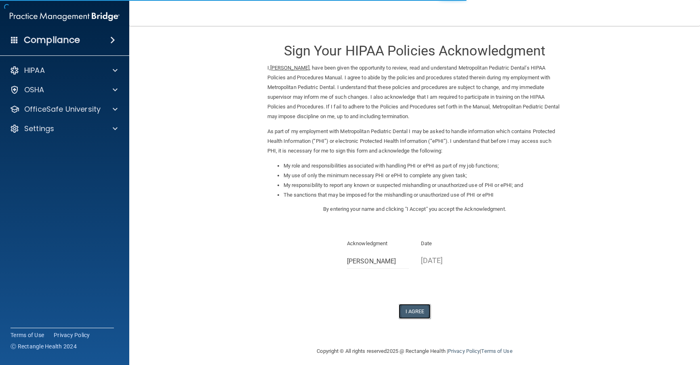
click at [414, 308] on button "I Agree" at bounding box center [415, 311] width 32 height 15
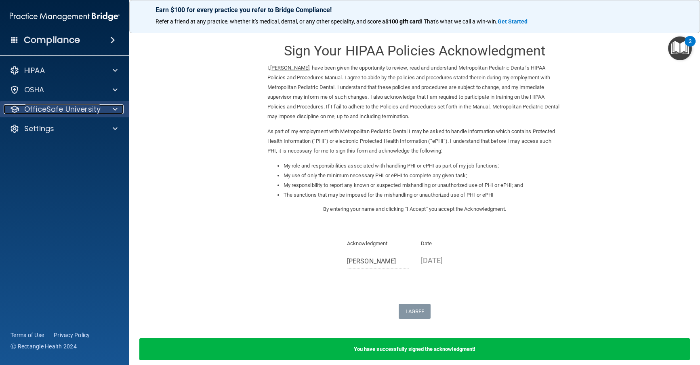
click at [36, 109] on p "OfficeSafe University" at bounding box center [62, 109] width 76 height 10
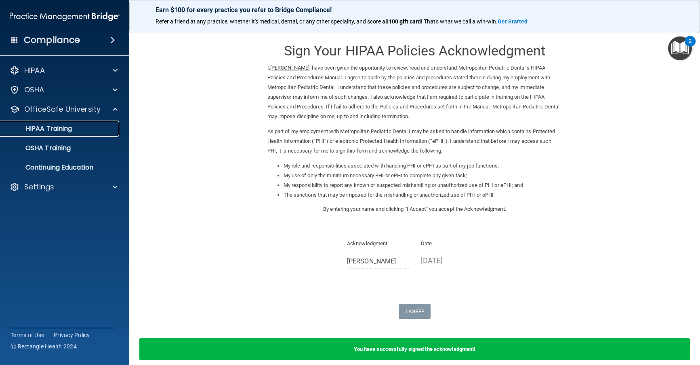
click at [47, 127] on p "HIPAA Training" at bounding box center [38, 128] width 67 height 8
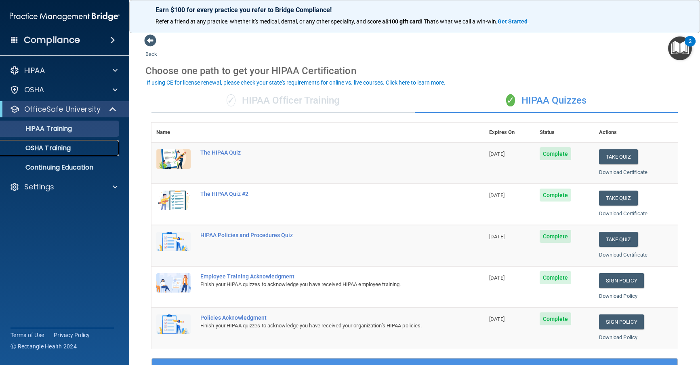
click at [47, 148] on p "OSHA Training" at bounding box center [37, 148] width 65 height 8
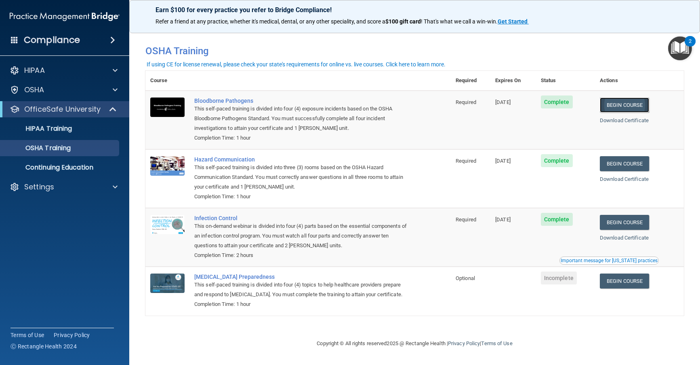
click at [622, 107] on link "Begin Course" at bounding box center [624, 104] width 49 height 15
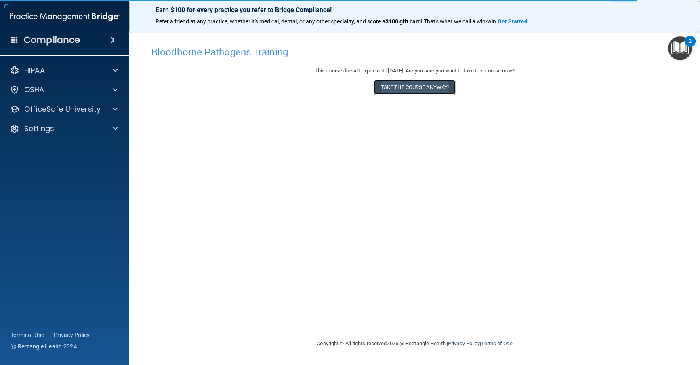
click at [413, 86] on button "Take the course anyway!" at bounding box center [414, 87] width 81 height 15
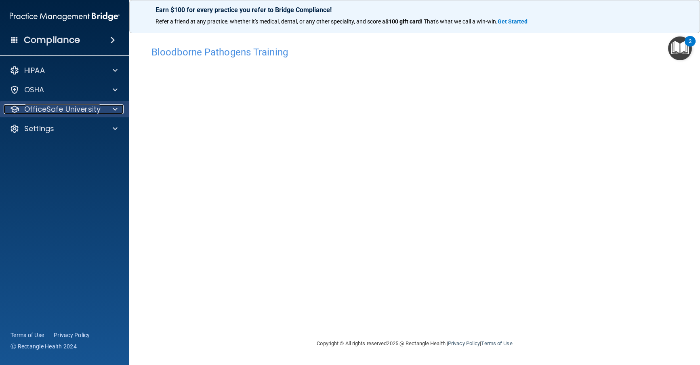
click at [93, 105] on p "OfficeSafe University" at bounding box center [62, 109] width 76 height 10
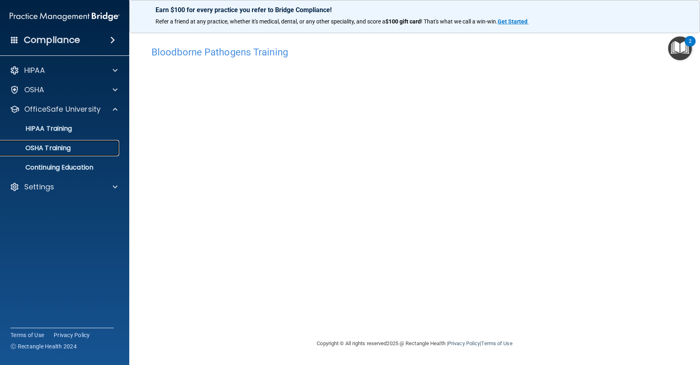
click at [76, 150] on div "OSHA Training" at bounding box center [60, 148] width 110 height 8
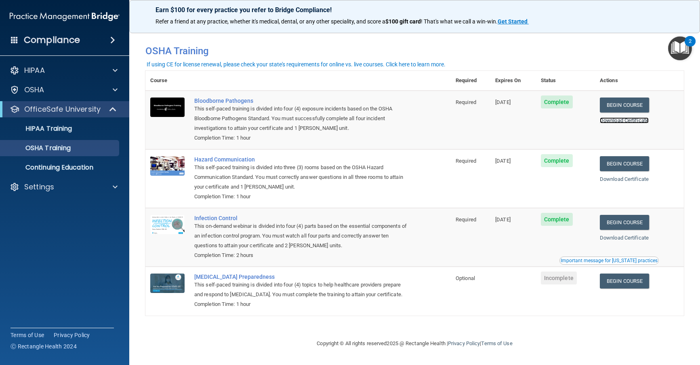
click at [622, 120] on link "Download Certificate" at bounding box center [624, 120] width 49 height 6
click at [638, 166] on link "Begin Course" at bounding box center [624, 163] width 49 height 15
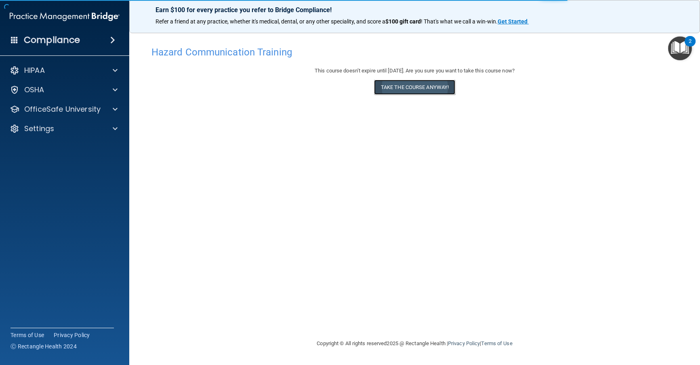
click at [411, 90] on button "Take the course anyway!" at bounding box center [414, 87] width 81 height 15
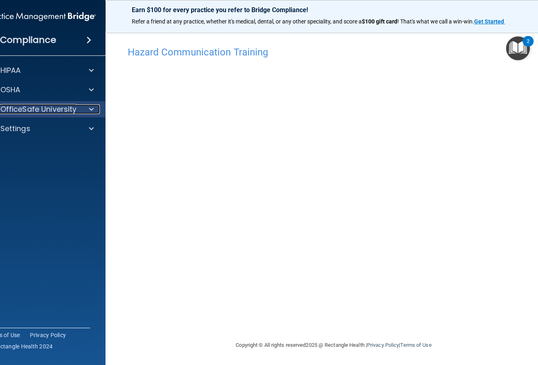
click at [23, 108] on p "OfficeSafe University" at bounding box center [38, 109] width 76 height 10
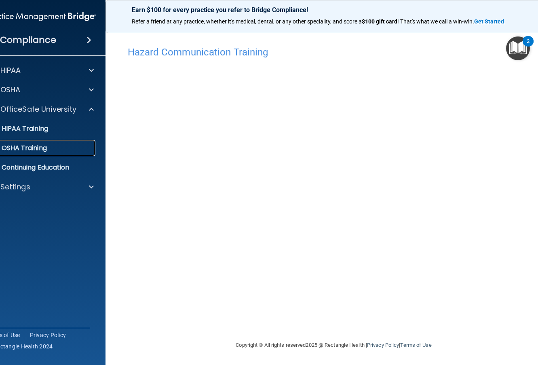
click at [31, 147] on p "OSHA Training" at bounding box center [13, 148] width 65 height 8
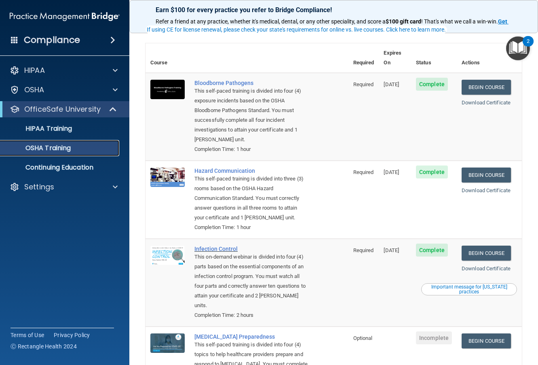
scroll to position [81, 0]
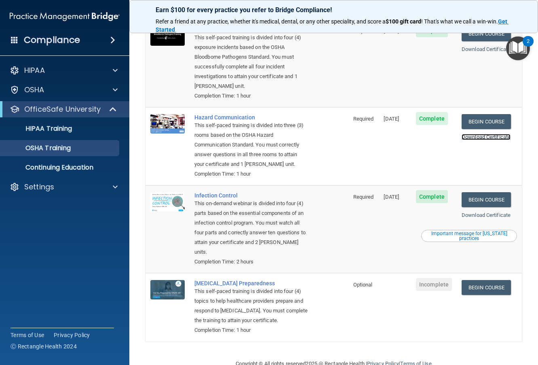
click at [476, 134] on link "Download Certificate" at bounding box center [486, 137] width 49 height 6
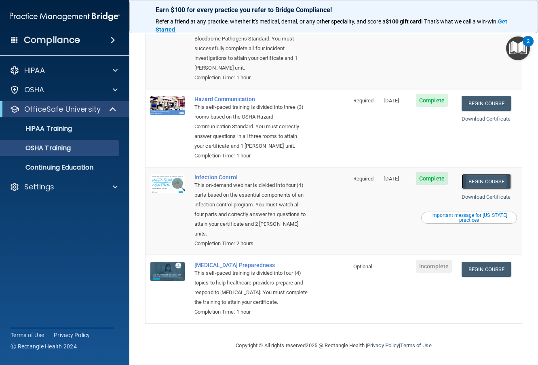
click at [485, 174] on link "Begin Course" at bounding box center [486, 181] width 49 height 15
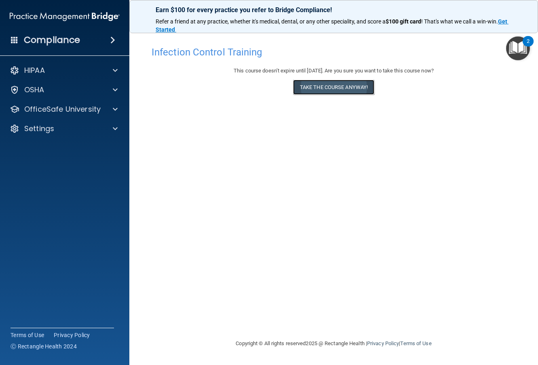
click at [329, 85] on button "Take the course anyway!" at bounding box center [333, 87] width 81 height 15
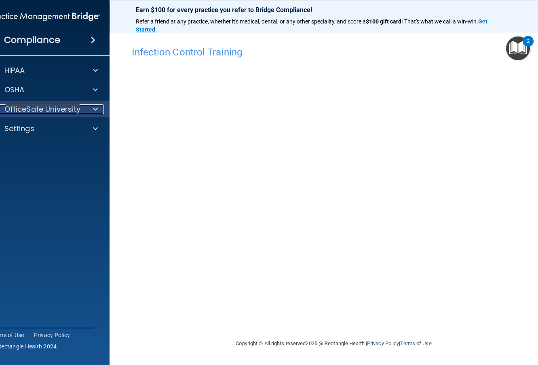
click at [64, 109] on p "OfficeSafe University" at bounding box center [42, 109] width 76 height 10
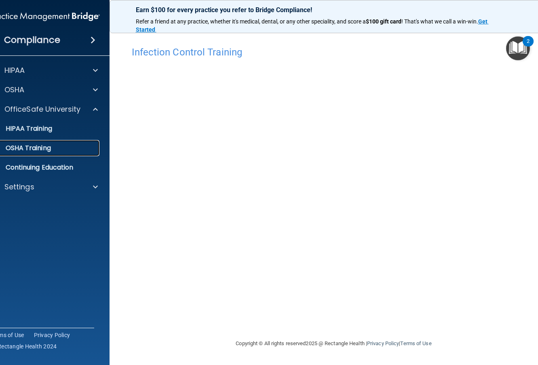
click at [34, 148] on p "OSHA Training" at bounding box center [17, 148] width 65 height 8
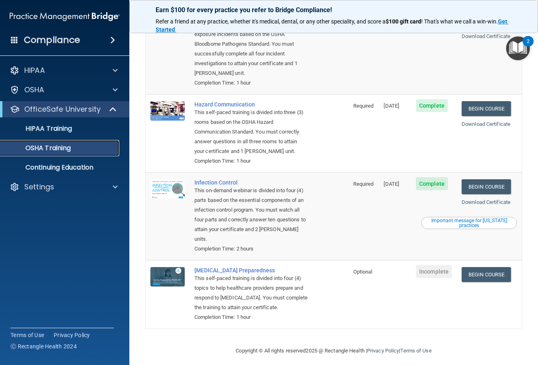
scroll to position [111, 0]
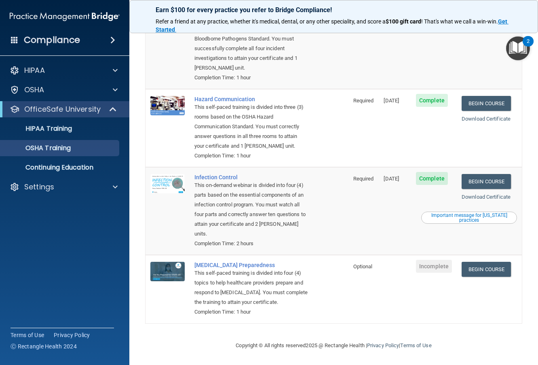
click at [478, 192] on div "Download Certificate" at bounding box center [489, 197] width 55 height 10
click at [479, 194] on link "Download Certificate" at bounding box center [486, 197] width 49 height 6
click at [477, 261] on link "Begin Course" at bounding box center [486, 268] width 49 height 15
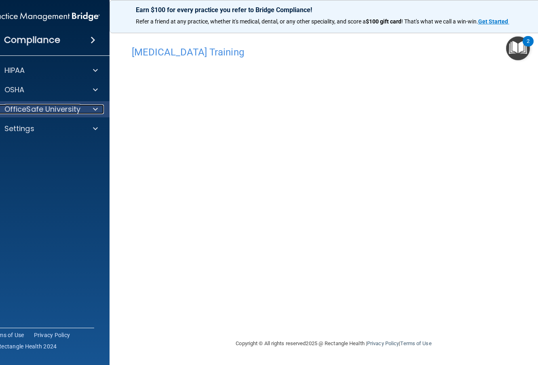
click at [25, 108] on p "OfficeSafe University" at bounding box center [42, 109] width 76 height 10
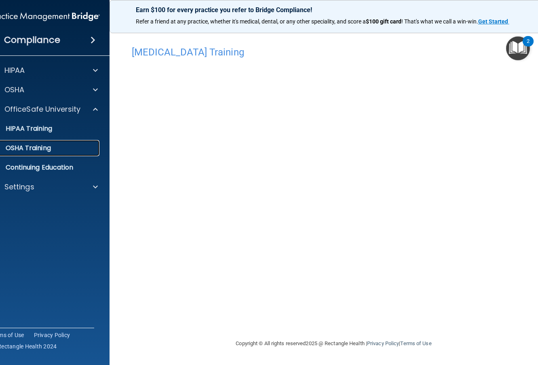
click at [41, 144] on p "OSHA Training" at bounding box center [17, 148] width 65 height 8
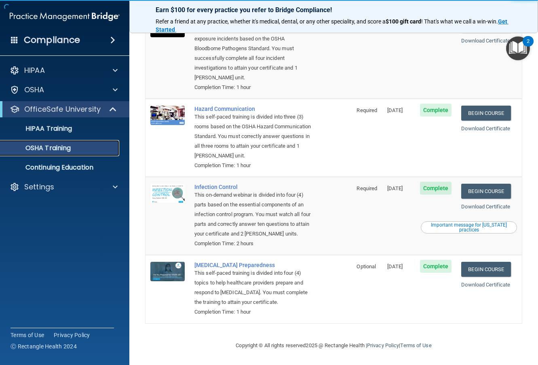
scroll to position [101, 0]
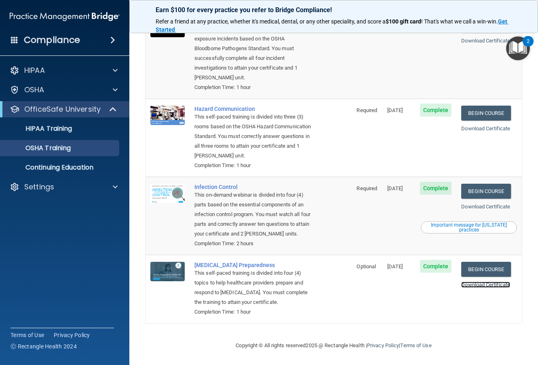
click at [478, 281] on link "Download Certificate" at bounding box center [485, 284] width 49 height 6
